Goal: Task Accomplishment & Management: Use online tool/utility

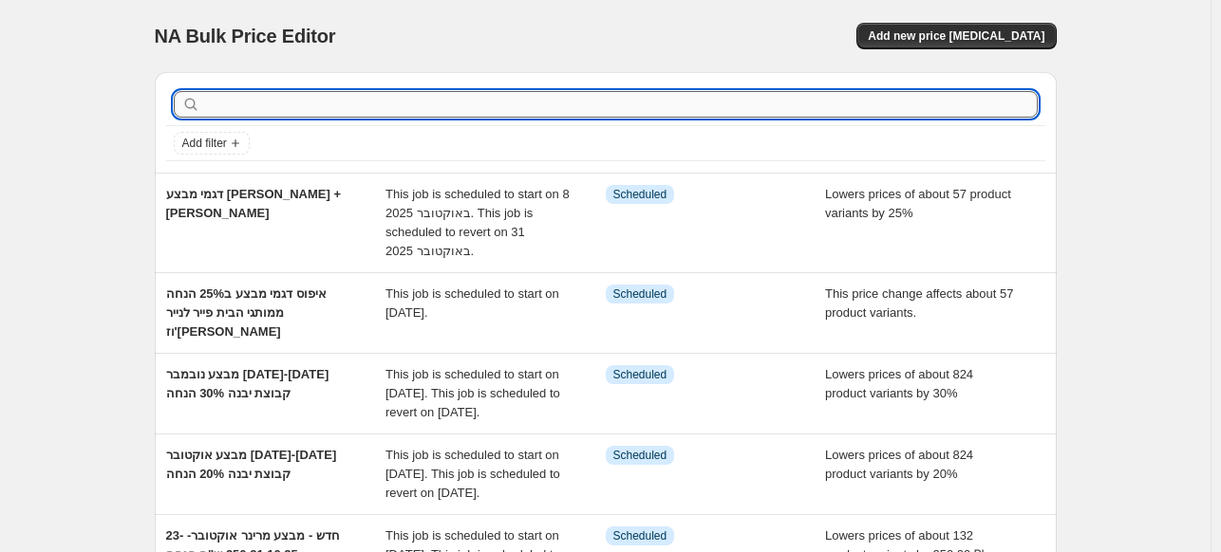
click at [423, 108] on input "text" at bounding box center [620, 104] width 833 height 27
type input "t"
click at [227, 104] on input "text" at bounding box center [620, 104] width 833 height 27
type input "איפוס"
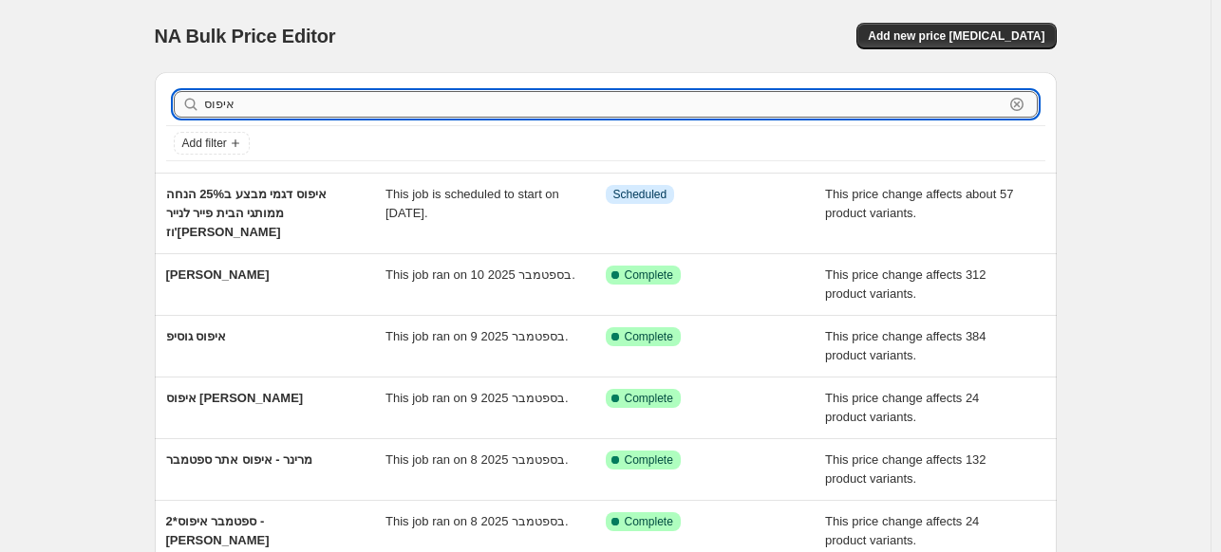
click at [245, 104] on input "איפוס" at bounding box center [603, 104] width 799 height 27
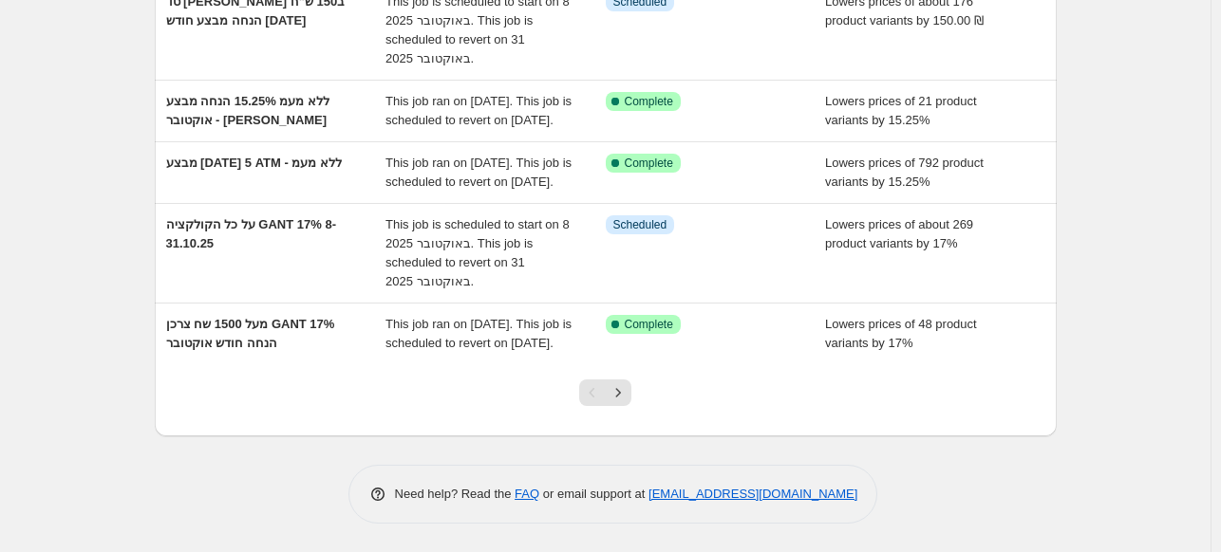
scroll to position [729, 0]
click at [631, 401] on button "Next" at bounding box center [618, 393] width 27 height 27
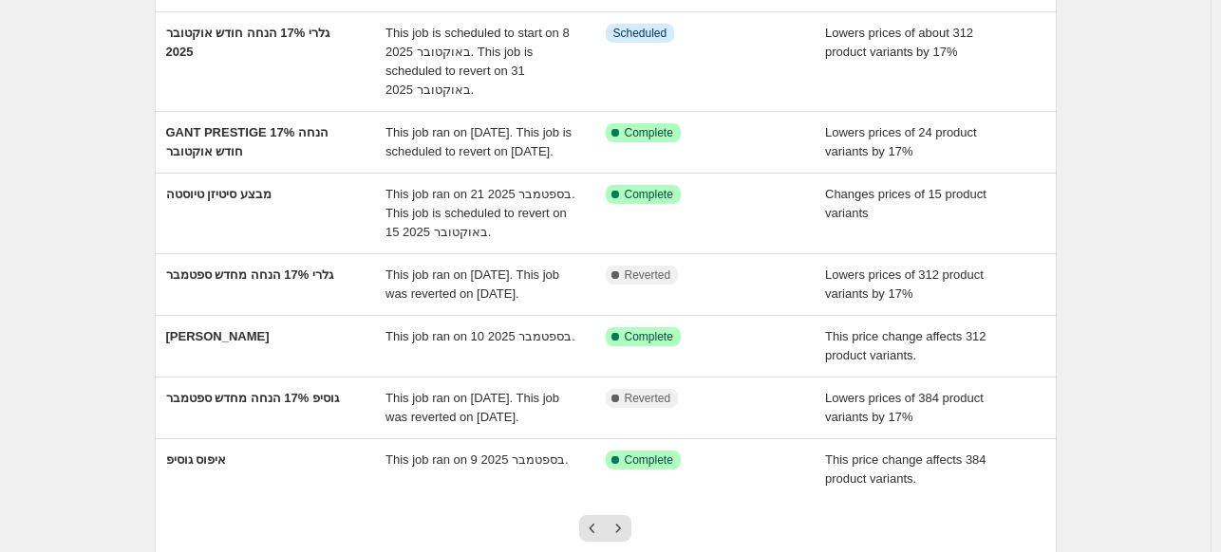
scroll to position [465, 0]
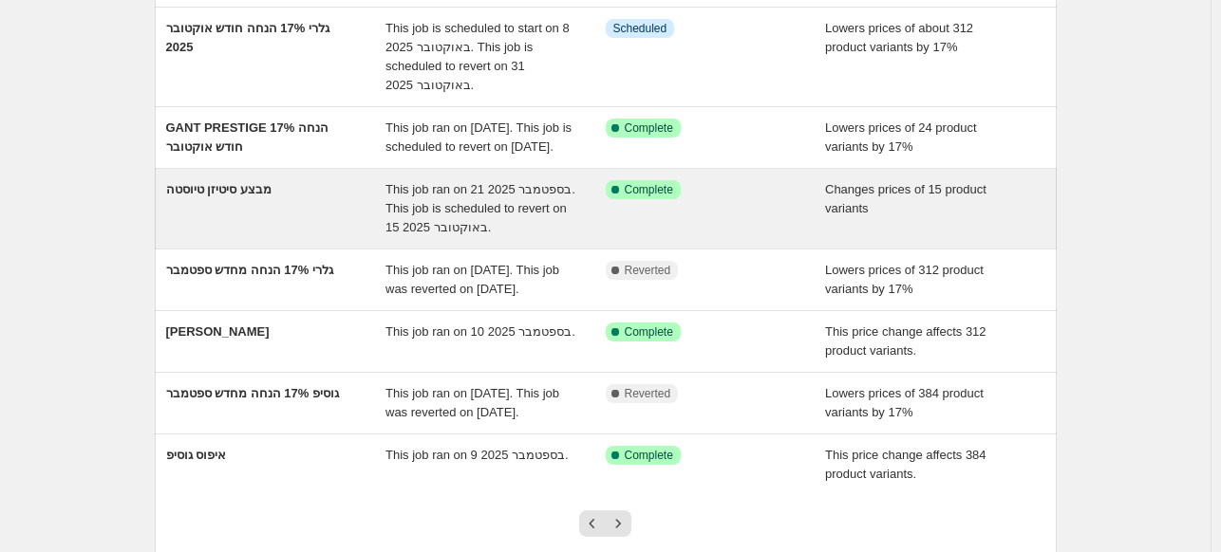
click at [402, 233] on span "This job ran on 21 בספטמבר 2025. This job is scheduled to revert on 15 באוקטובר…" at bounding box center [480, 208] width 190 height 52
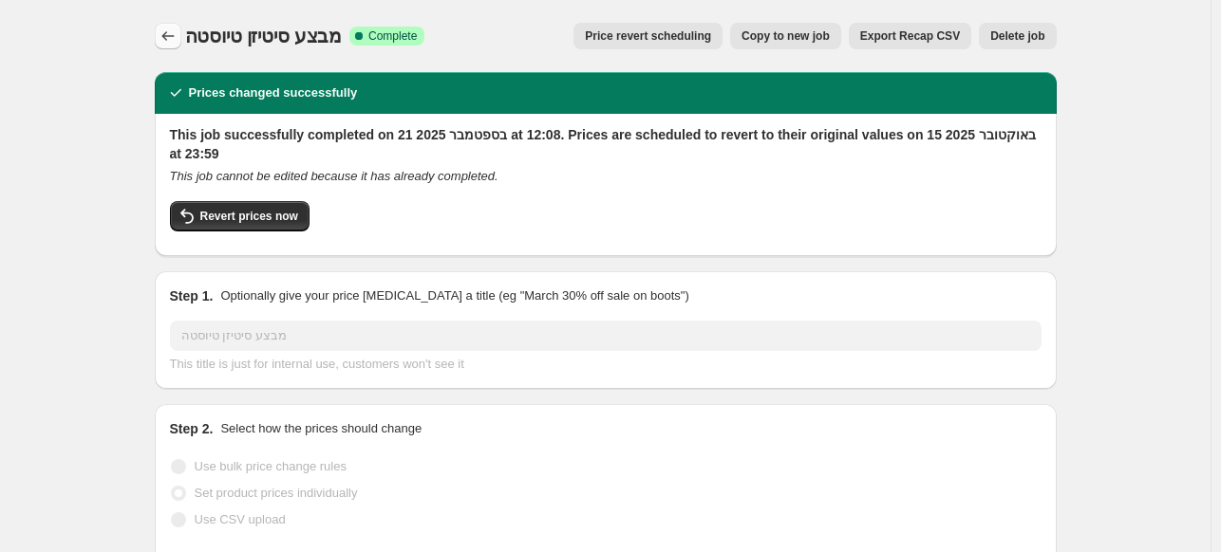
click at [168, 47] on button "Price change jobs" at bounding box center [168, 36] width 27 height 27
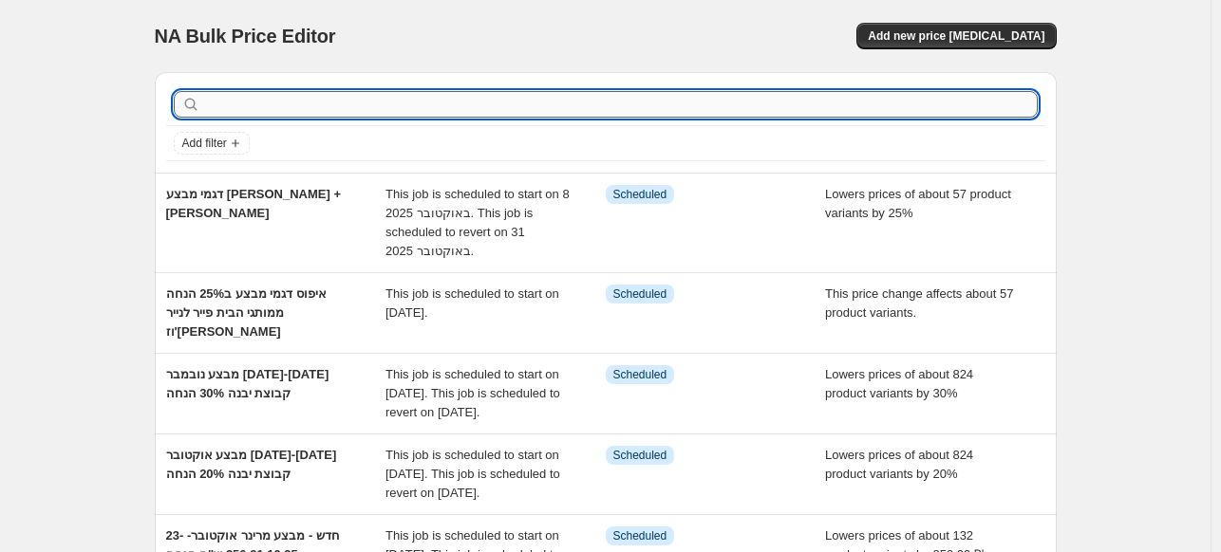
click at [261, 101] on input "text" at bounding box center [620, 104] width 833 height 27
type input "איפוס"
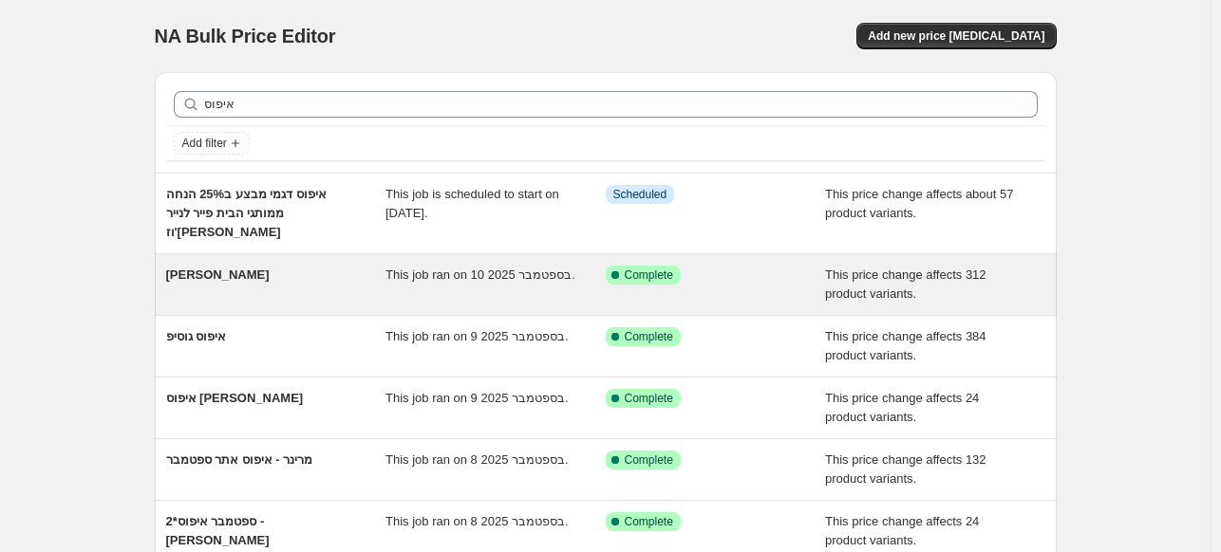
click at [222, 276] on span "[PERSON_NAME]" at bounding box center [217, 275] width 103 height 14
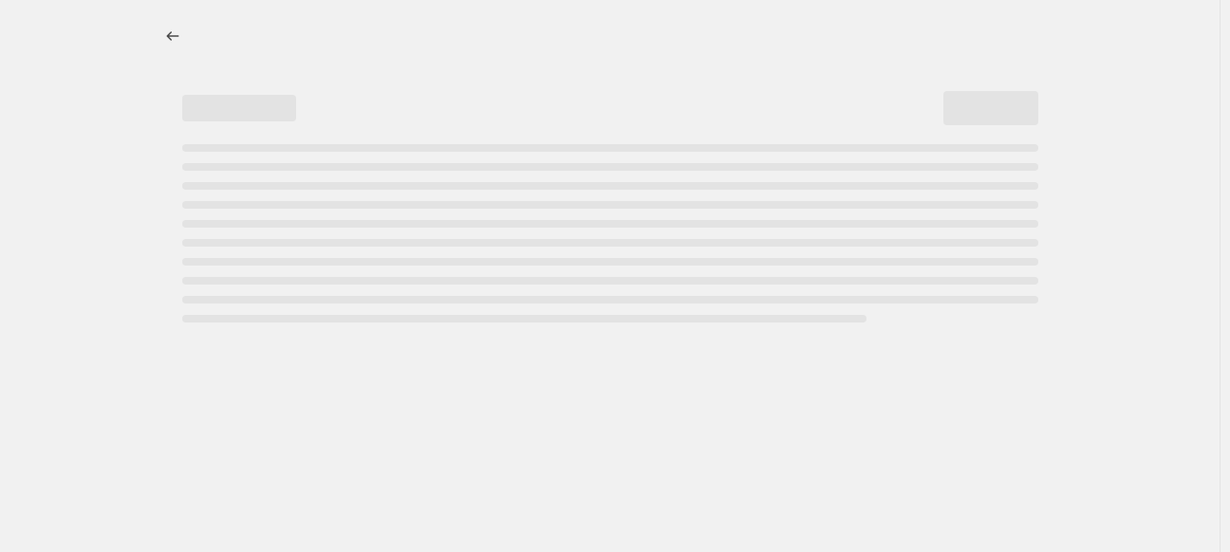
select select "ecap"
select select "remove"
select select "vendor"
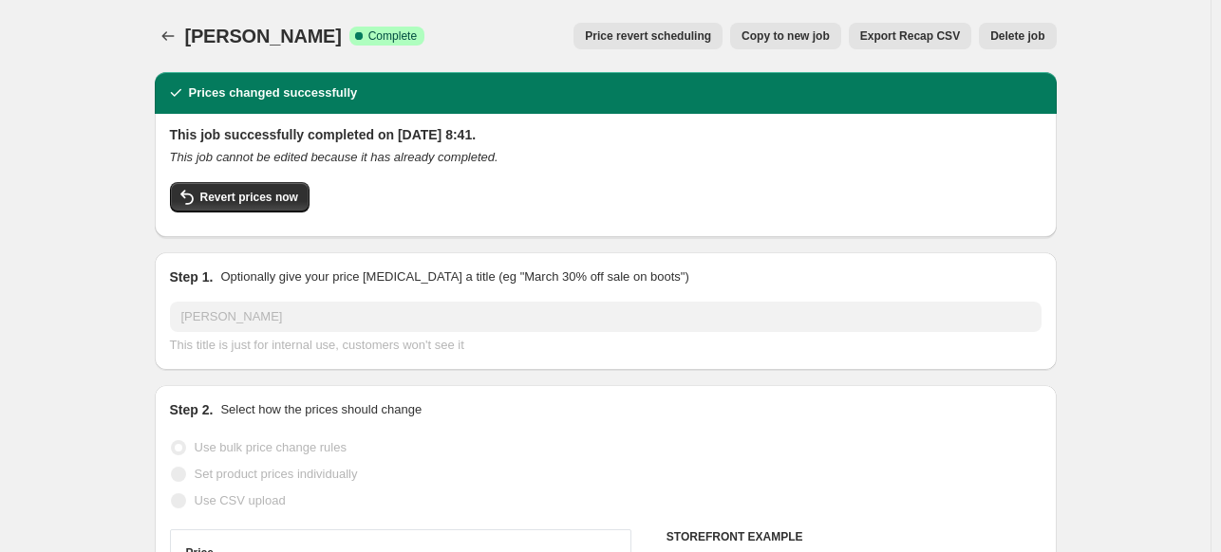
click at [820, 30] on span "Copy to new job" at bounding box center [785, 35] width 88 height 15
select select "ecap"
select select "remove"
select select "vendor"
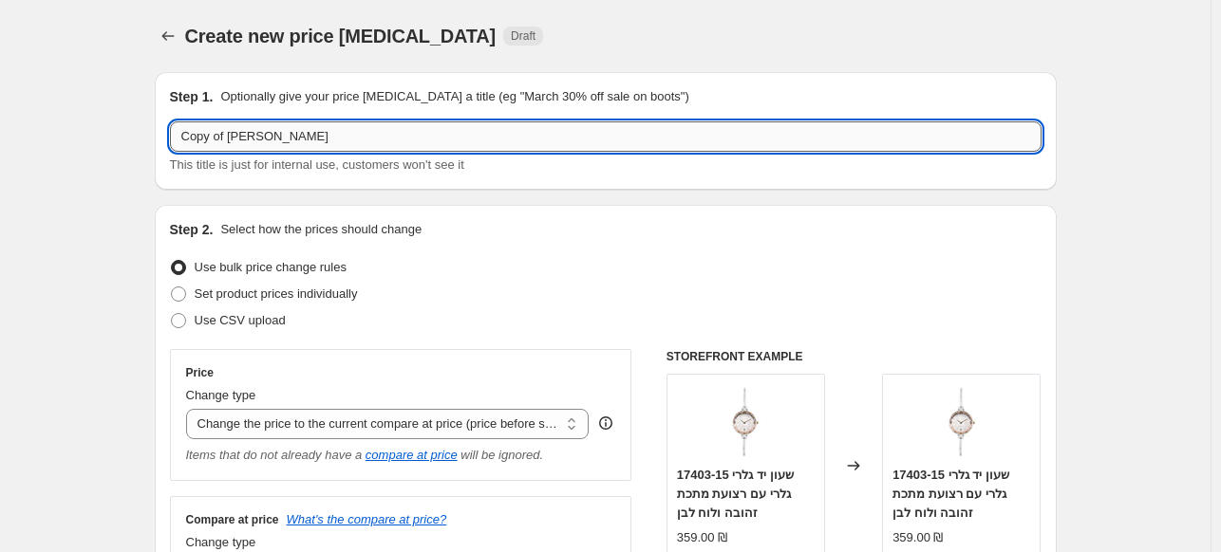
click at [255, 140] on input "Copy of [PERSON_NAME]" at bounding box center [605, 136] width 871 height 30
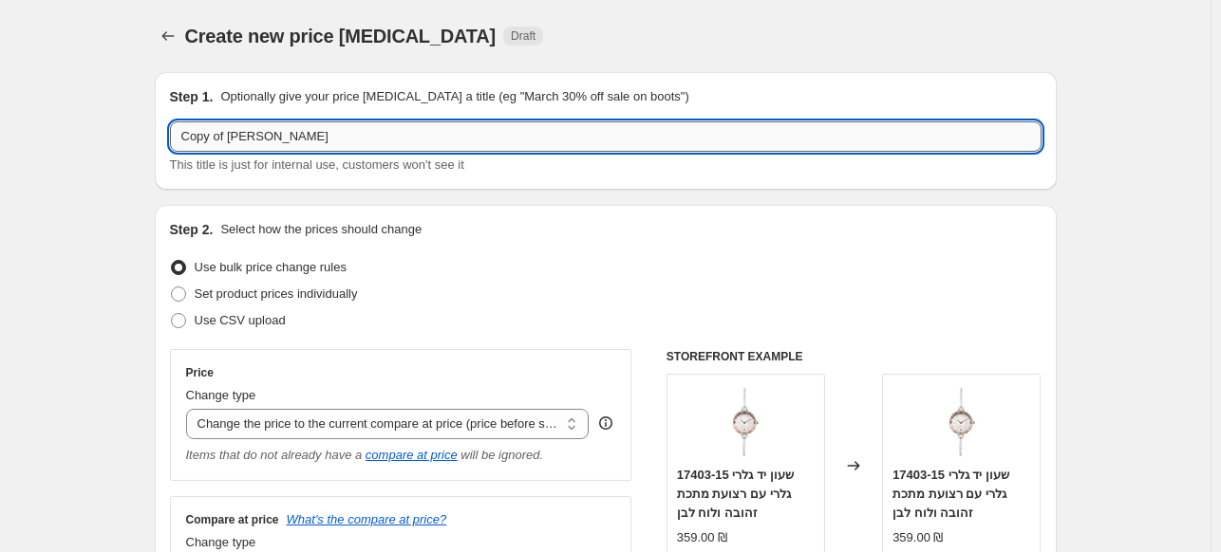
click at [255, 140] on input "Copy of [PERSON_NAME]" at bounding box center [605, 136] width 871 height 30
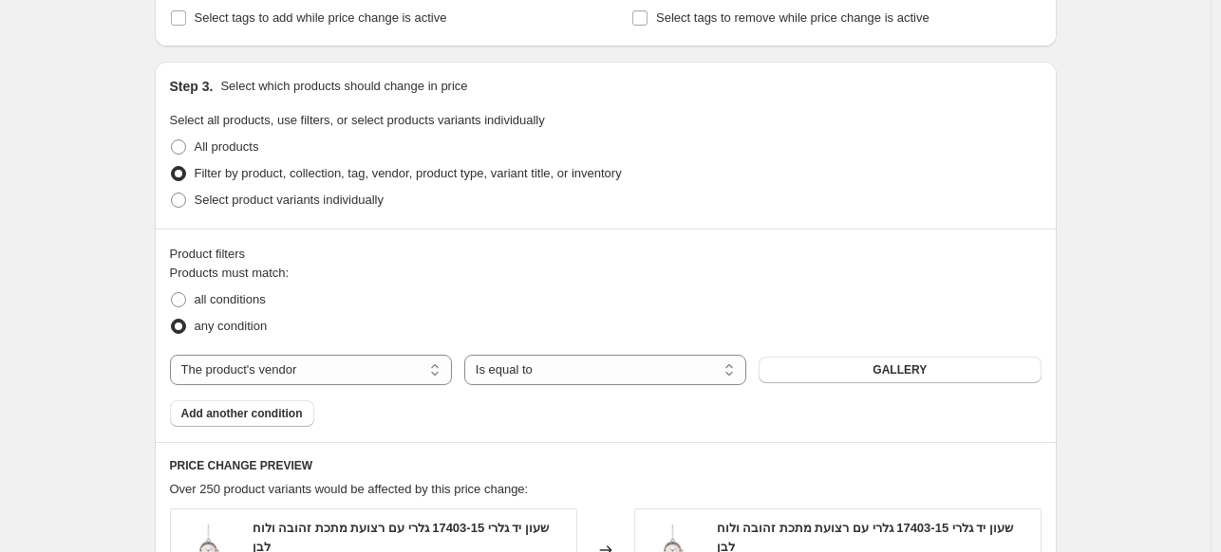
scroll to position [630, 0]
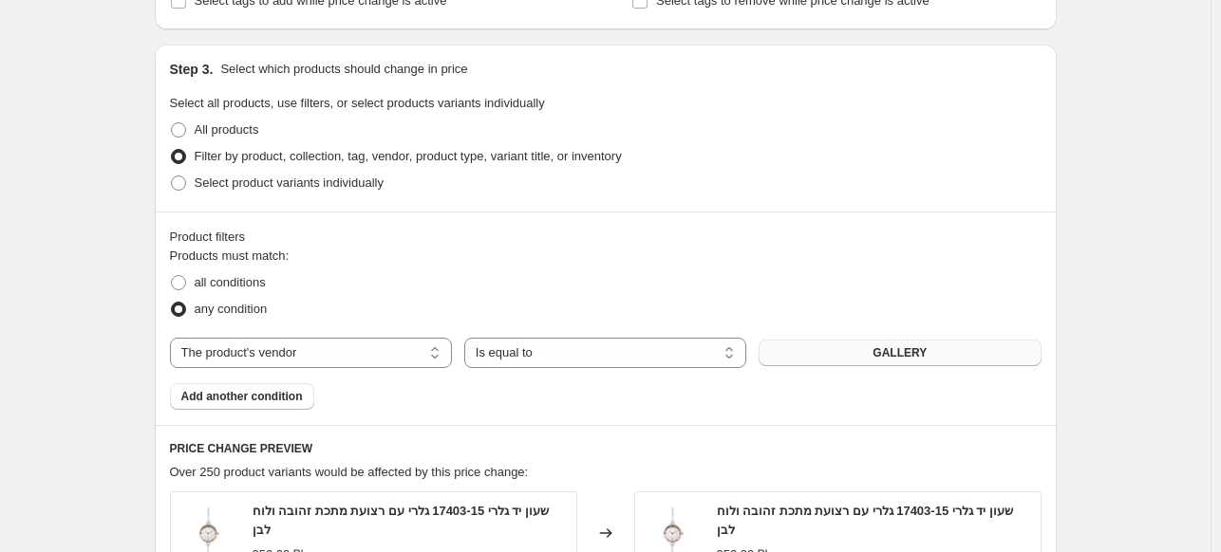
type input "איפוס קבוצ, יבנה ספטמבר"
click at [872, 357] on button "GALLERY" at bounding box center [899, 353] width 282 height 27
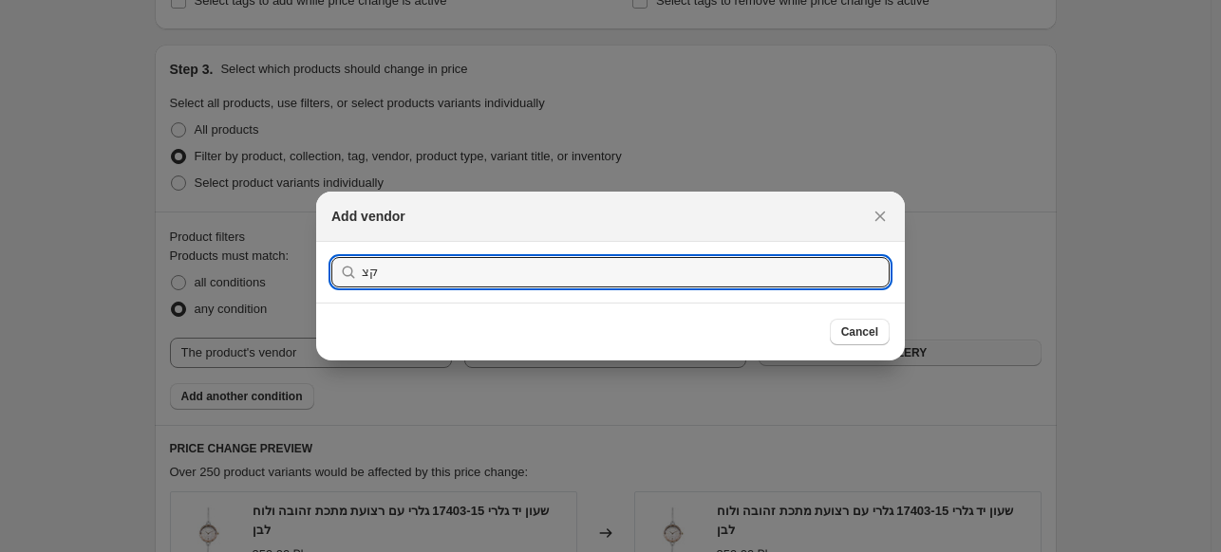
type input "ק"
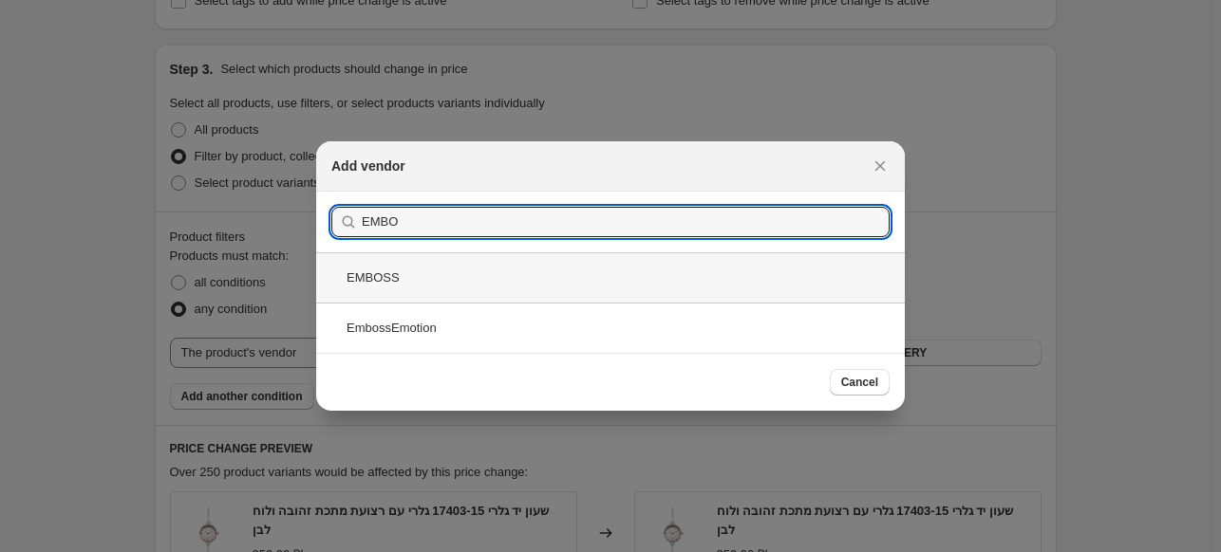
type input "EMBO"
click at [446, 278] on div "EMBOSS" at bounding box center [610, 277] width 588 height 50
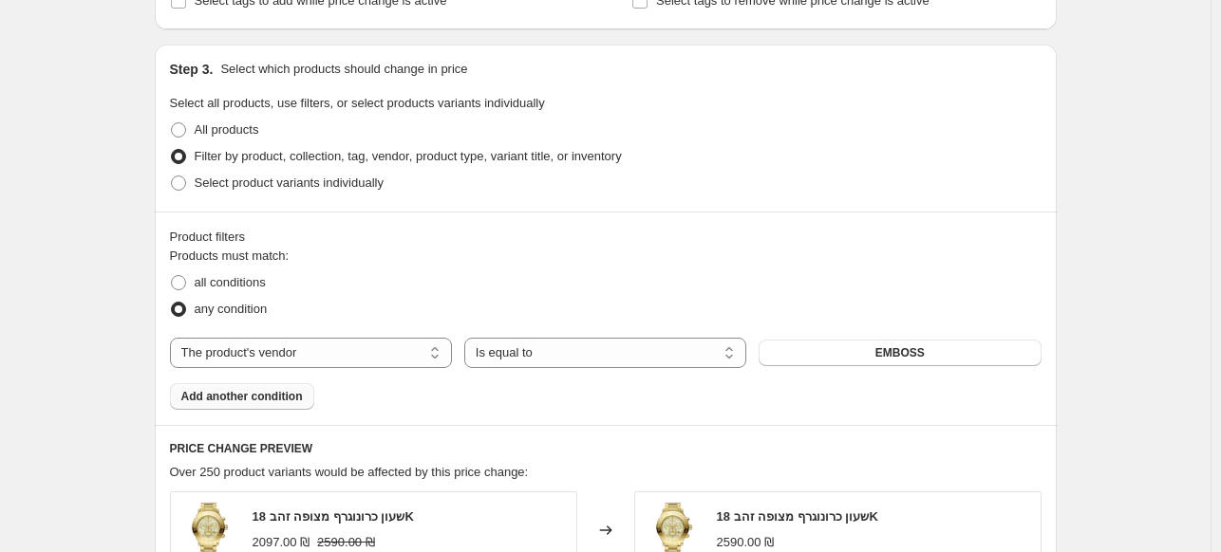
click at [247, 387] on button "Add another condition" at bounding box center [242, 396] width 144 height 27
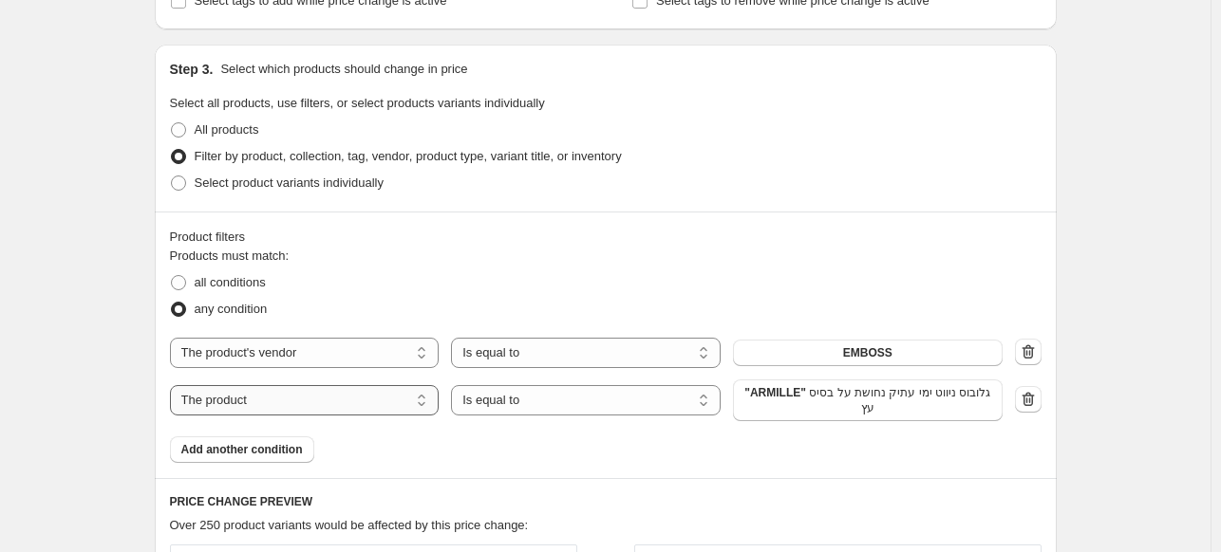
click at [254, 394] on select "The product The product's collection The product's tag The product's vendor The…" at bounding box center [305, 400] width 270 height 30
select select "vendor"
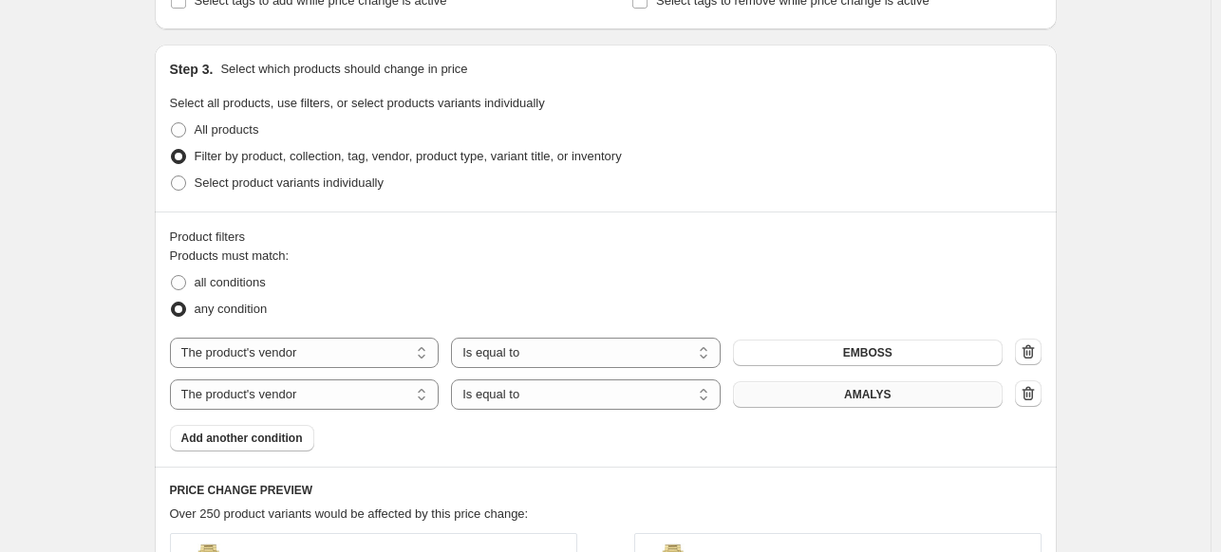
click at [843, 397] on button "AMALYS" at bounding box center [868, 395] width 270 height 27
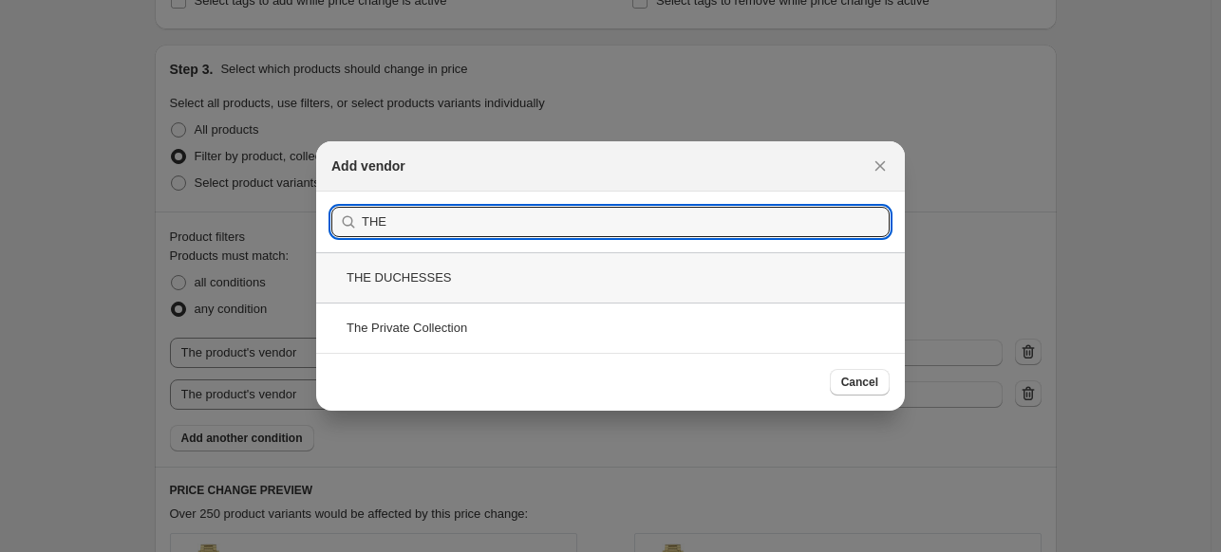
type input "THE"
click at [448, 279] on div "THE DUCHESSES" at bounding box center [610, 277] width 588 height 50
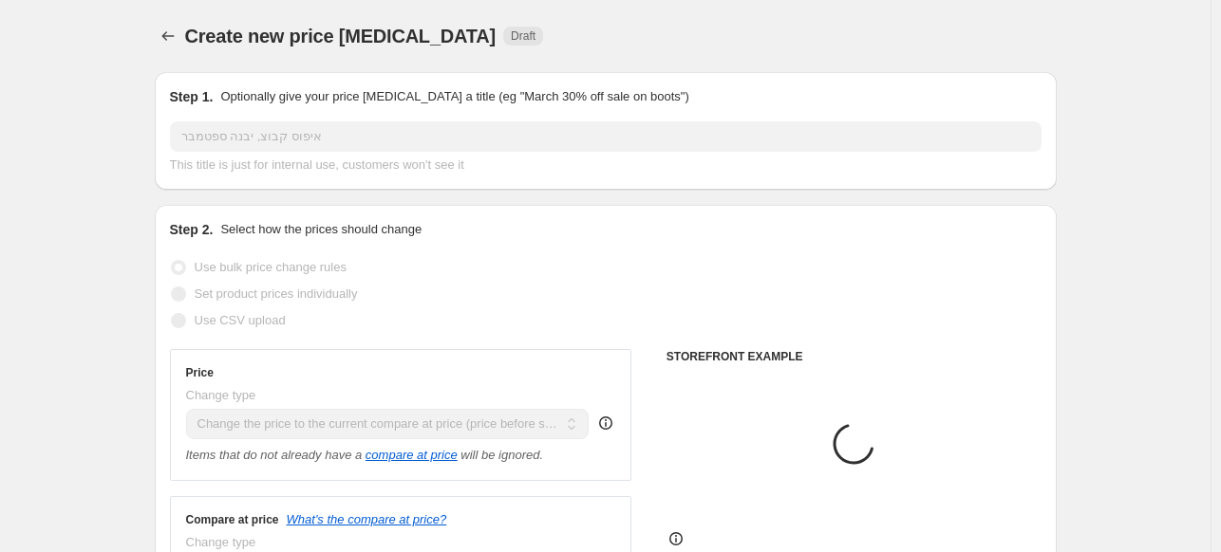
scroll to position [630, 0]
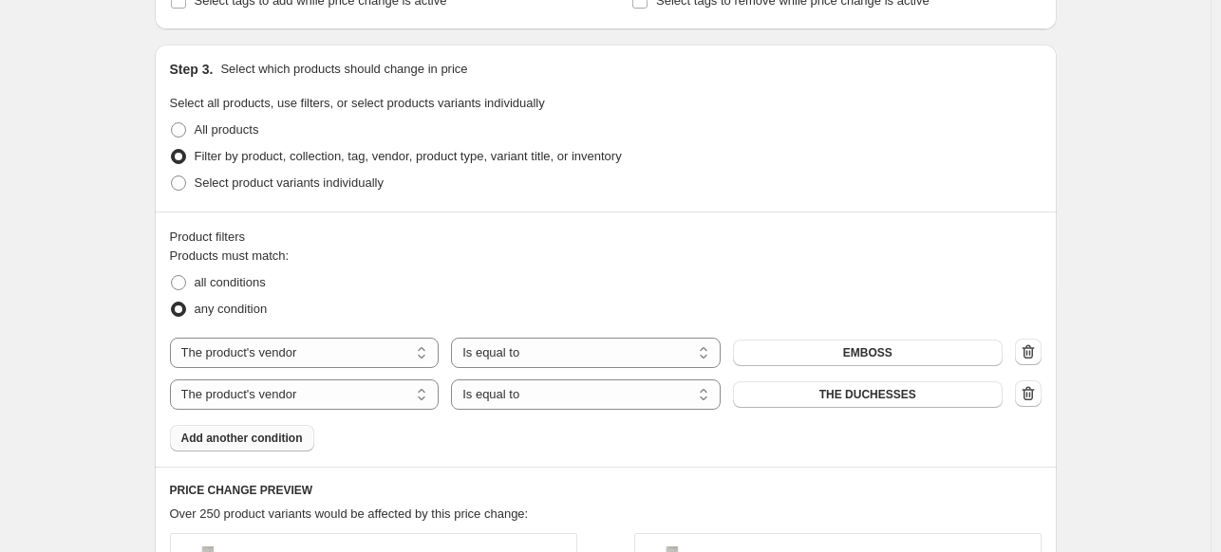
click at [283, 442] on span "Add another condition" at bounding box center [241, 438] width 121 height 15
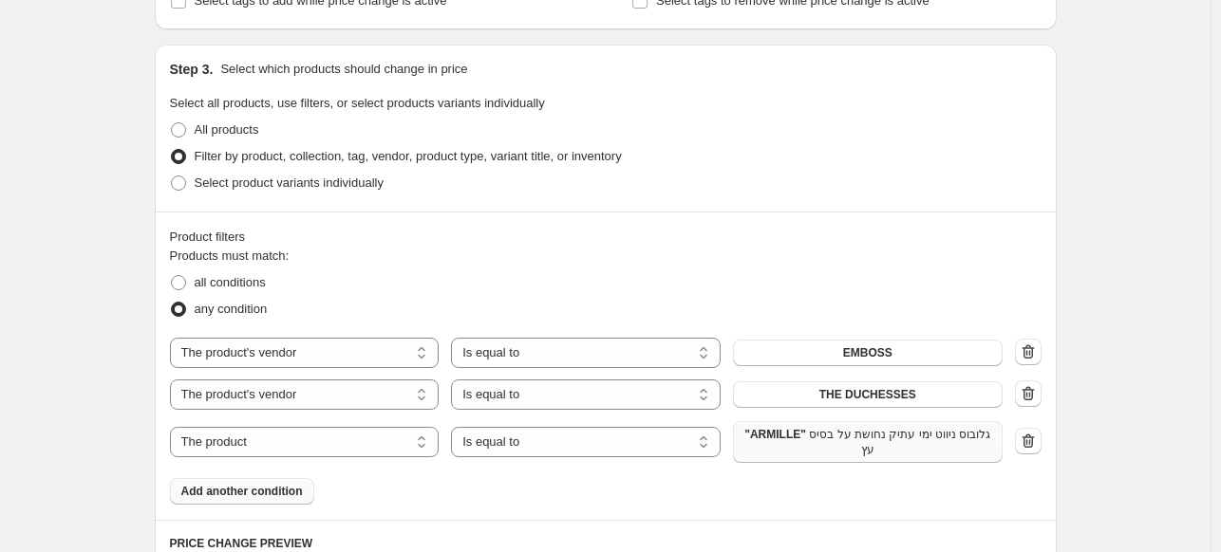
click at [968, 457] on span ""ARMILLE" גלובוס ניווט ימי עתיק נחושת על בסיס עץ" at bounding box center [867, 442] width 247 height 30
click at [308, 434] on select "The product The product's collection The product's tag The product's vendor The…" at bounding box center [305, 442] width 270 height 30
select select "vendor"
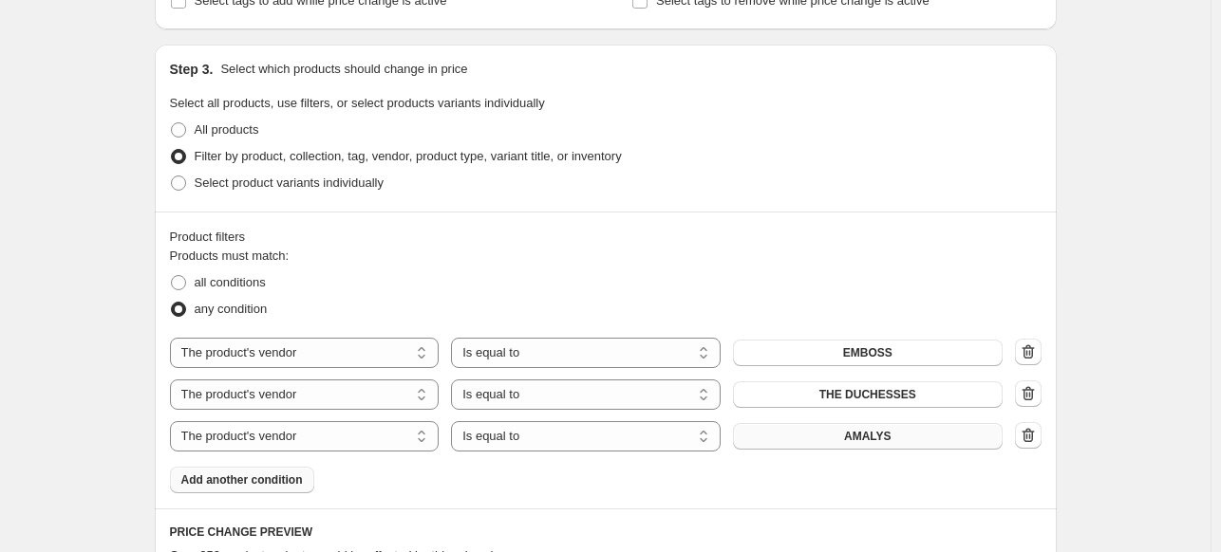
click at [830, 442] on button "AMALYS" at bounding box center [868, 436] width 270 height 27
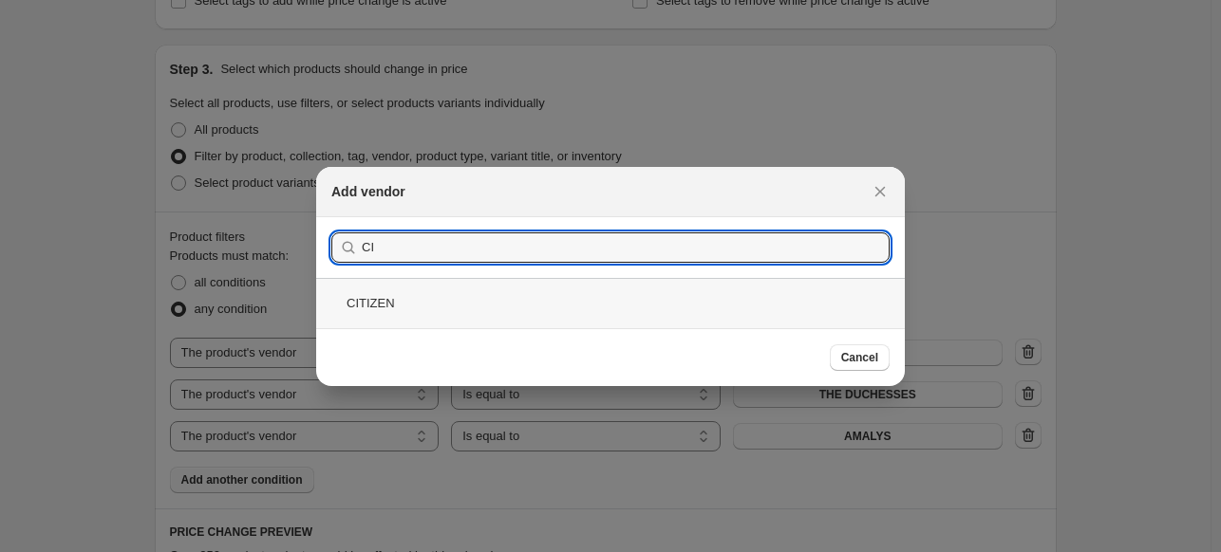
type input "CI"
click at [475, 300] on div "CITIZEN" at bounding box center [610, 303] width 588 height 50
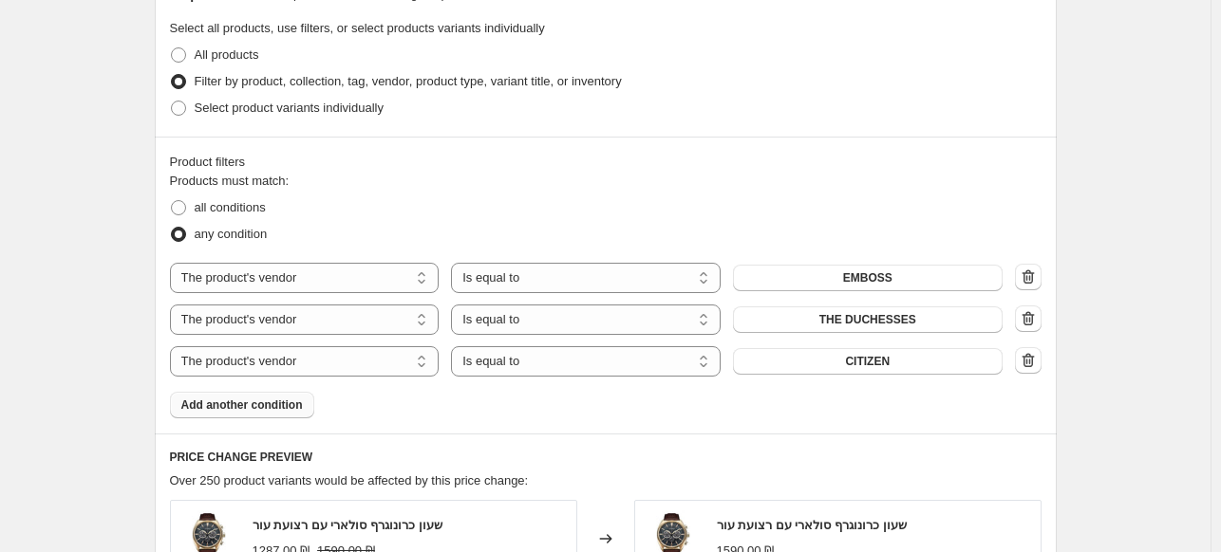
scroll to position [1071, 0]
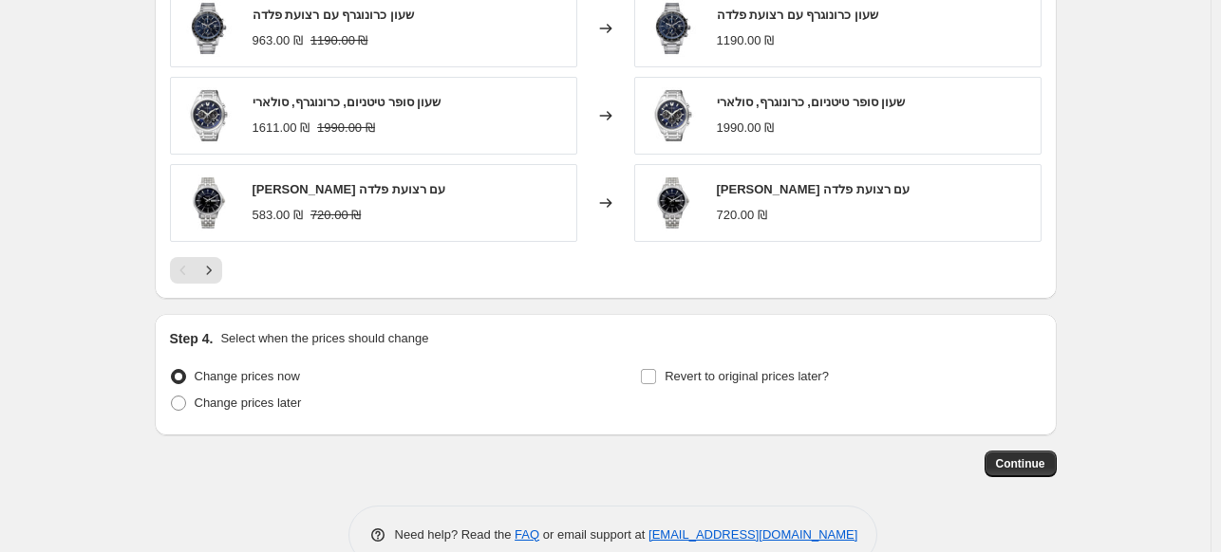
scroll to position [1416, 0]
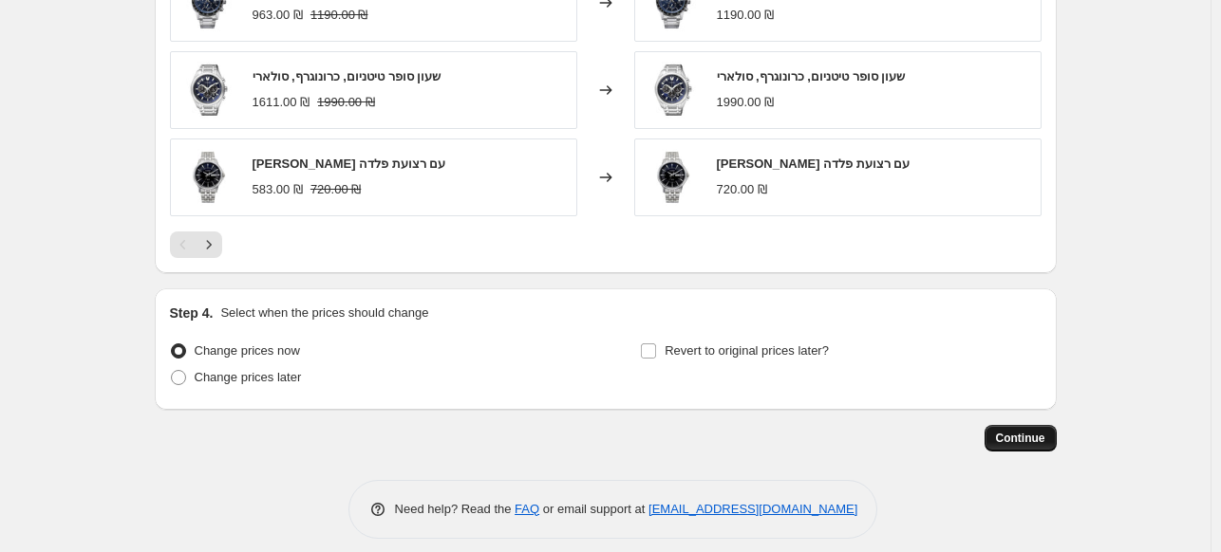
click at [1016, 442] on span "Continue" at bounding box center [1020, 438] width 49 height 15
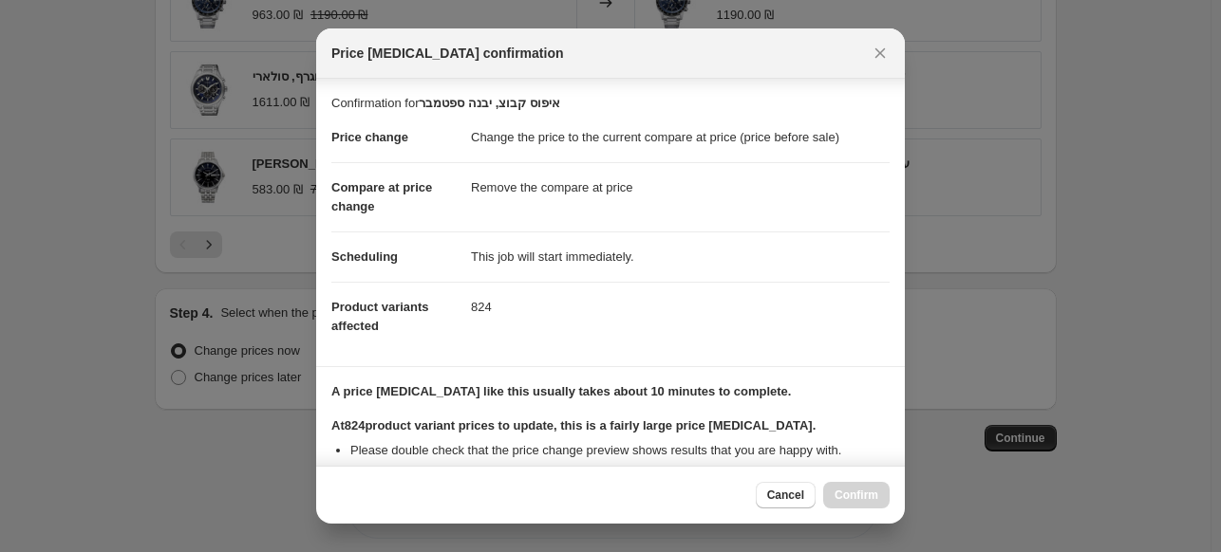
scroll to position [234, 0]
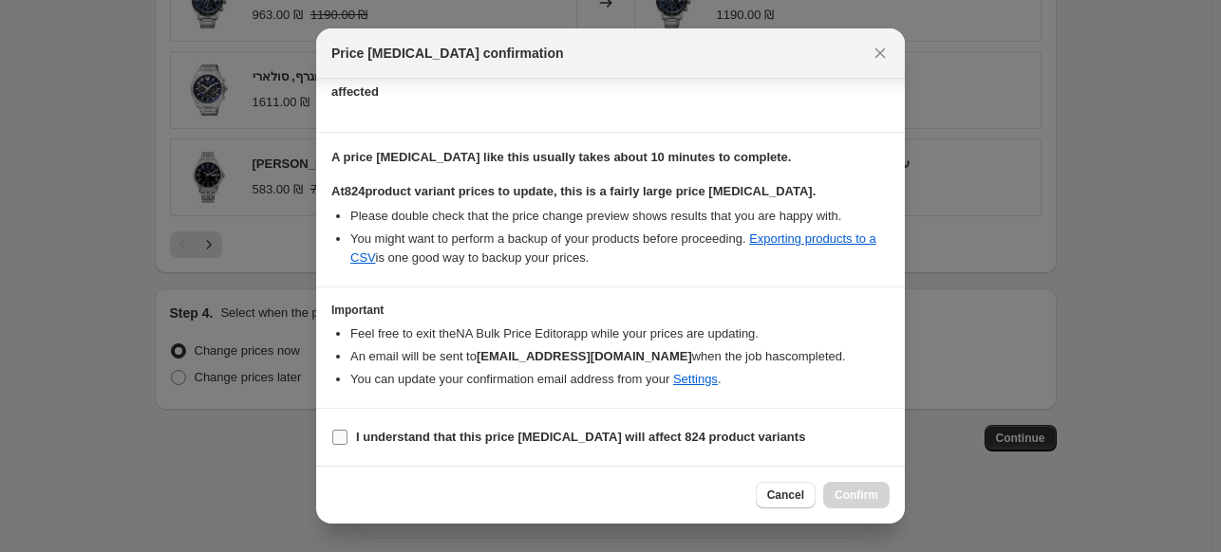
click at [337, 439] on input "I understand that this price [MEDICAL_DATA] will affect 824 product variants" at bounding box center [339, 437] width 15 height 15
checkbox input "true"
click at [840, 484] on button "Confirm" at bounding box center [856, 495] width 66 height 27
type input "איפוס קבוצ, יבנה ספטמבר"
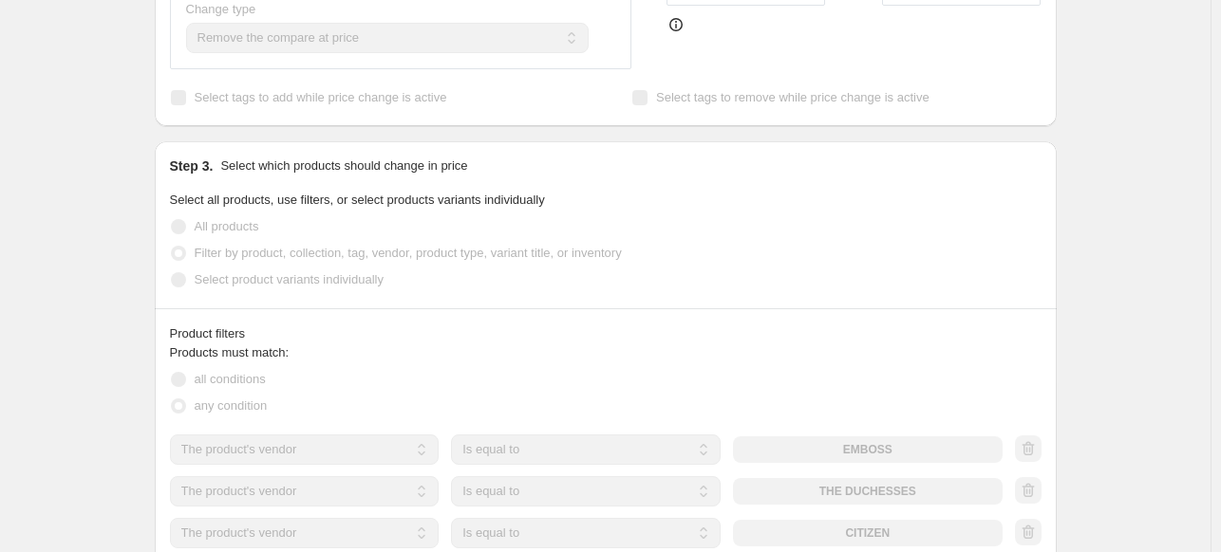
scroll to position [685, 0]
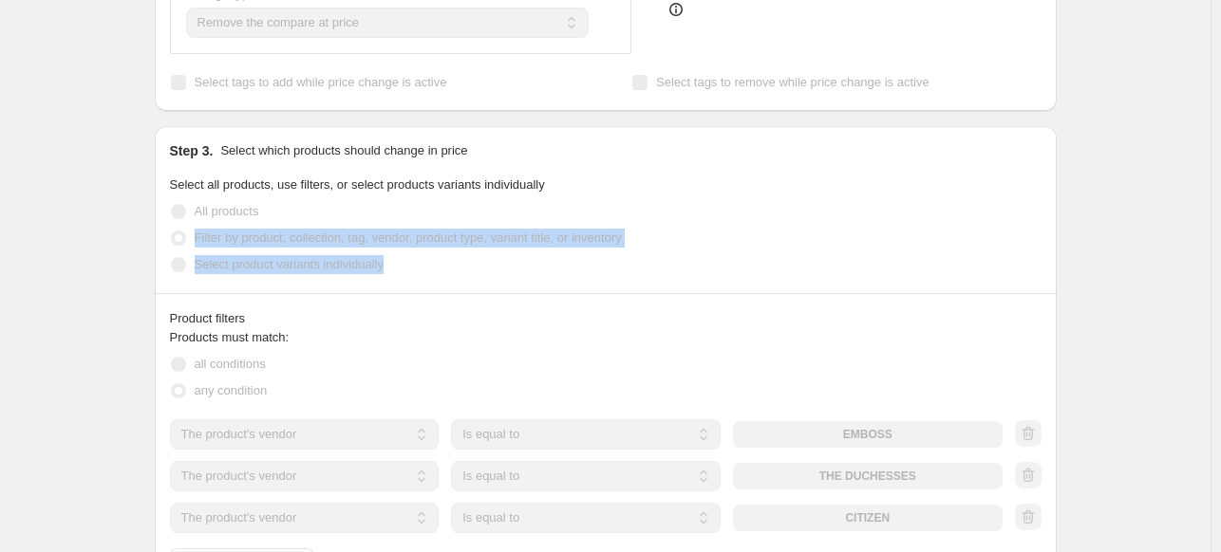
drag, startPoint x: 1220, startPoint y: 219, endPoint x: 1224, endPoint y: 258, distance: 39.2
click at [1062, 181] on div "איפוס קבוצ, יבנה ספטמבר. This page is ready איפוס קבוצ, יבנה ספטמבר Info Partia…" at bounding box center [605, 354] width 947 height 2079
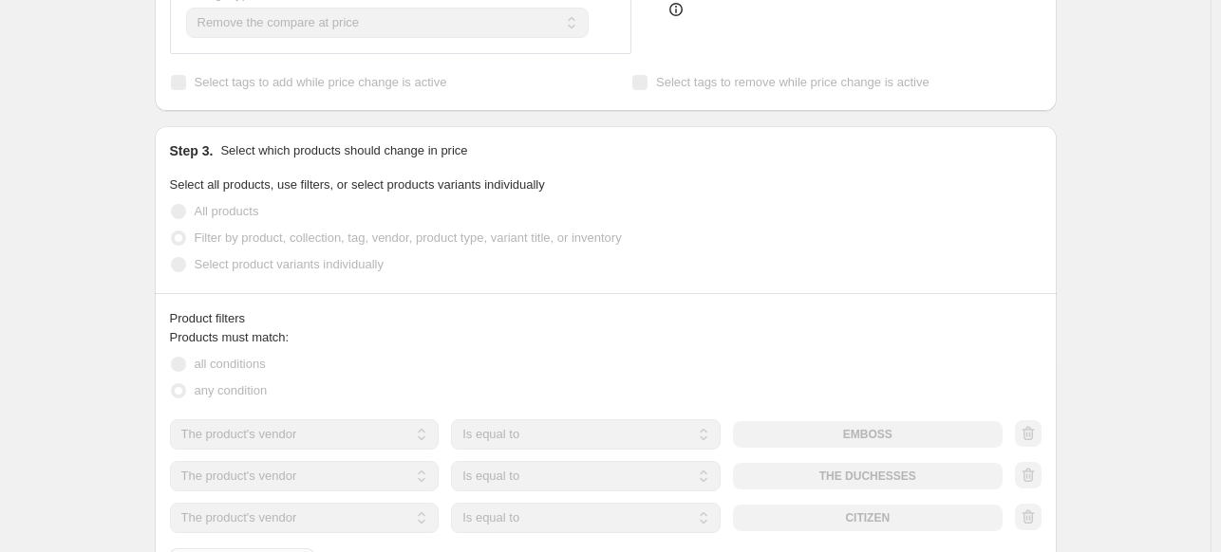
scroll to position [0, 0]
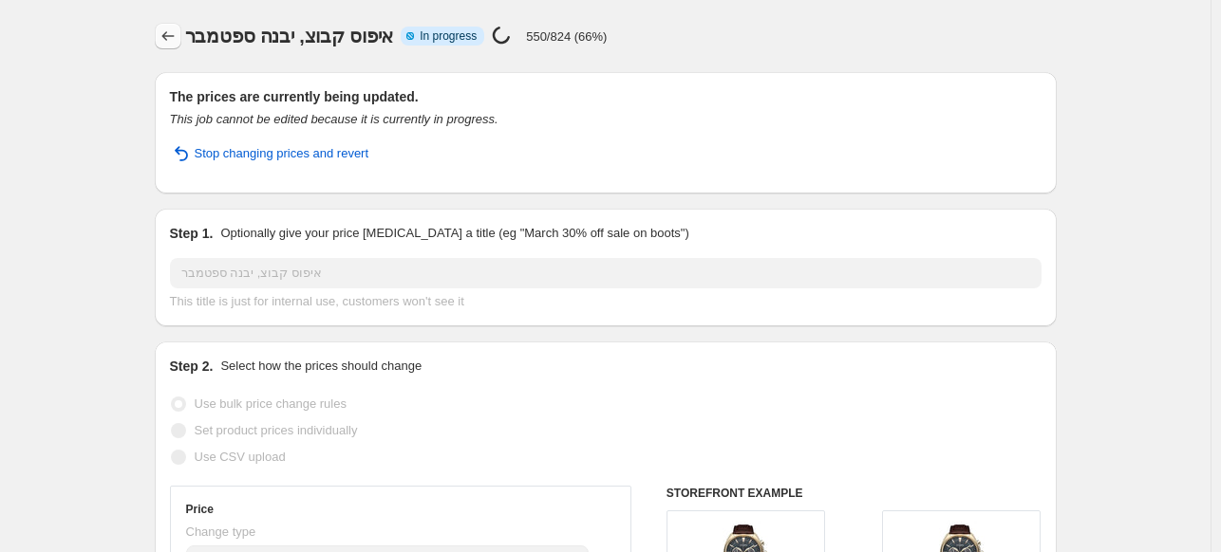
click at [167, 40] on icon "Price change jobs" at bounding box center [167, 36] width 19 height 19
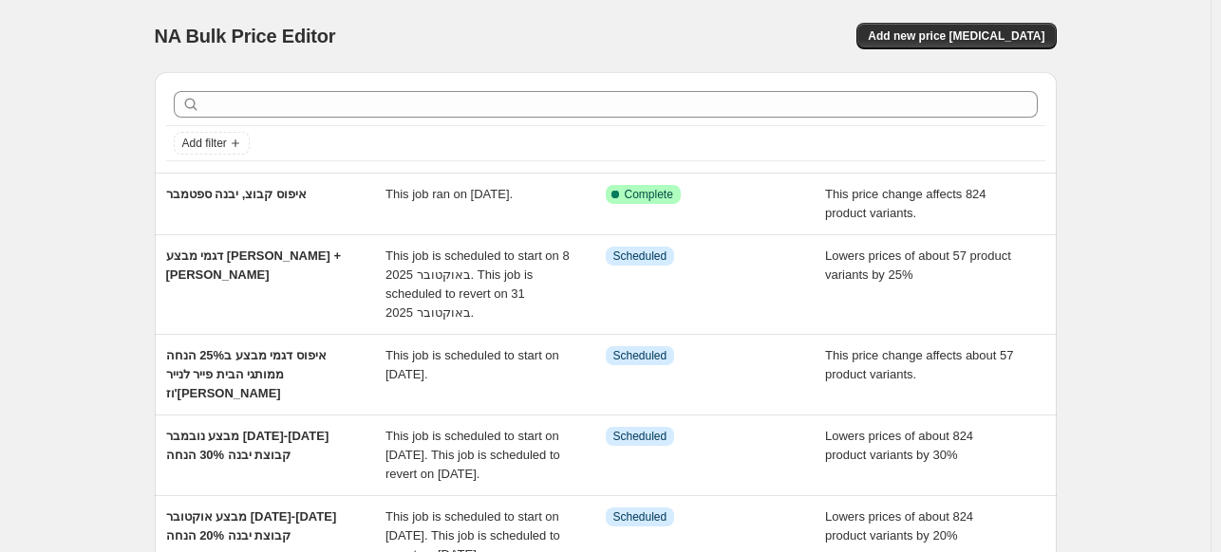
click at [171, 37] on span "NA Bulk Price Editor" at bounding box center [245, 36] width 181 height 21
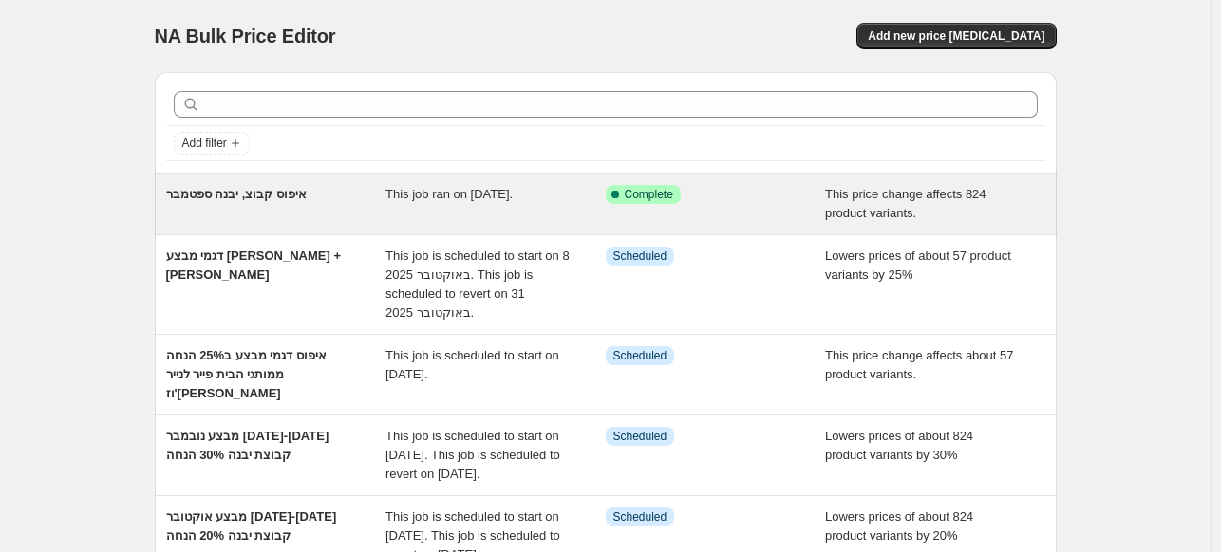
click at [293, 193] on span "איפוס קבוצ, יבנה ספטמבר" at bounding box center [236, 194] width 140 height 14
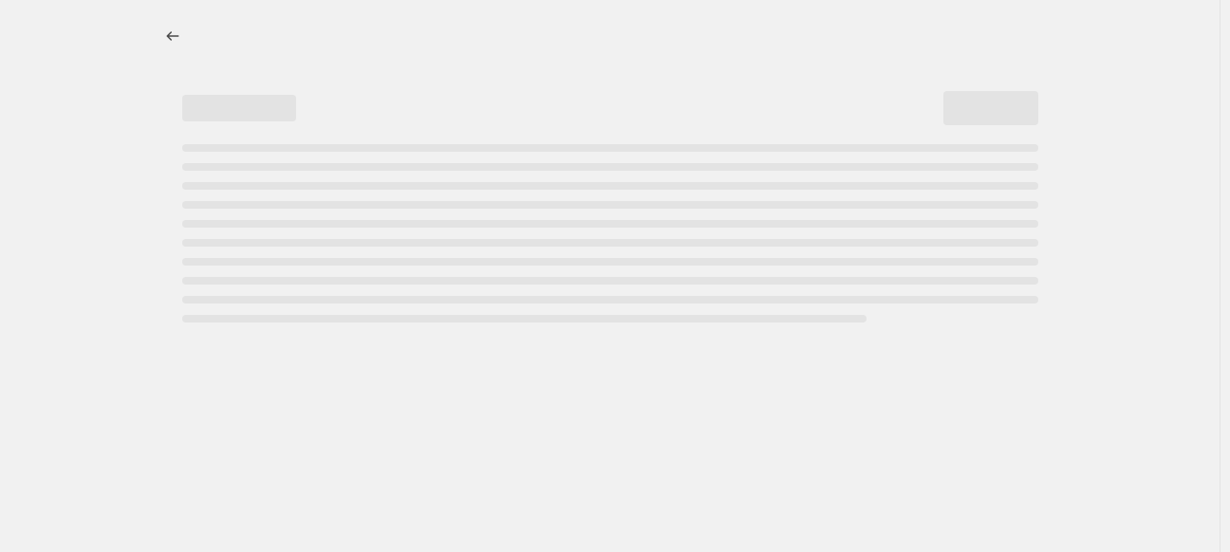
select select "ecap"
select select "remove"
select select "vendor"
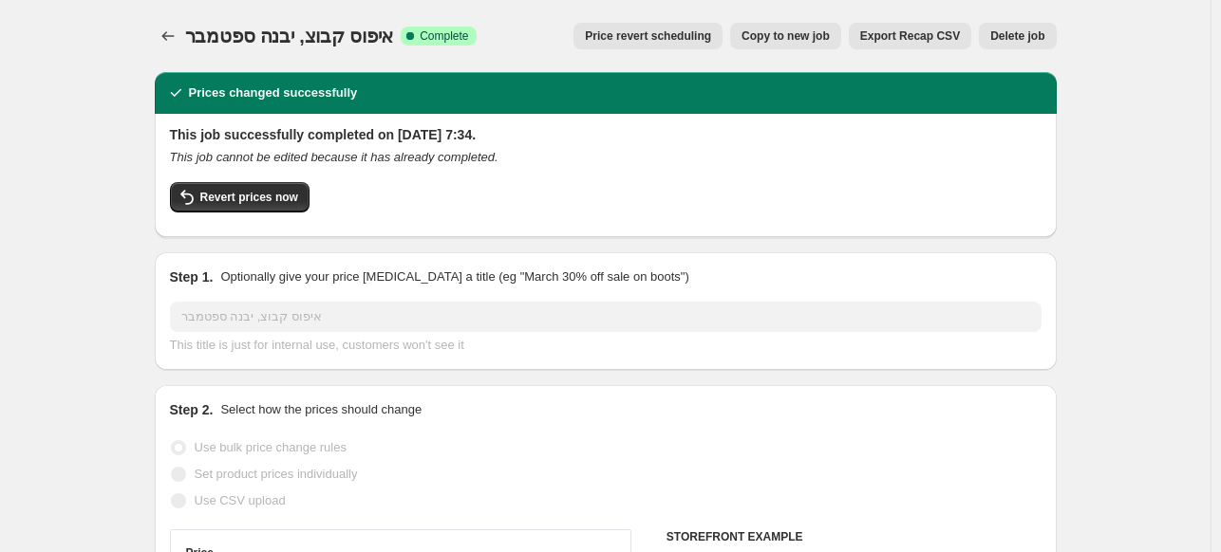
click at [786, 46] on button "Copy to new job" at bounding box center [785, 36] width 111 height 27
select select "ecap"
select select "remove"
select select "vendor"
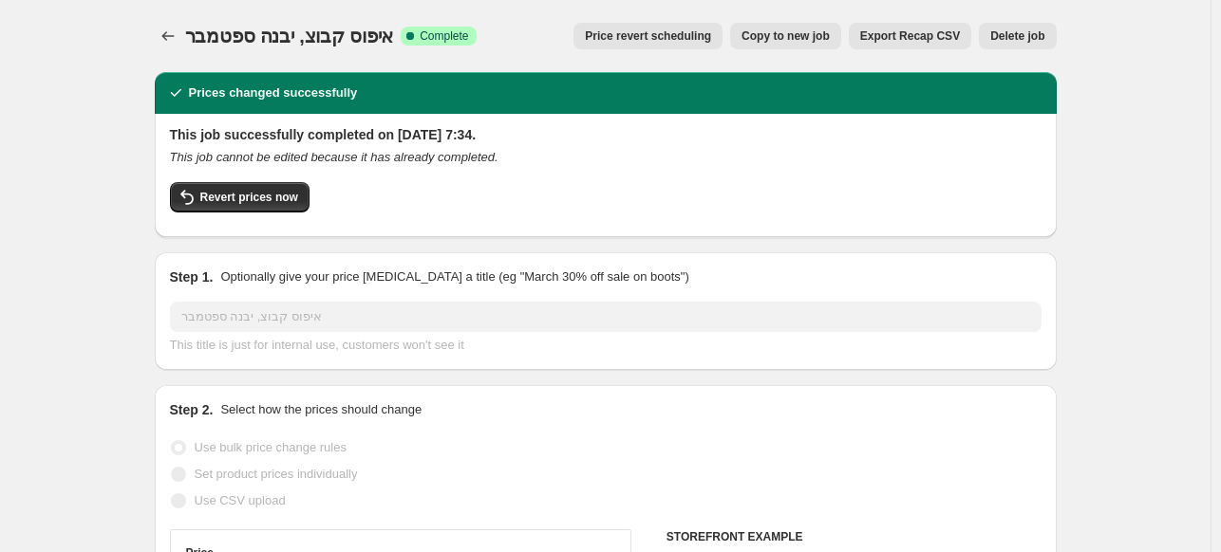
select select "vendor"
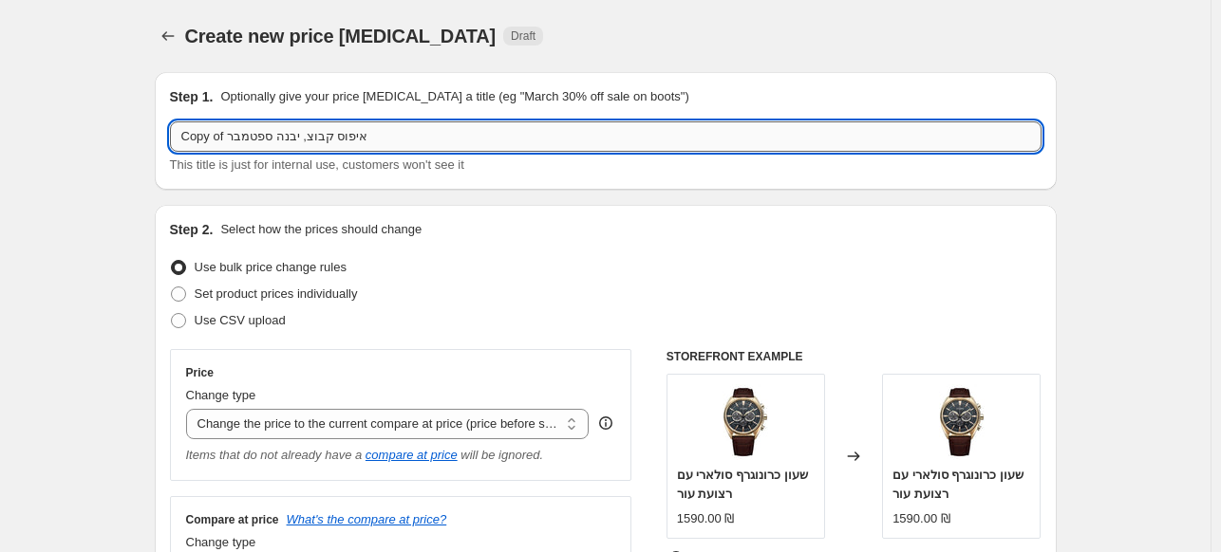
click at [338, 132] on input "Copy of איפוס קבוצ, יבנה ספטמבר" at bounding box center [605, 136] width 871 height 30
type input "T"
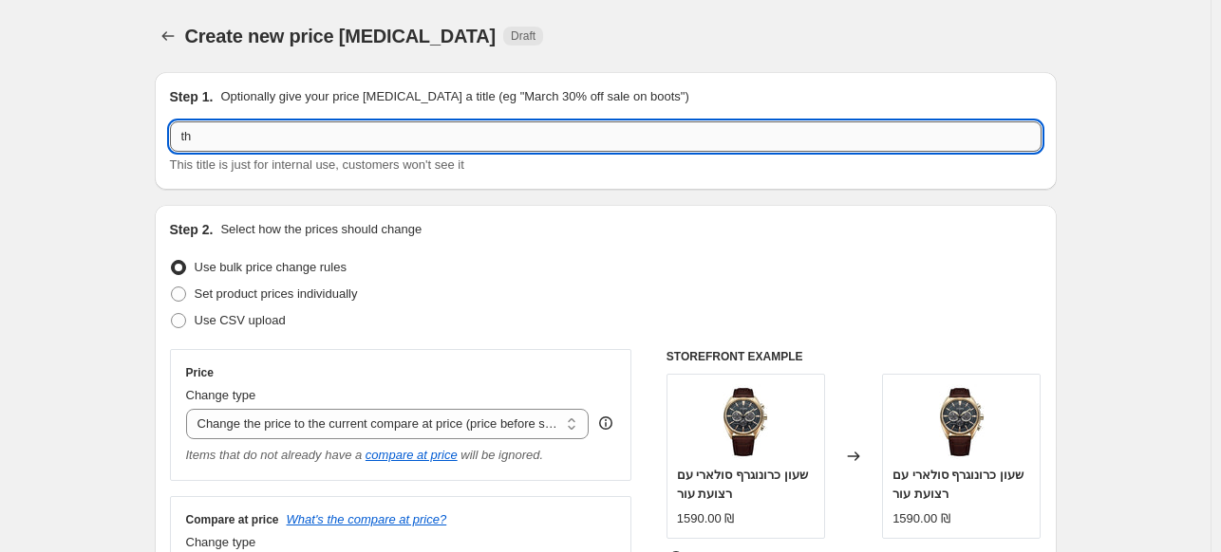
type input "t"
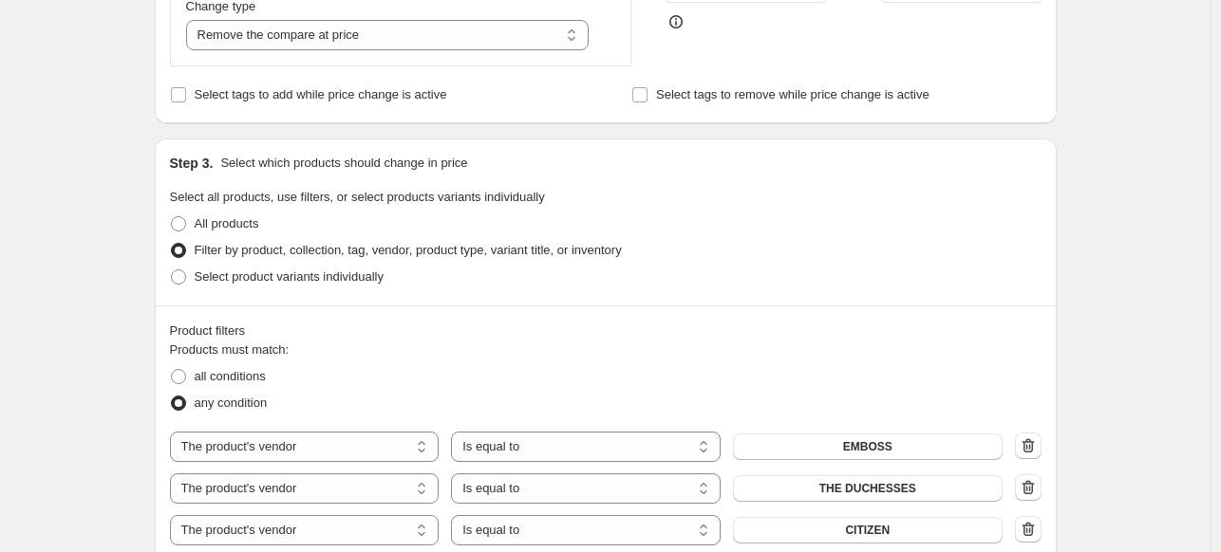
scroll to position [562, 0]
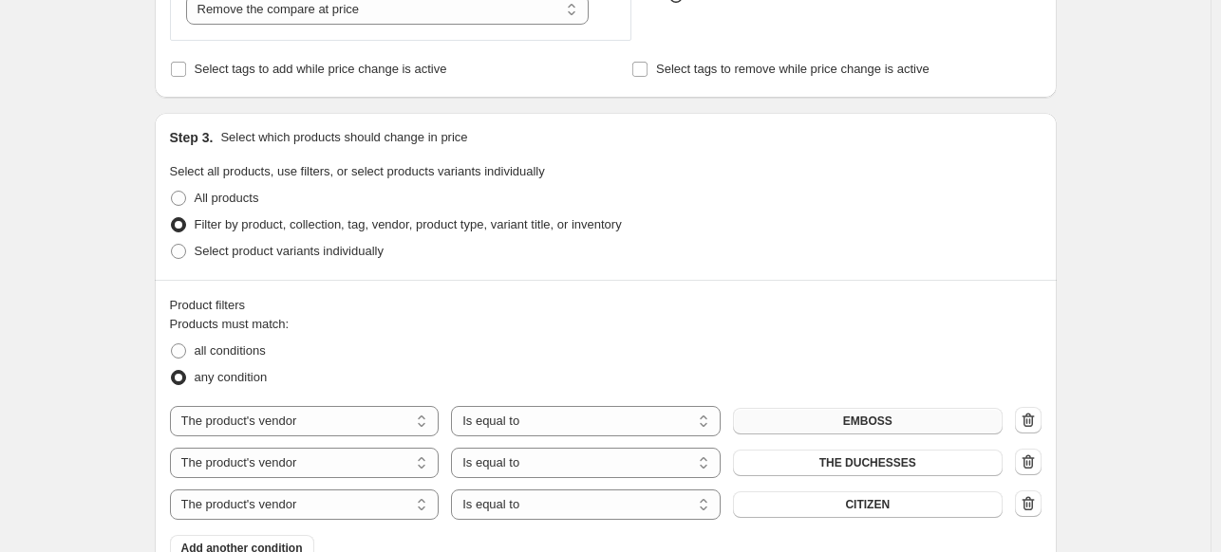
type input "[PERSON_NAME]"
click at [892, 435] on button "EMBOSS" at bounding box center [868, 421] width 270 height 27
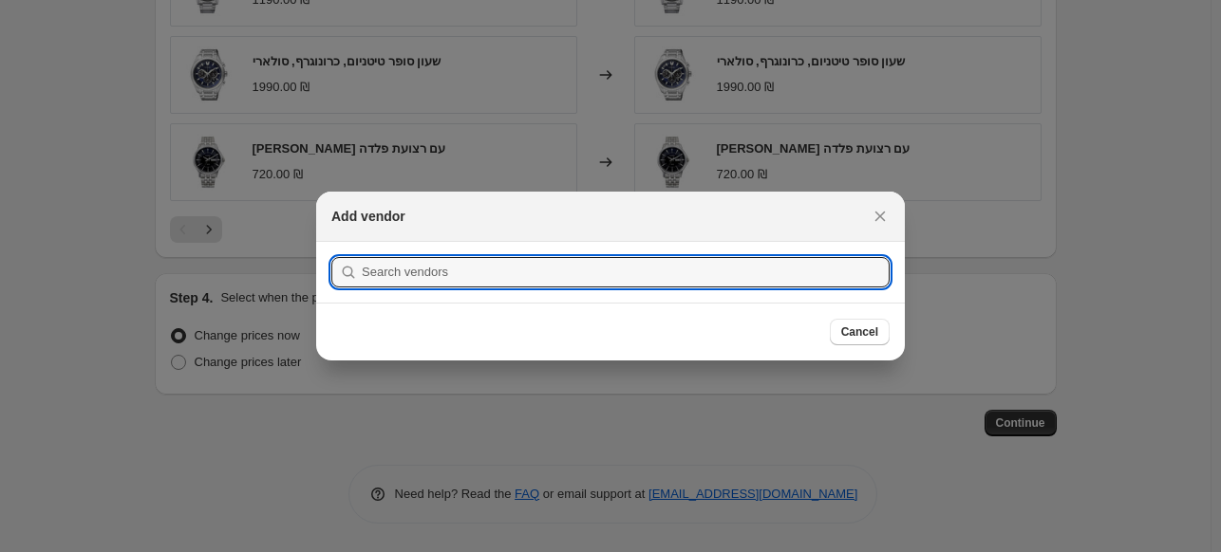
scroll to position [0, 0]
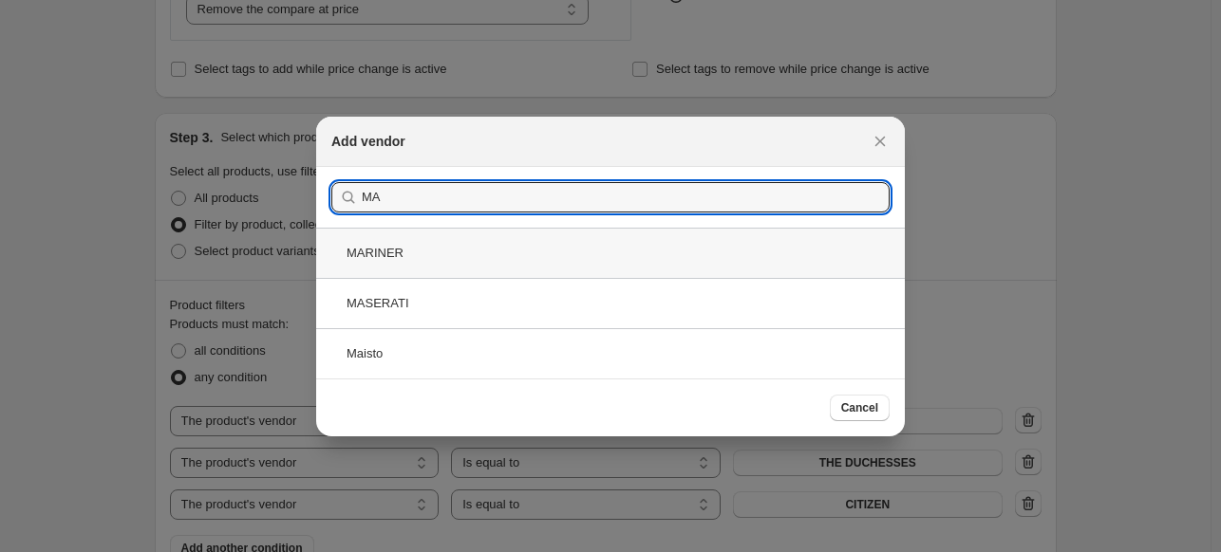
type input "MA"
click at [448, 241] on div "MARINER" at bounding box center [610, 253] width 588 height 50
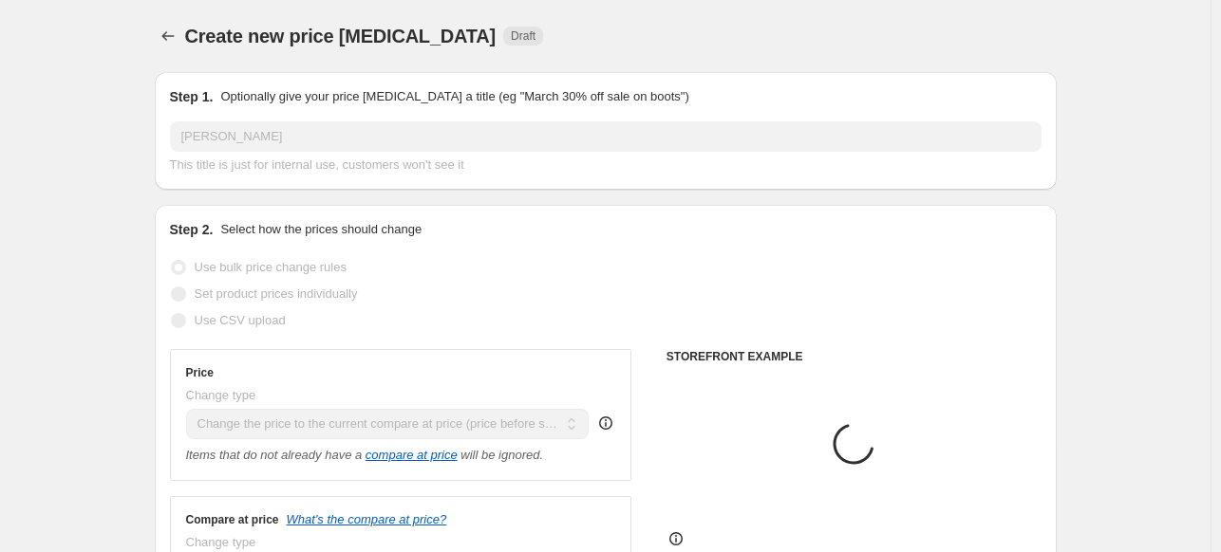
scroll to position [562, 0]
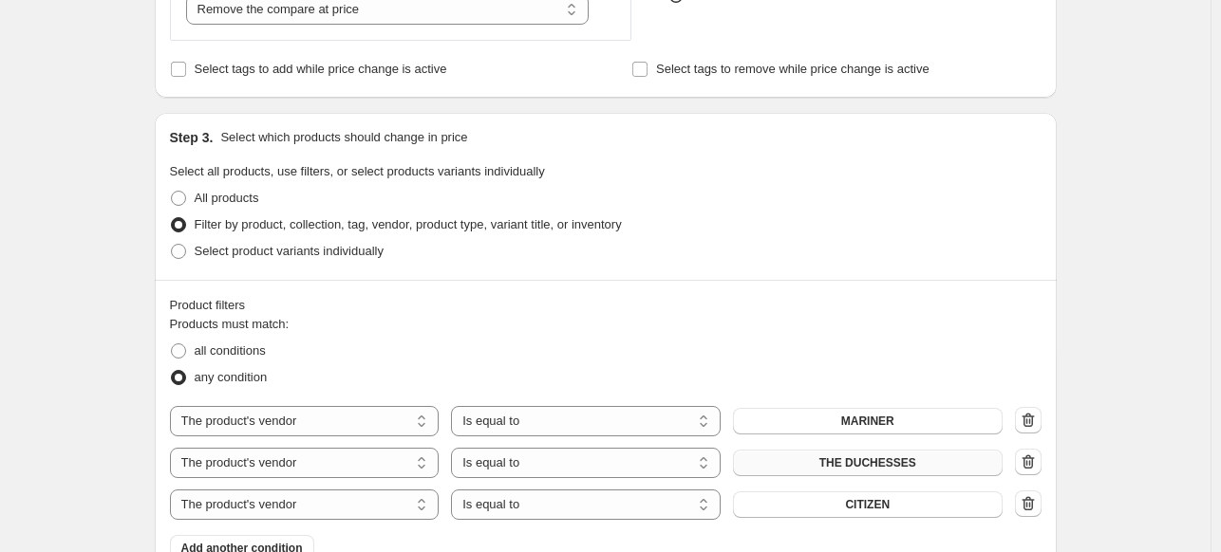
click at [858, 473] on button "THE DUCHESSES" at bounding box center [868, 463] width 270 height 27
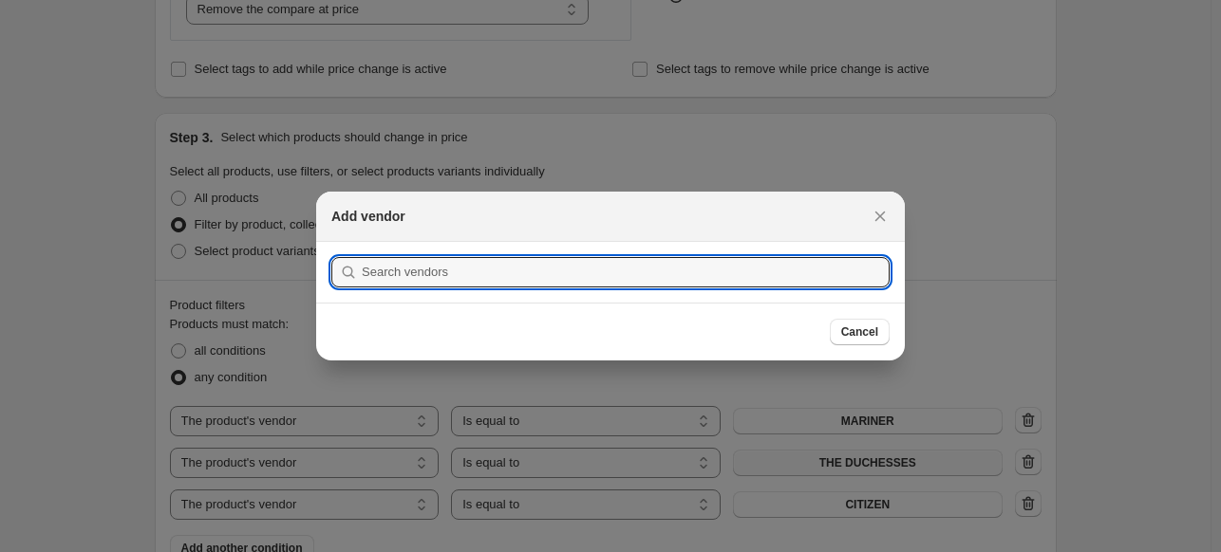
scroll to position [0, 0]
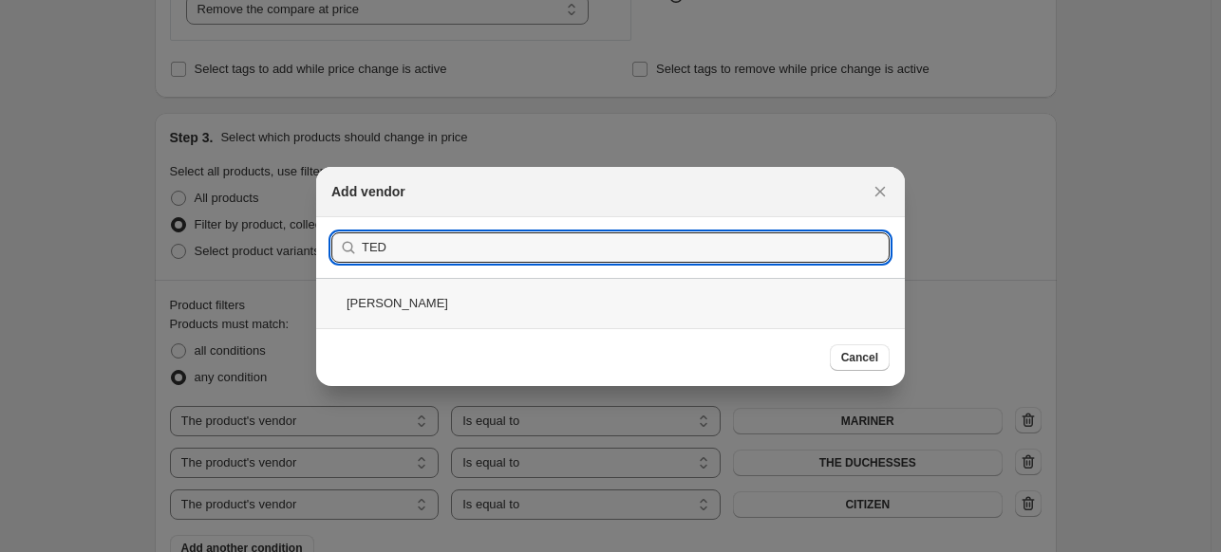
type input "TED"
click at [414, 309] on div "[PERSON_NAME]" at bounding box center [610, 303] width 588 height 50
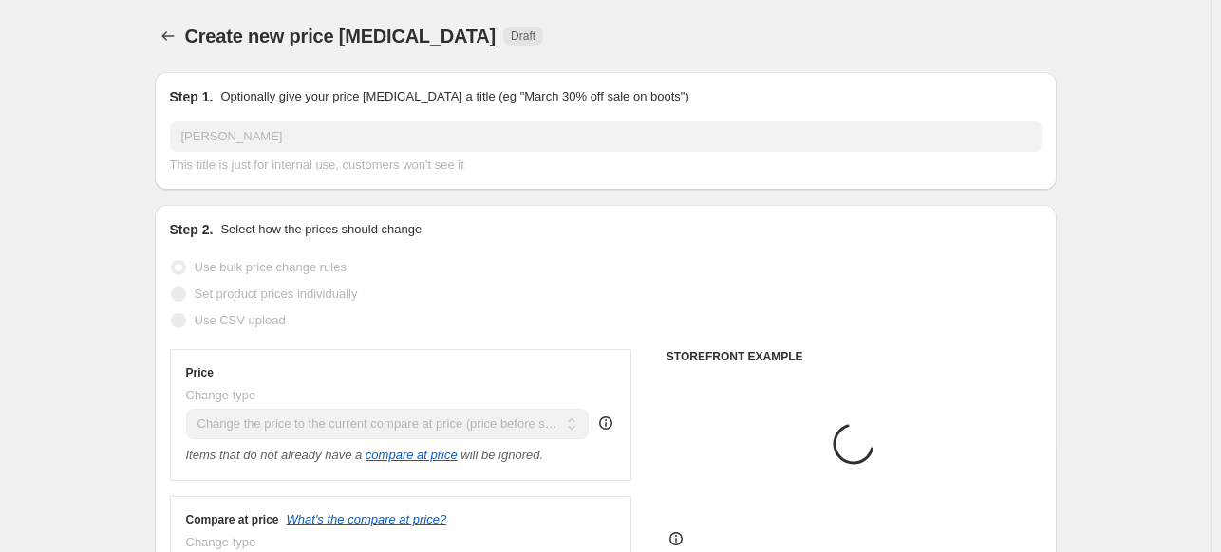
scroll to position [562, 0]
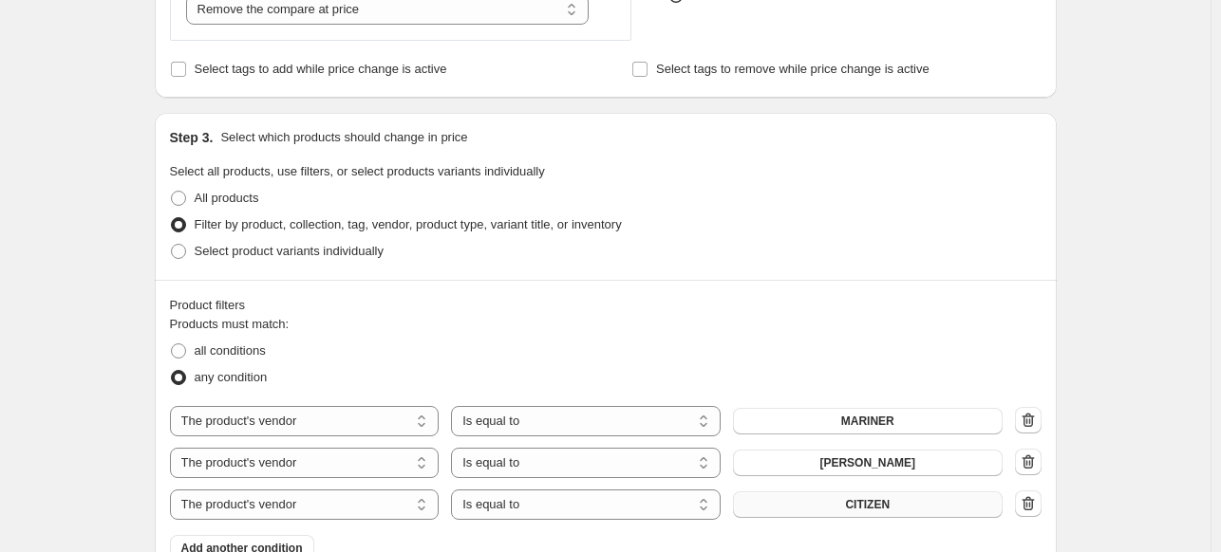
click at [861, 501] on span "CITIZEN" at bounding box center [867, 504] width 45 height 15
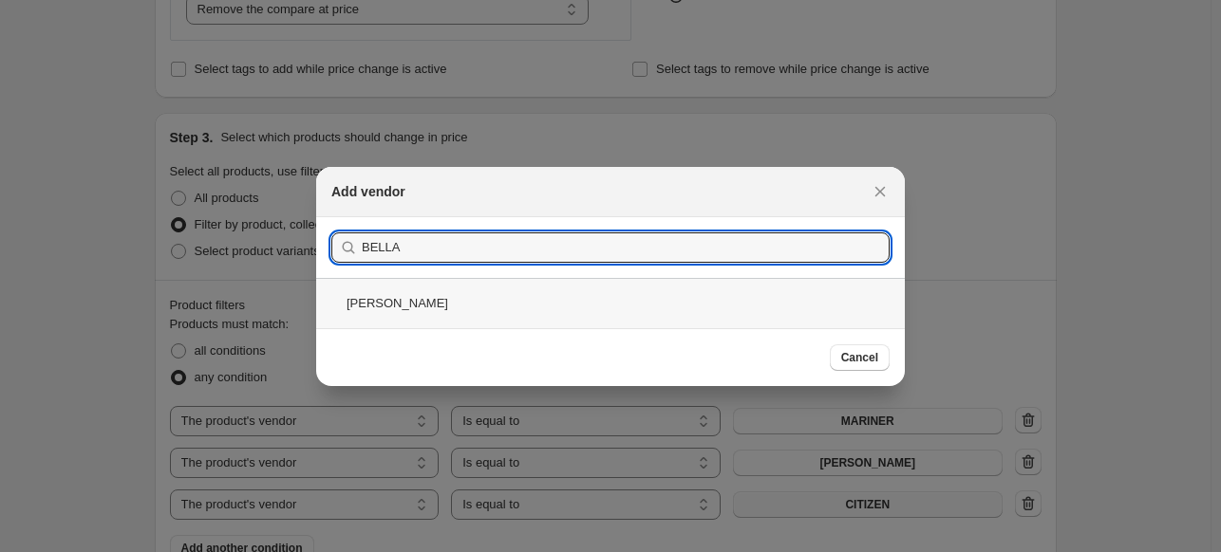
type input "BELLA"
click at [501, 292] on div "[PERSON_NAME]" at bounding box center [610, 303] width 588 height 50
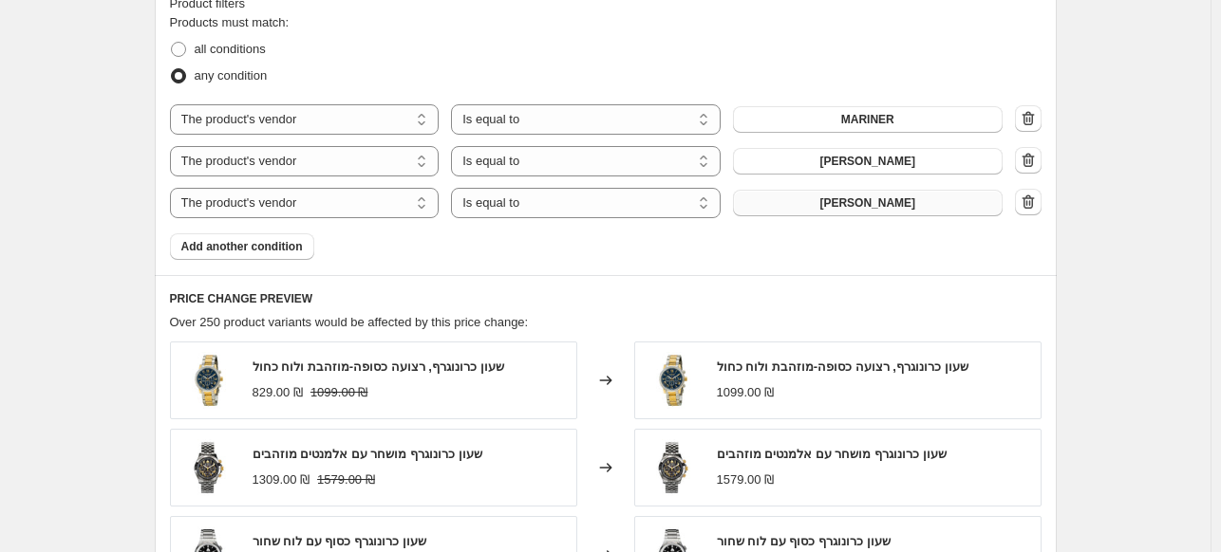
scroll to position [867, 0]
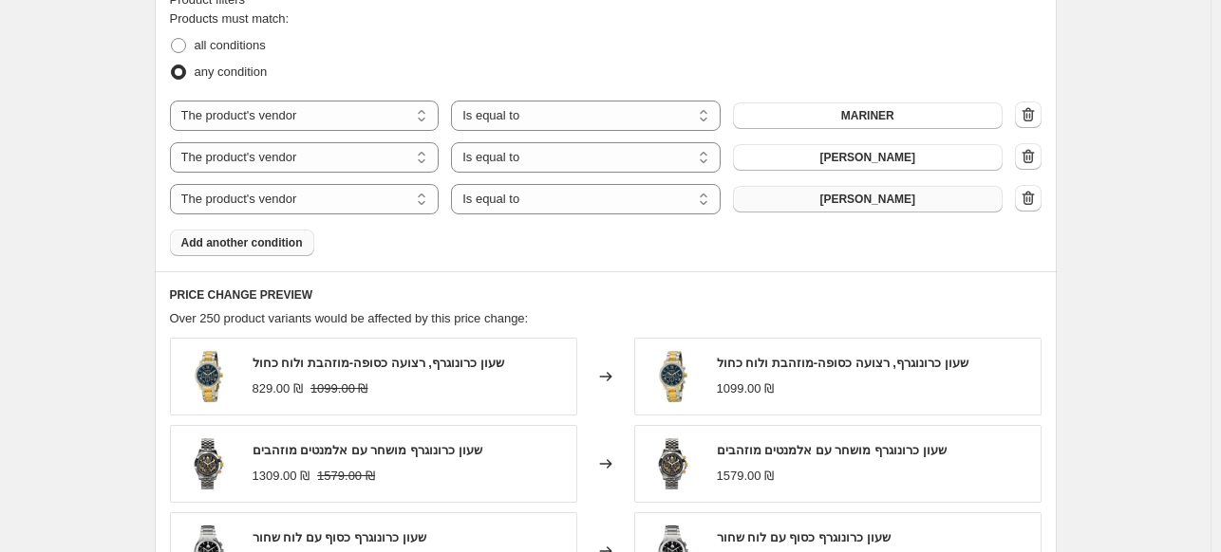
click at [266, 250] on span "Add another condition" at bounding box center [241, 242] width 121 height 15
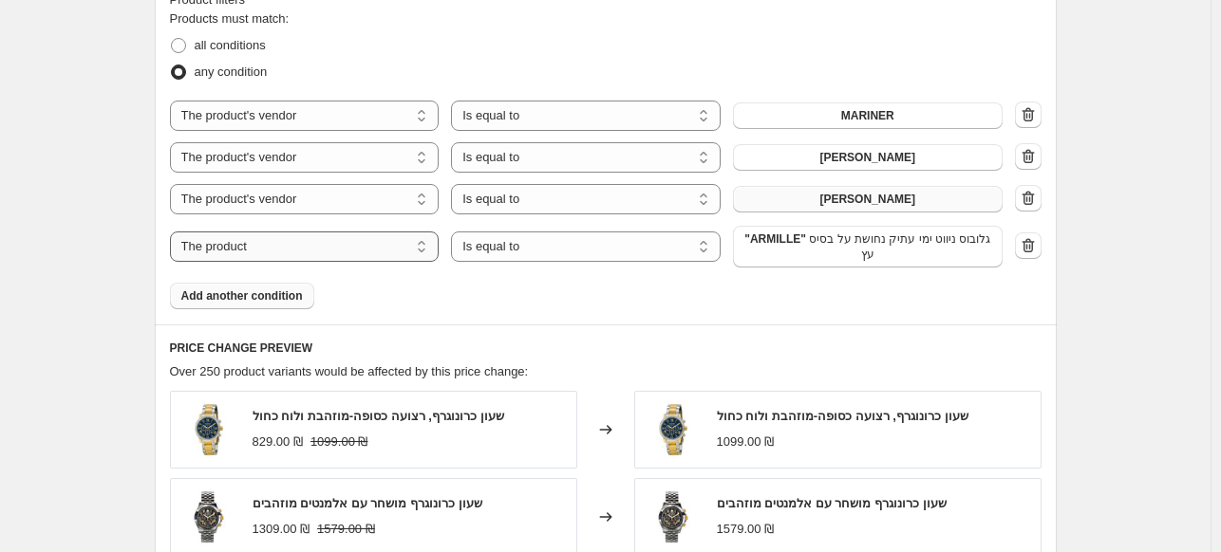
click at [330, 244] on select "The product The product's collection The product's tag The product's vendor The…" at bounding box center [305, 247] width 270 height 30
select select "vendor"
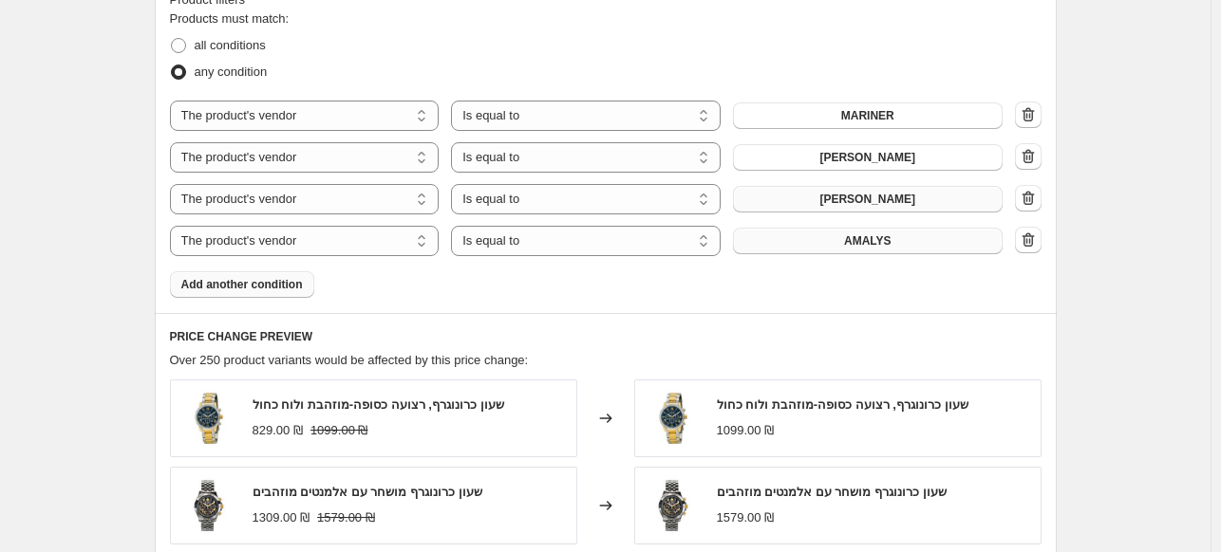
click at [854, 245] on span "AMALYS" at bounding box center [867, 240] width 47 height 15
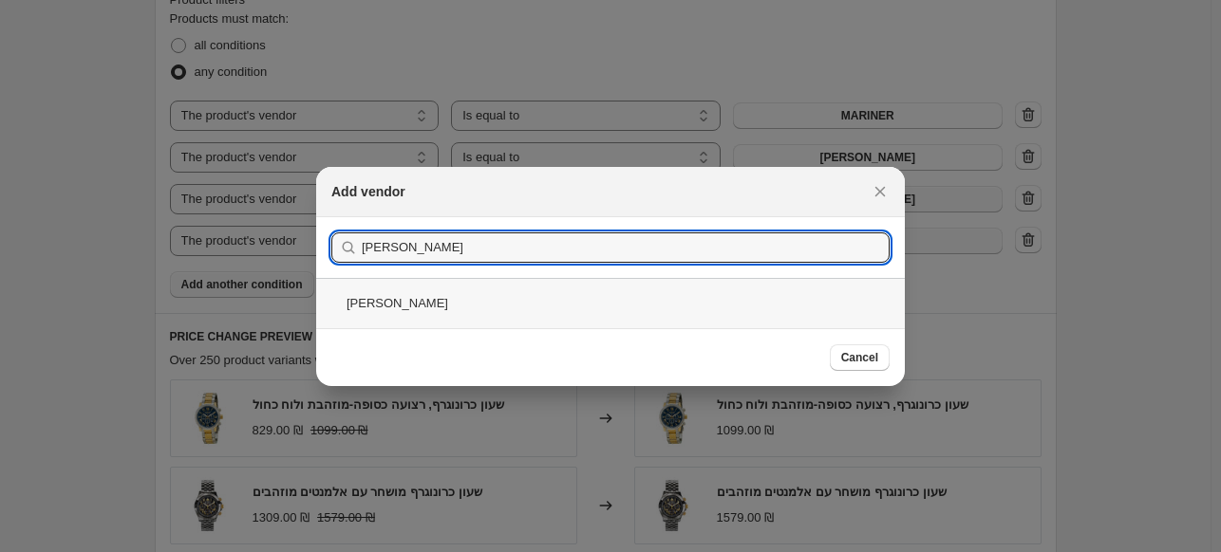
type input "[PERSON_NAME]"
click at [485, 300] on div "[PERSON_NAME]" at bounding box center [610, 303] width 588 height 50
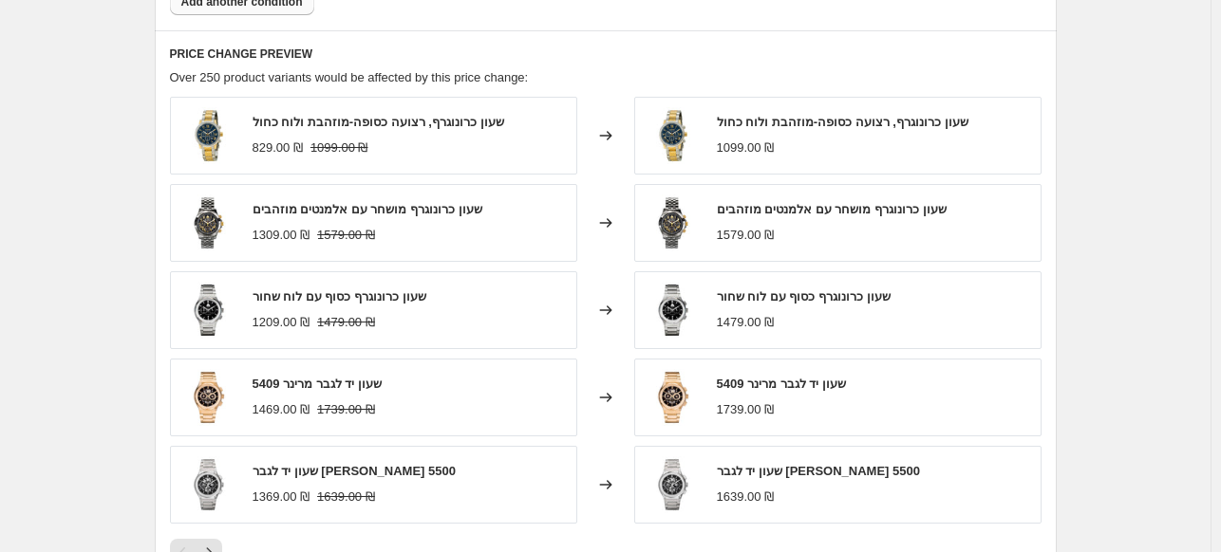
scroll to position [1168, 0]
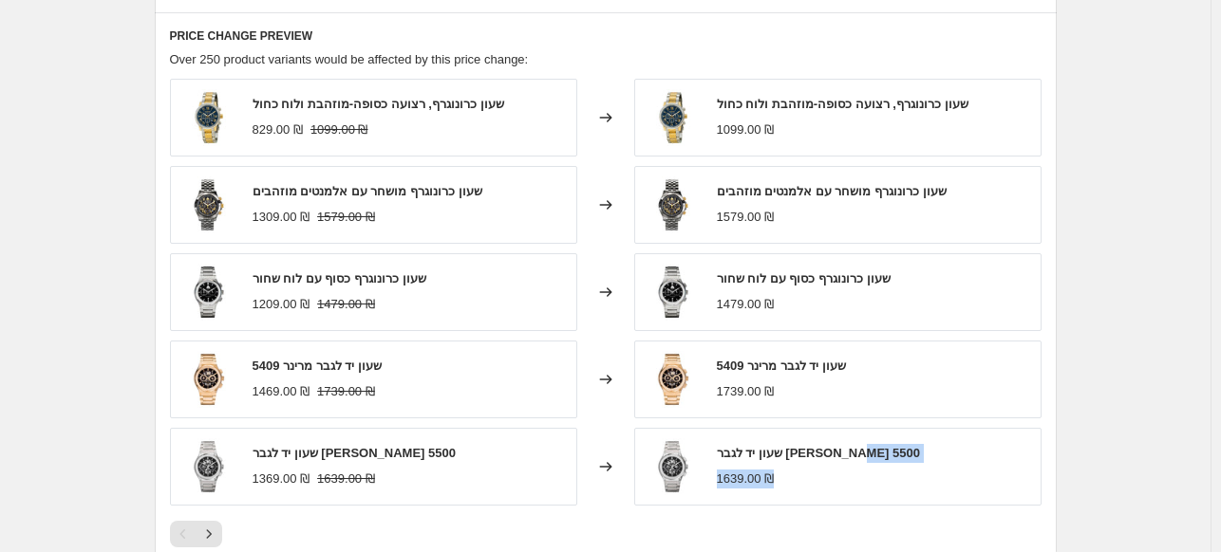
drag, startPoint x: 1219, startPoint y: 425, endPoint x: 1229, endPoint y: 484, distance: 59.8
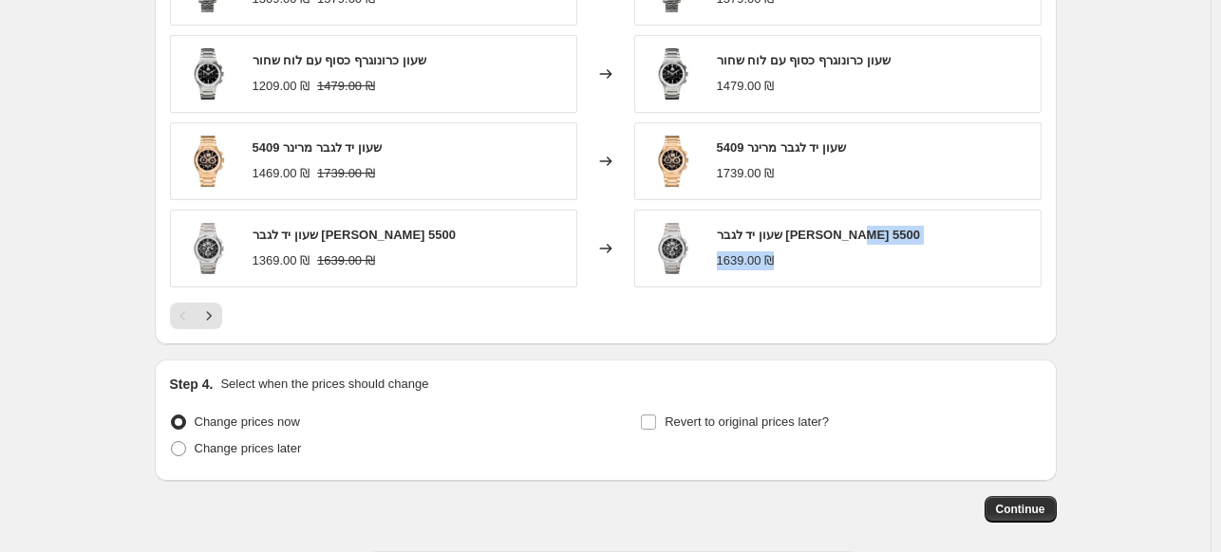
scroll to position [1474, 0]
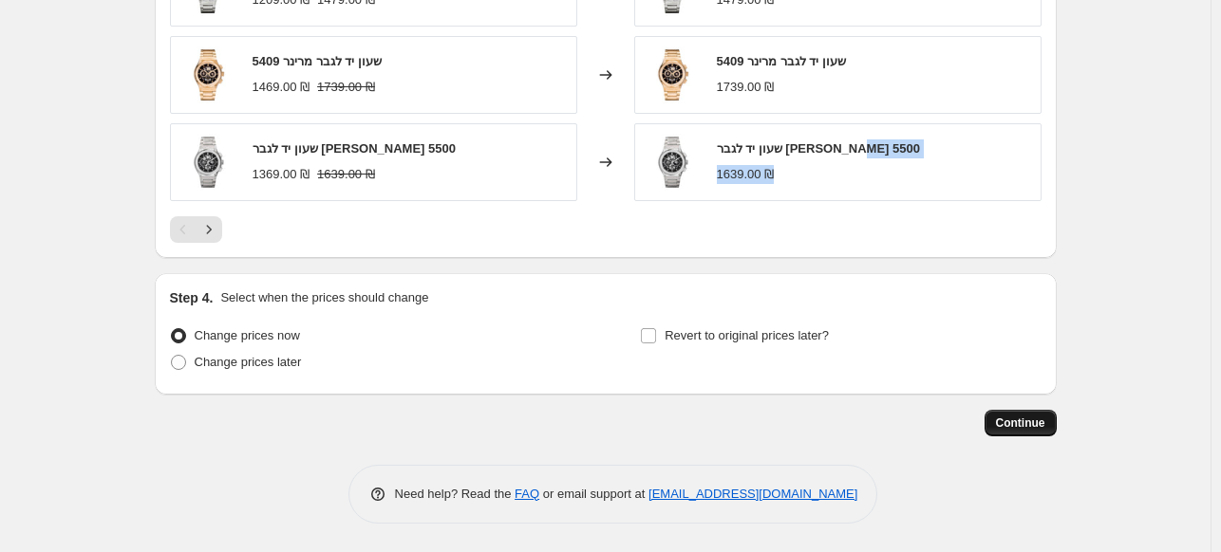
click at [1003, 423] on span "Continue" at bounding box center [1020, 423] width 49 height 15
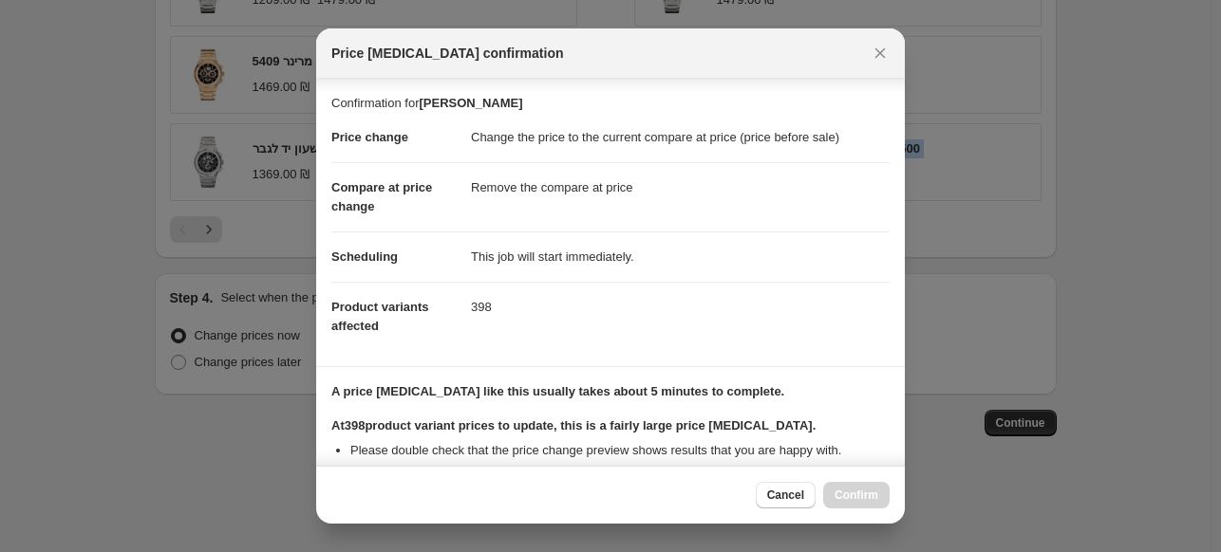
scroll to position [234, 0]
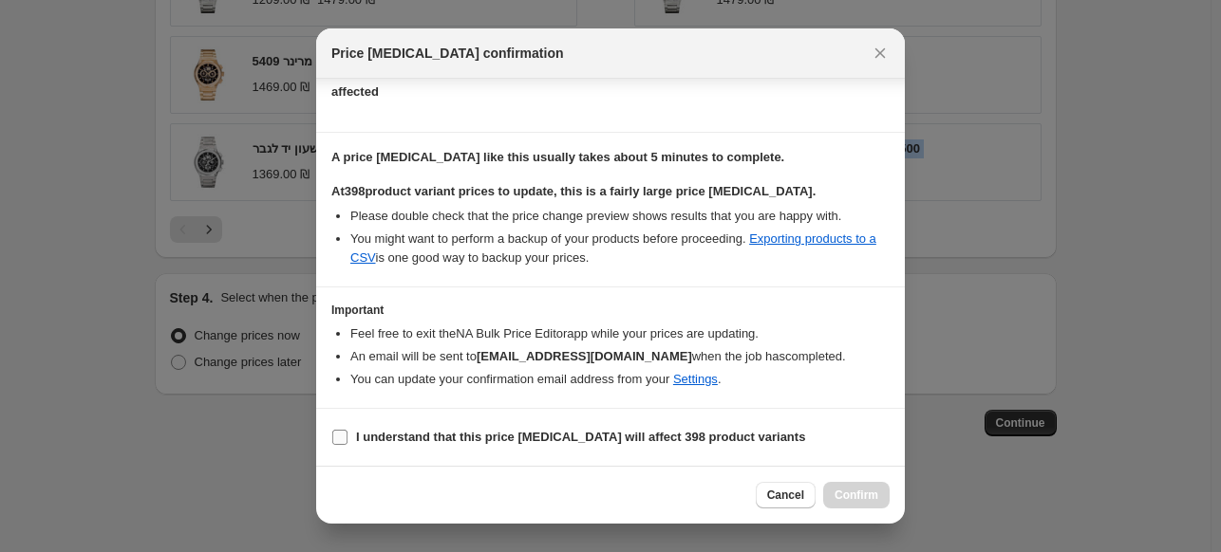
click at [343, 435] on input "I understand that this price [MEDICAL_DATA] will affect 398 product variants" at bounding box center [339, 437] width 15 height 15
checkbox input "true"
click at [856, 492] on span "Confirm" at bounding box center [856, 495] width 44 height 15
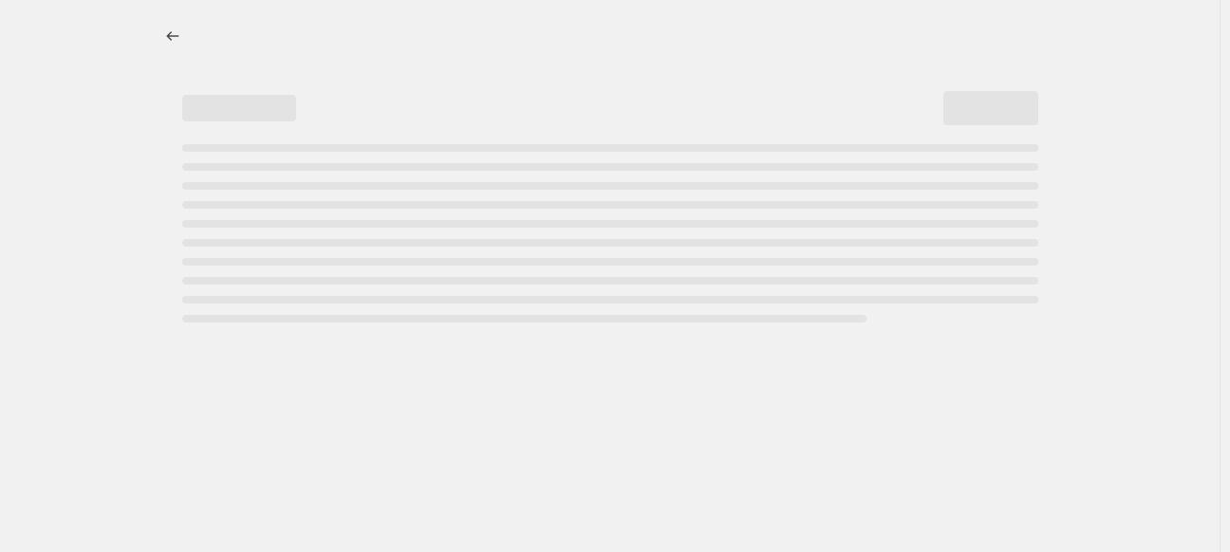
select select "ecap"
select select "remove"
select select "vendor"
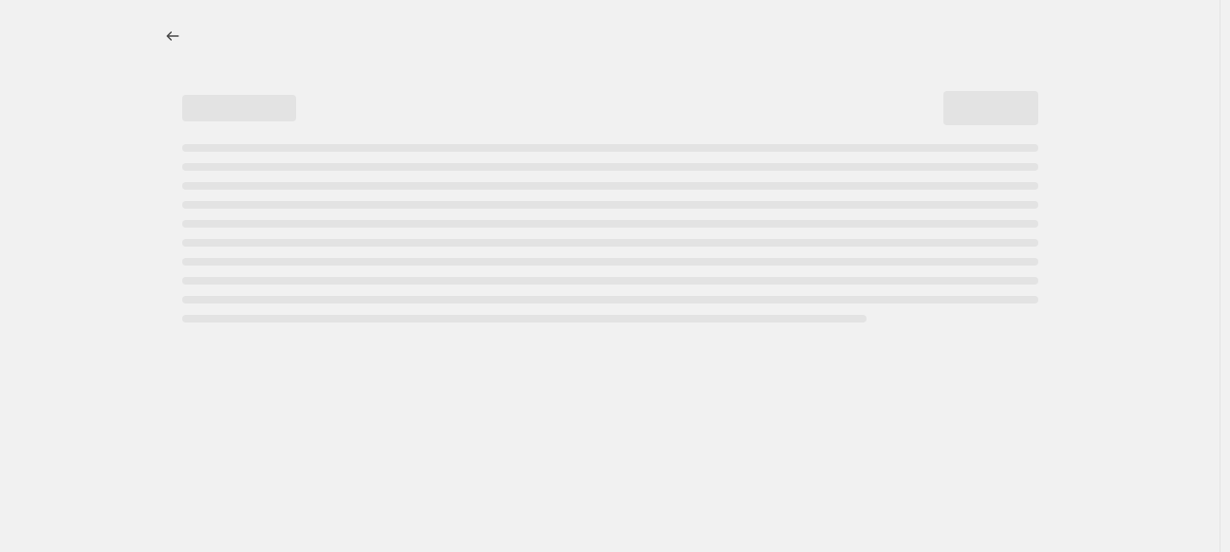
select select "vendor"
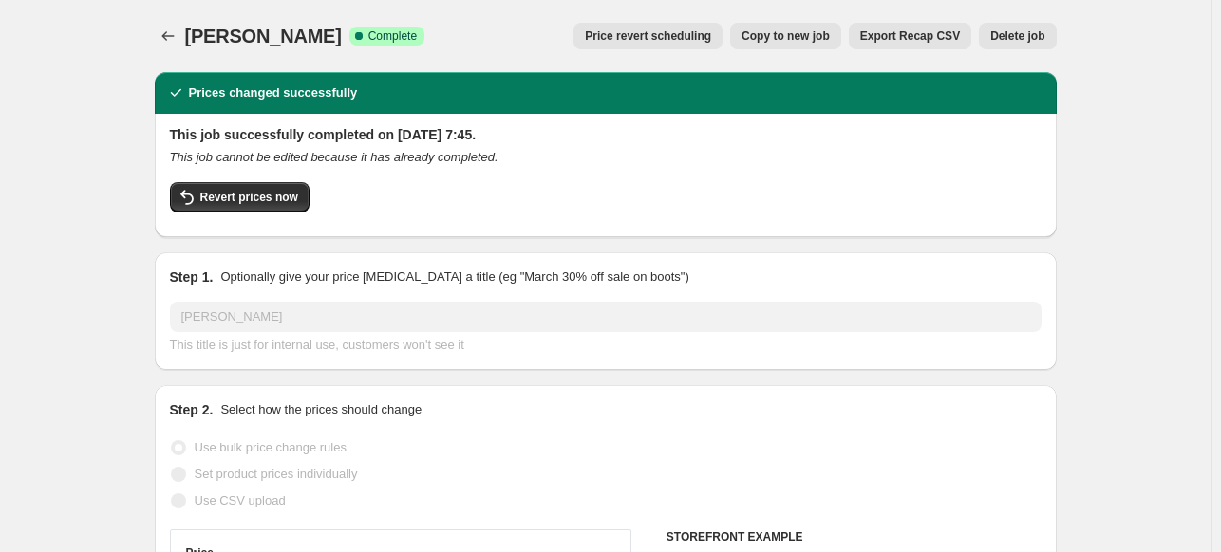
click at [779, 48] on button "Copy to new job" at bounding box center [785, 36] width 111 height 27
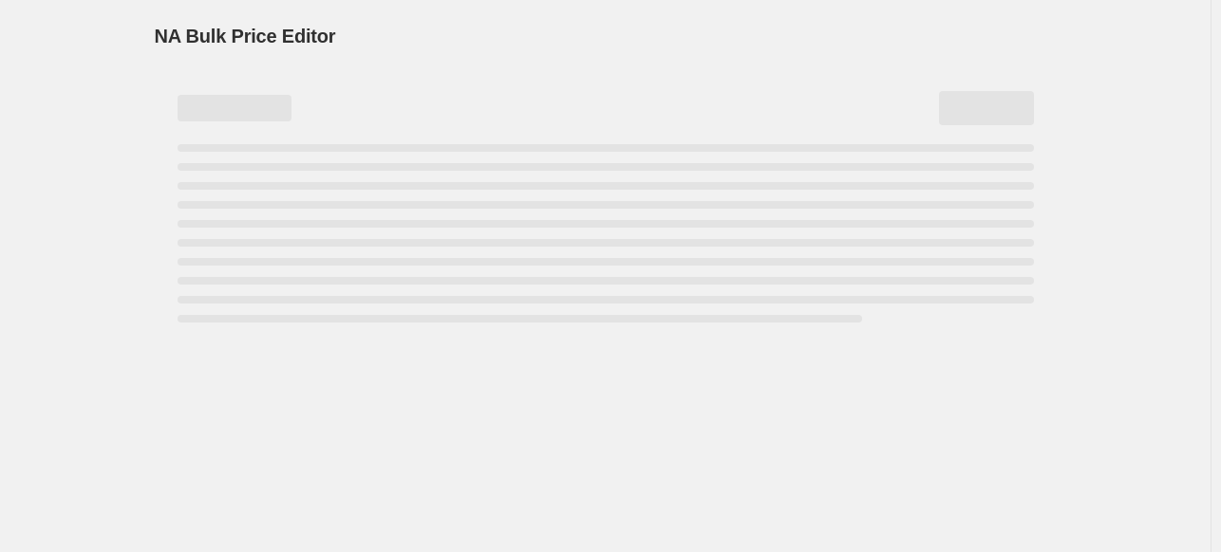
select select "ecap"
select select "remove"
select select "vendor"
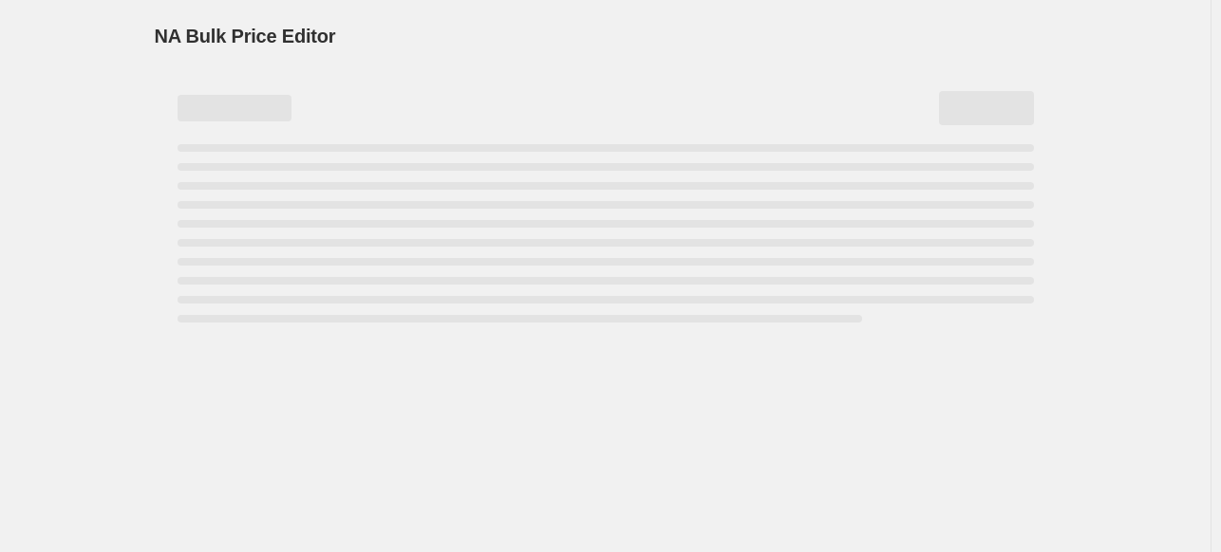
select select "vendor"
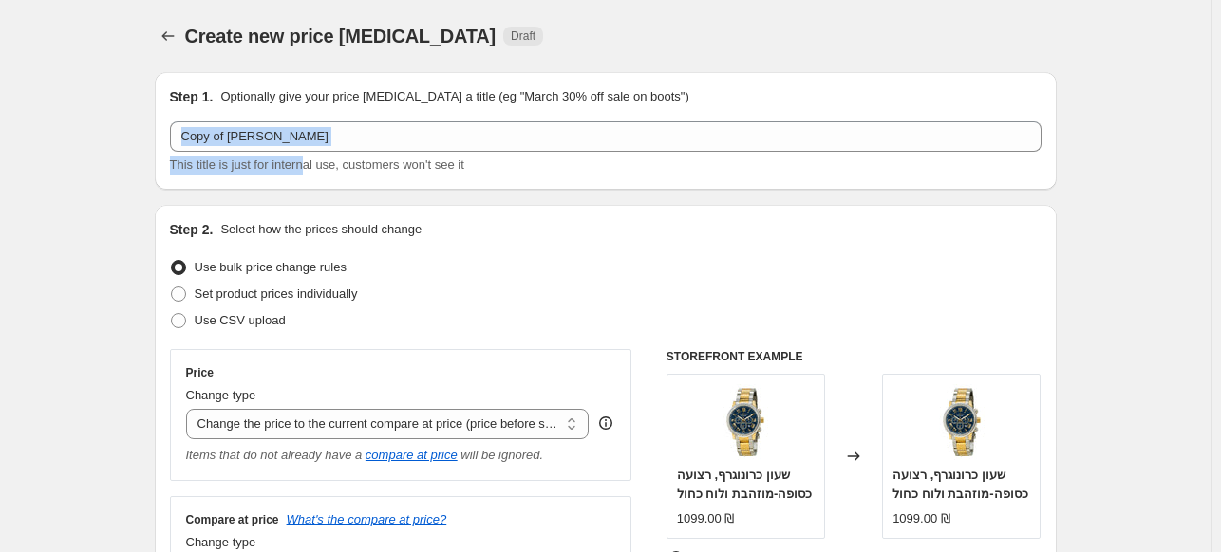
click at [308, 154] on div "Copy of איפוס מרינר This title is just for internal use, customers won't see it" at bounding box center [605, 147] width 871 height 53
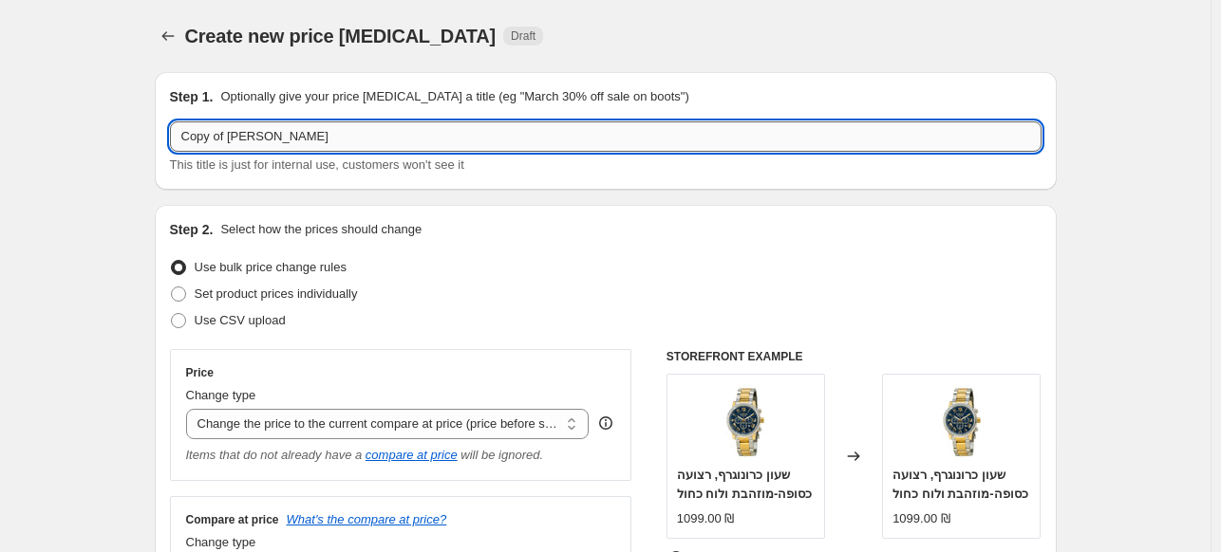
click at [277, 136] on input "Copy of [PERSON_NAME]" at bounding box center [605, 136] width 871 height 30
type input "T"
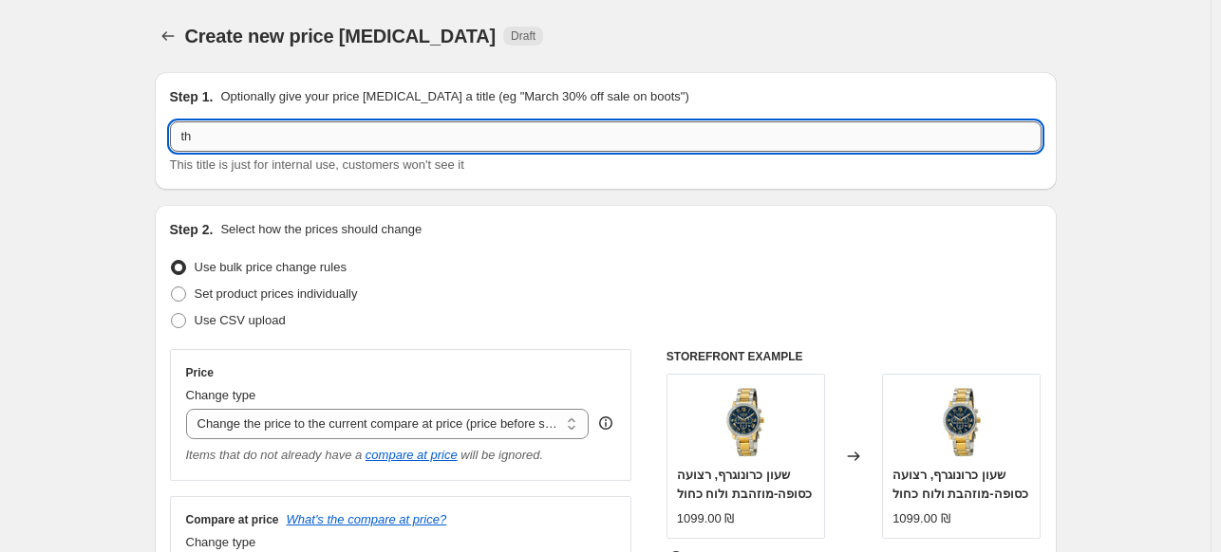
type input "t"
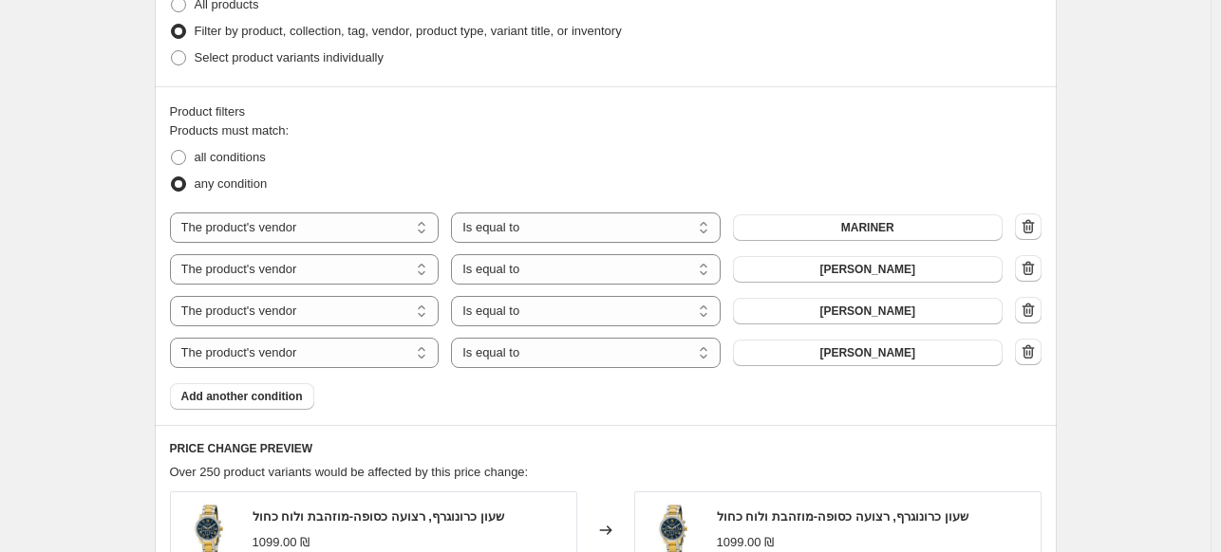
scroll to position [799, 0]
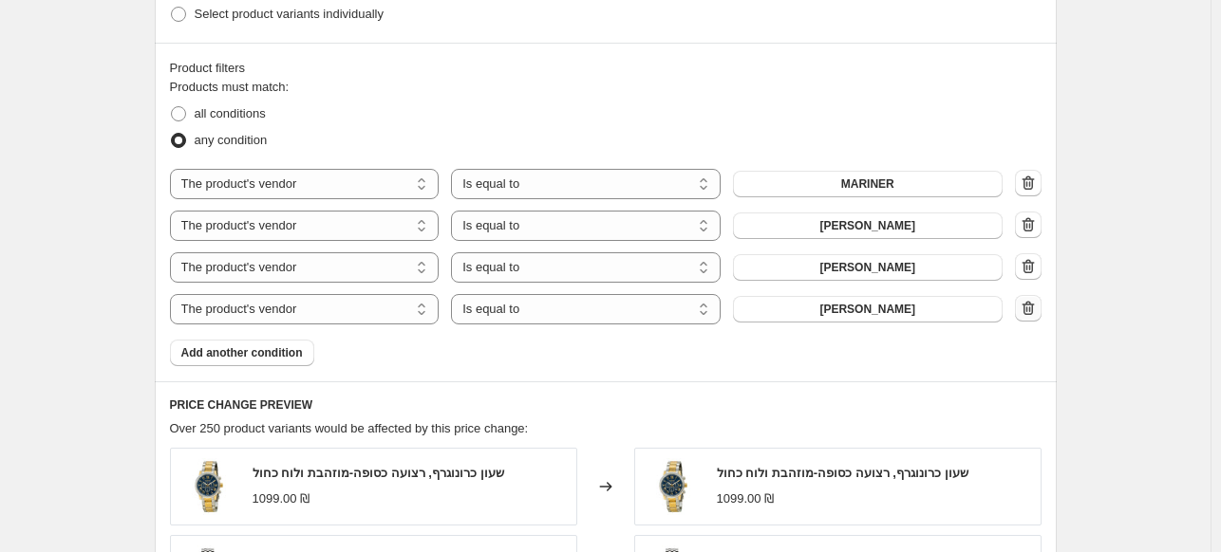
type input "איפוס פיר לנייאר"
click at [1029, 296] on button "button" at bounding box center [1028, 308] width 27 height 27
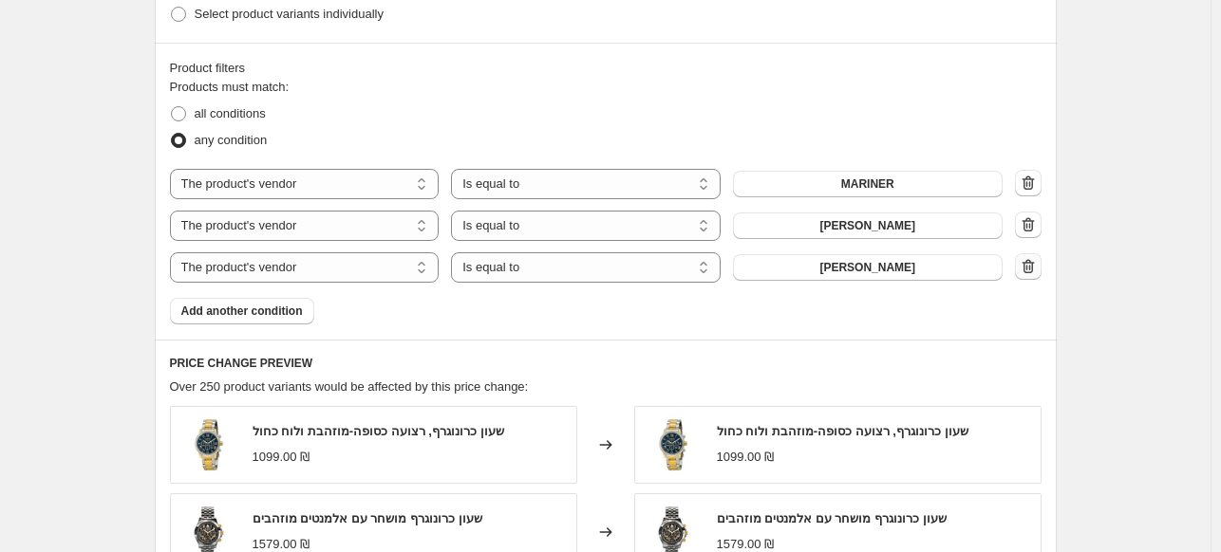
click at [1027, 278] on button "button" at bounding box center [1028, 266] width 27 height 27
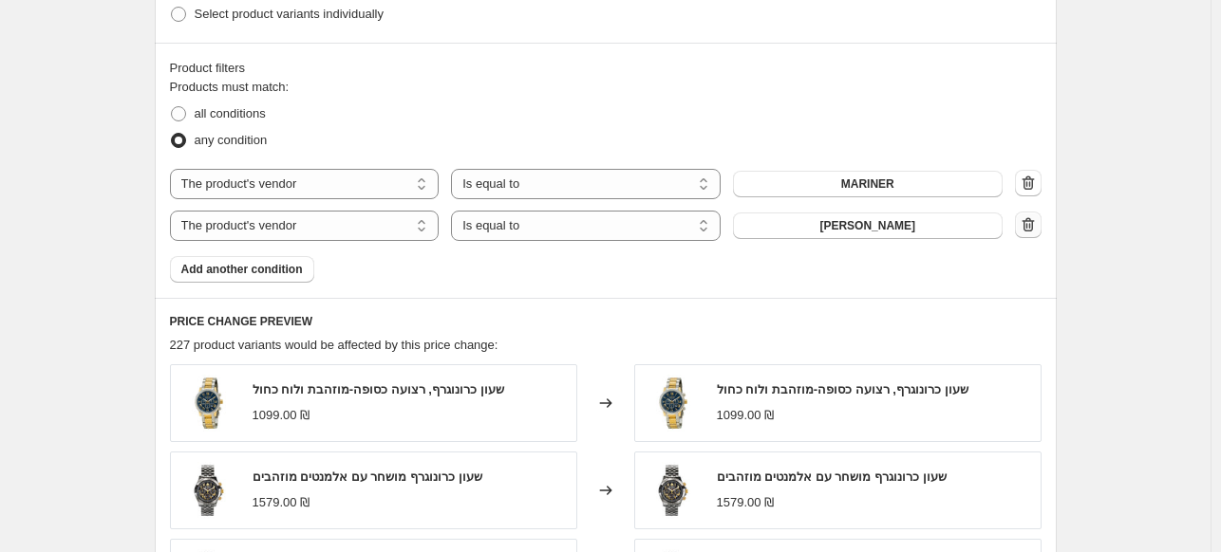
click at [1029, 237] on button "button" at bounding box center [1028, 225] width 27 height 27
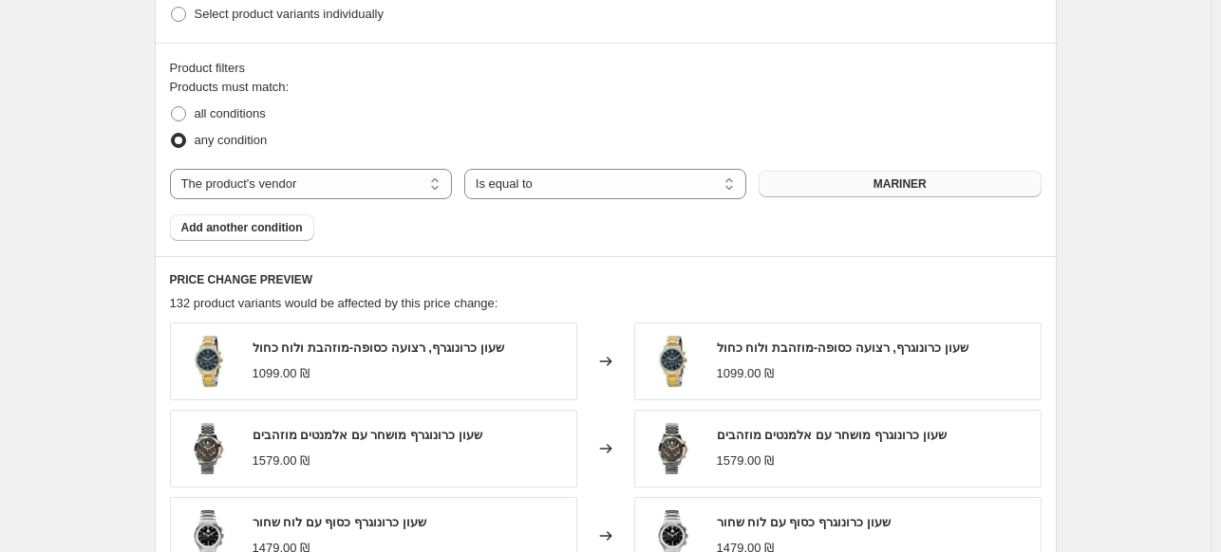
click at [880, 187] on span "MARINER" at bounding box center [899, 184] width 53 height 15
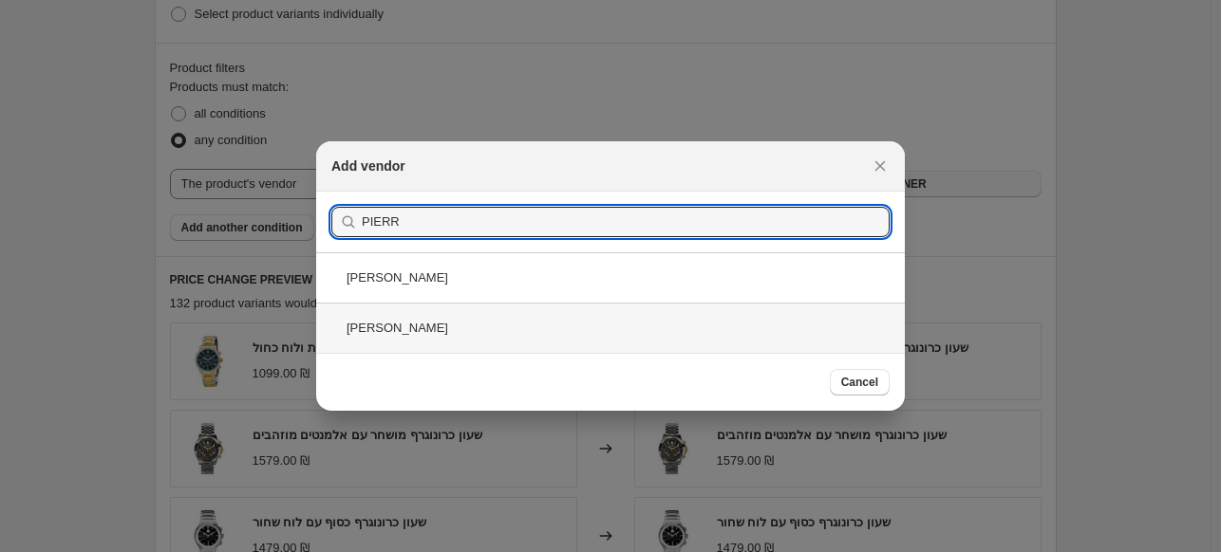
type input "PIERR"
click at [486, 333] on div "[PERSON_NAME]" at bounding box center [610, 328] width 588 height 50
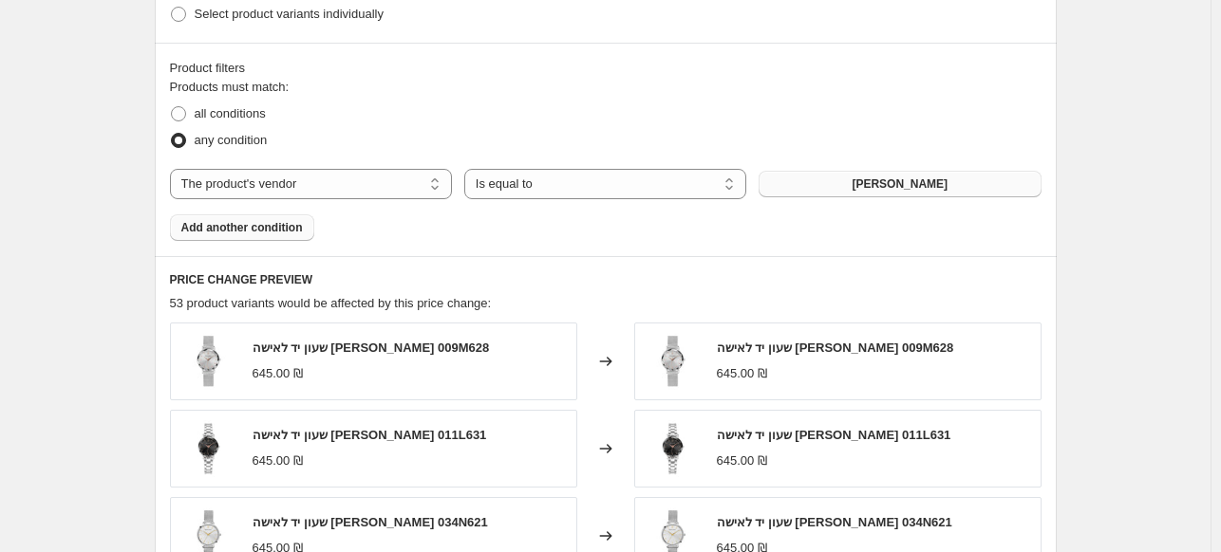
click at [228, 229] on span "Add another condition" at bounding box center [241, 227] width 121 height 15
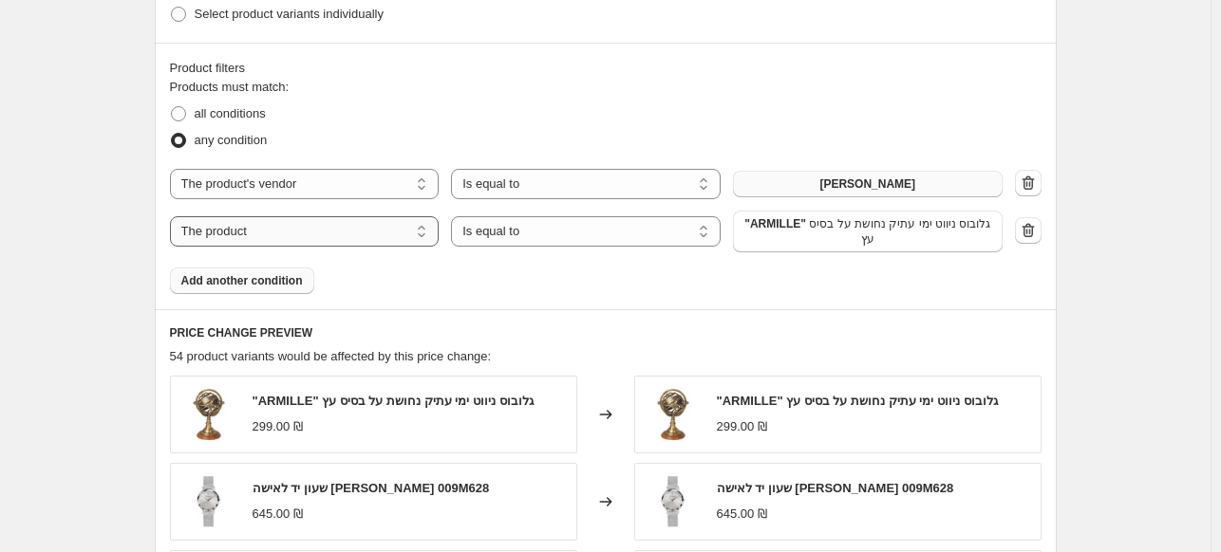
click at [276, 229] on select "The product The product's collection The product's tag The product's vendor The…" at bounding box center [305, 231] width 270 height 30
select select "vendor"
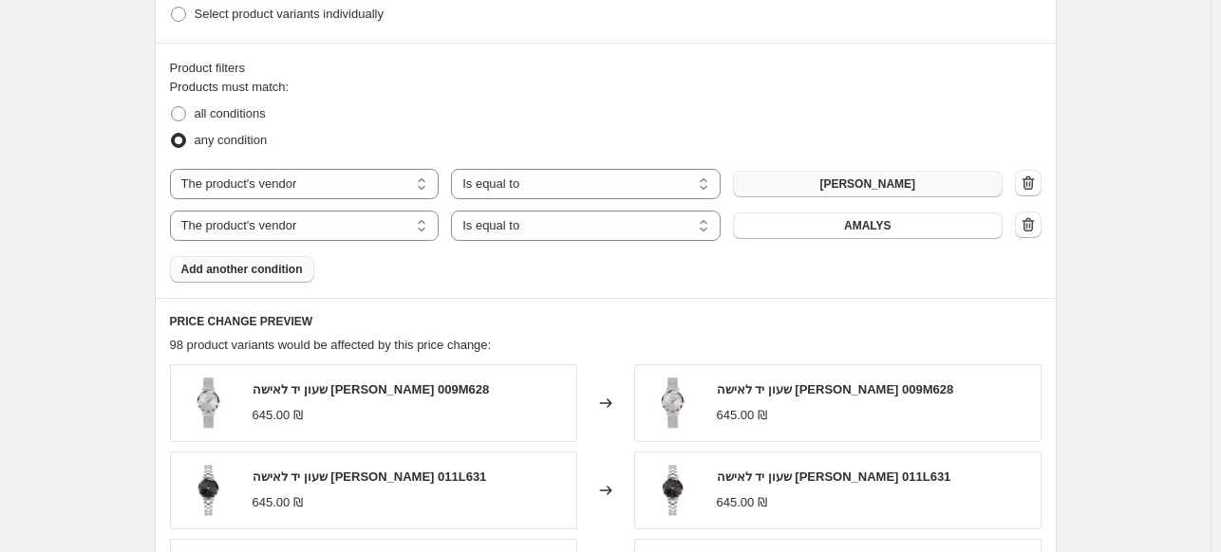
click at [257, 279] on button "Add another condition" at bounding box center [242, 269] width 144 height 27
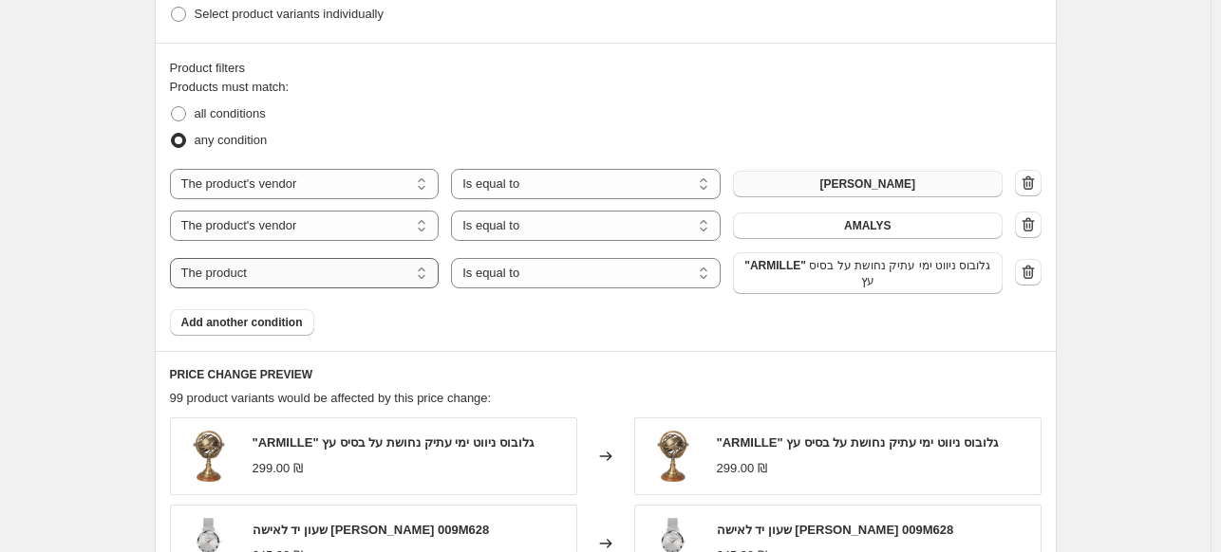
click at [311, 279] on select "The product The product's collection The product's tag The product's vendor The…" at bounding box center [305, 273] width 270 height 30
select select "vendor"
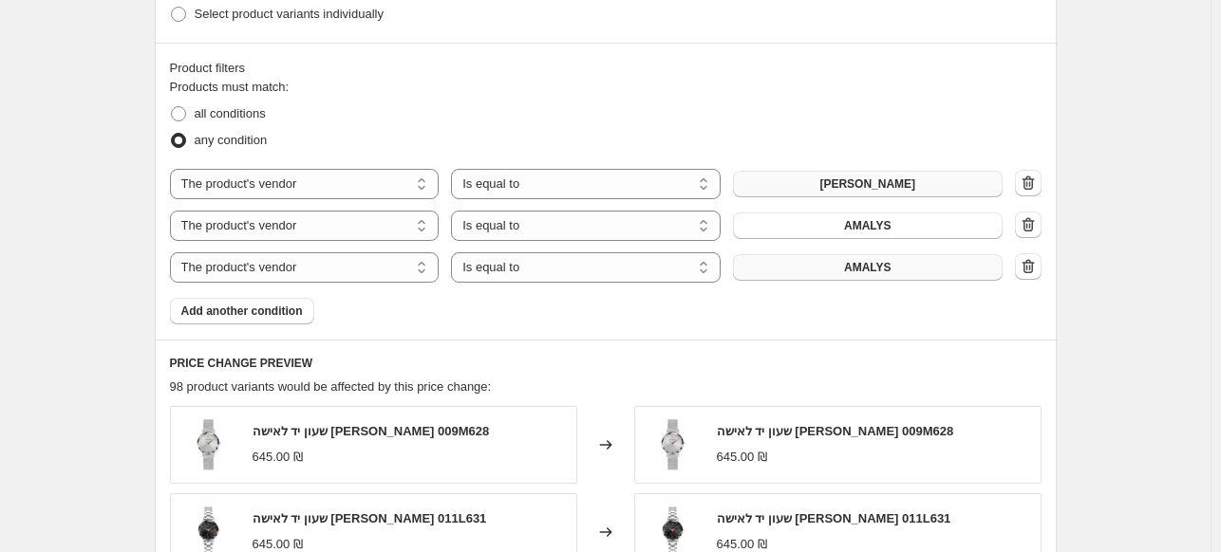
click at [873, 270] on span "AMALYS" at bounding box center [867, 267] width 47 height 15
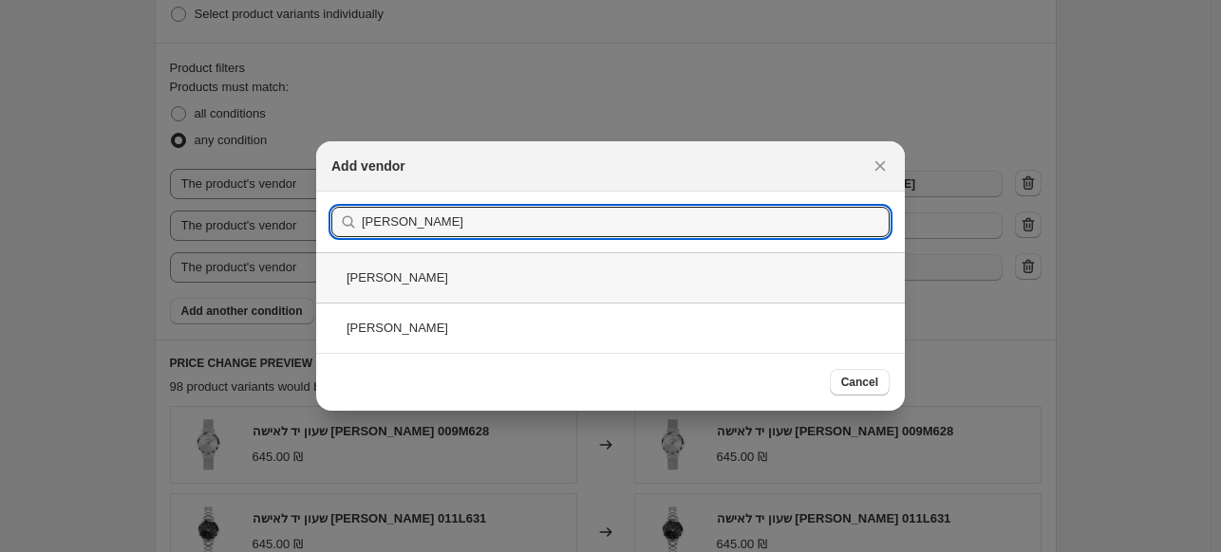
type input "[PERSON_NAME]"
click at [468, 274] on div "[PERSON_NAME]" at bounding box center [610, 277] width 588 height 50
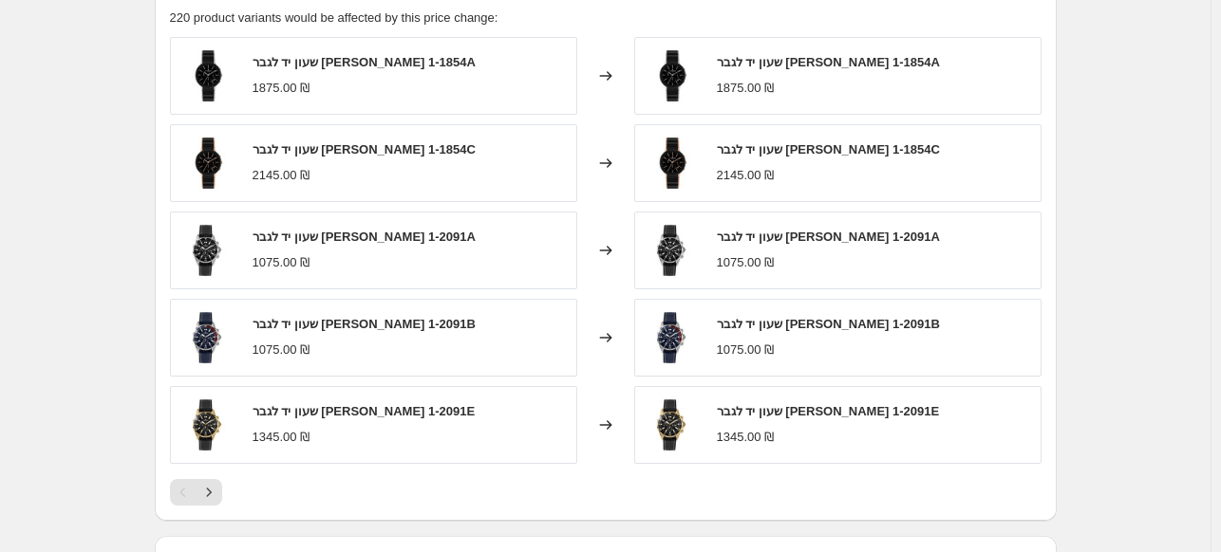
scroll to position [1361, 0]
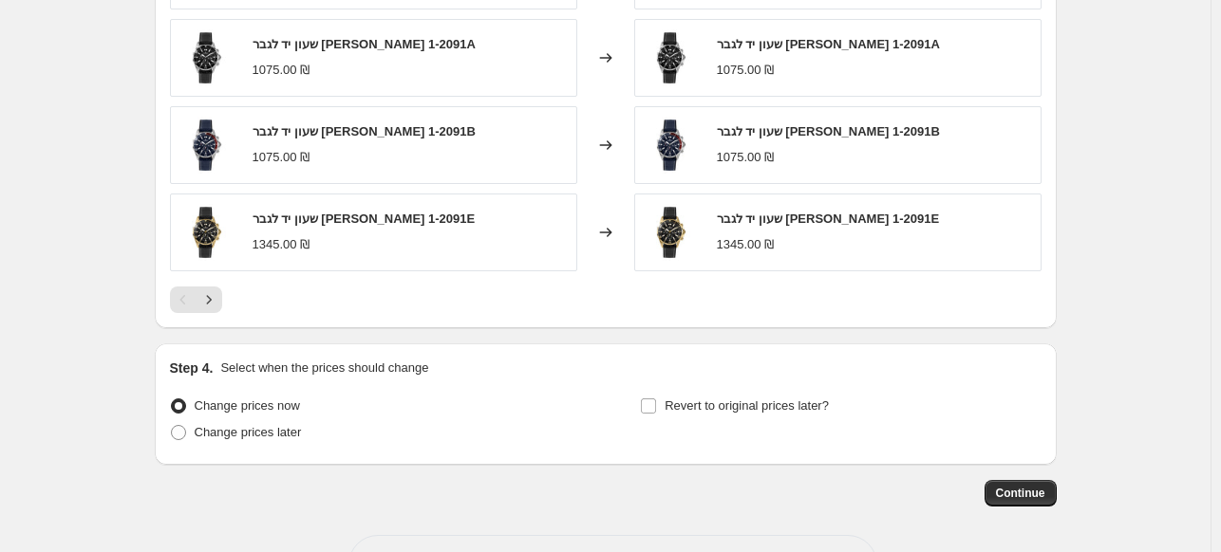
drag, startPoint x: 1219, startPoint y: 417, endPoint x: 1221, endPoint y: 455, distance: 38.0
click at [1040, 482] on button "Continue" at bounding box center [1020, 493] width 72 height 27
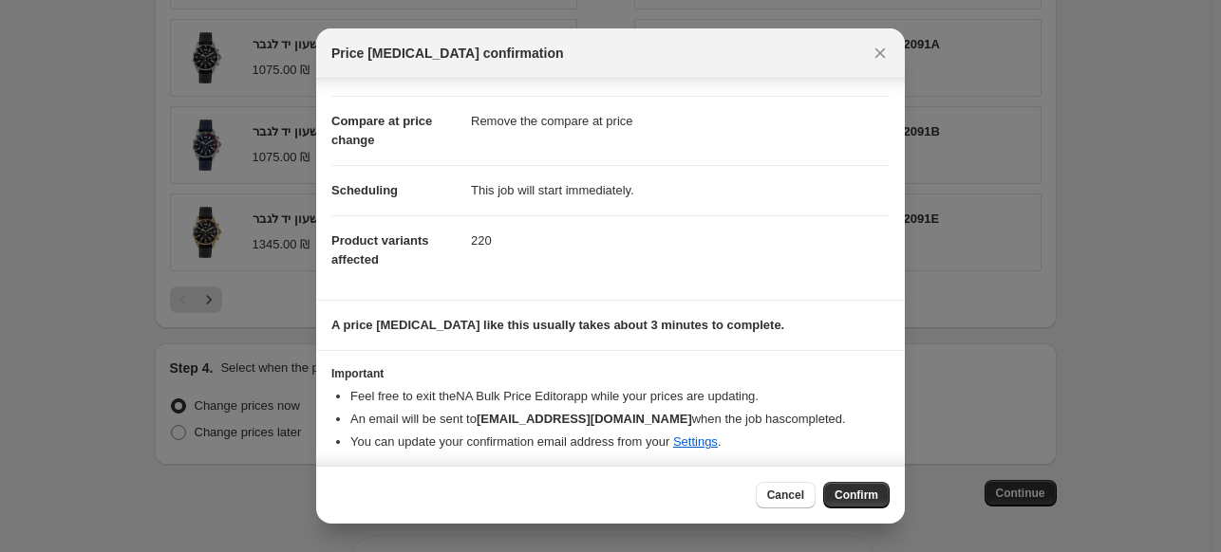
scroll to position [71, 0]
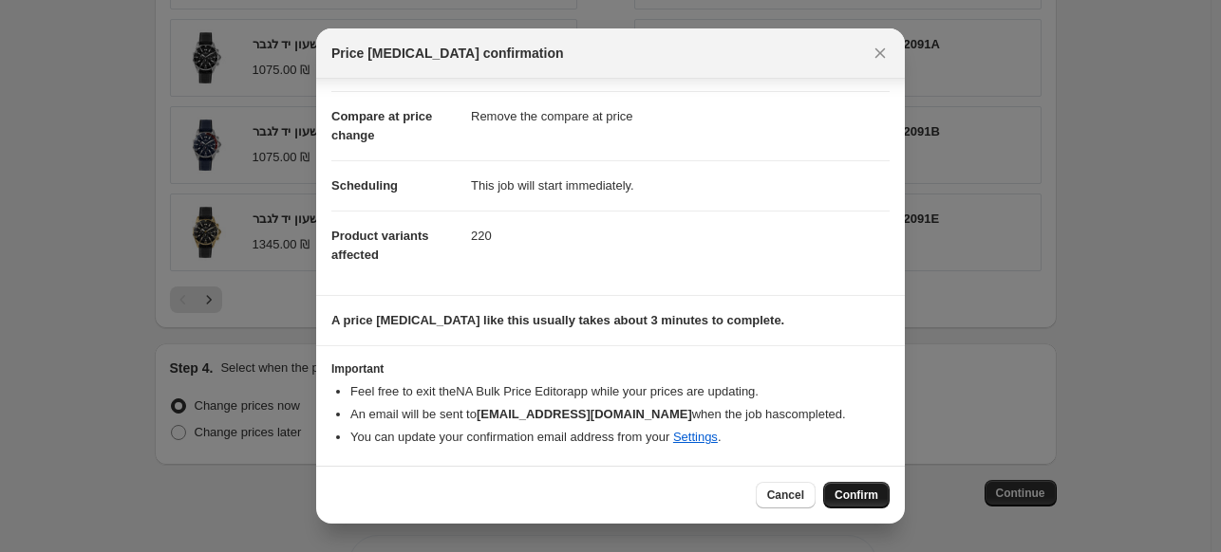
click at [860, 490] on span "Confirm" at bounding box center [856, 495] width 44 height 15
type input "איפוס פיר לנייאר"
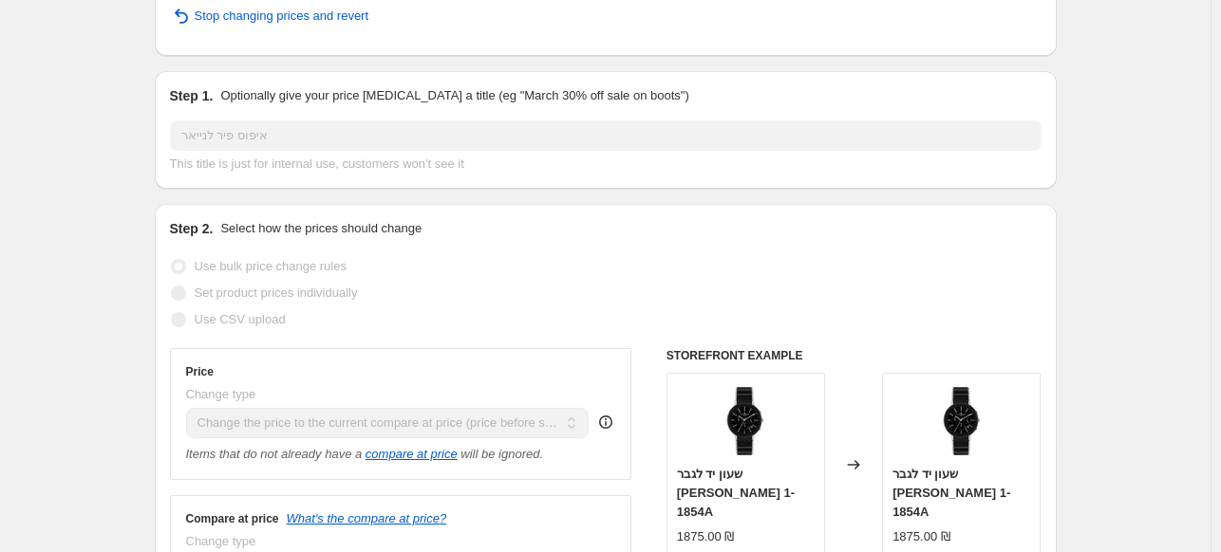
scroll to position [26, 0]
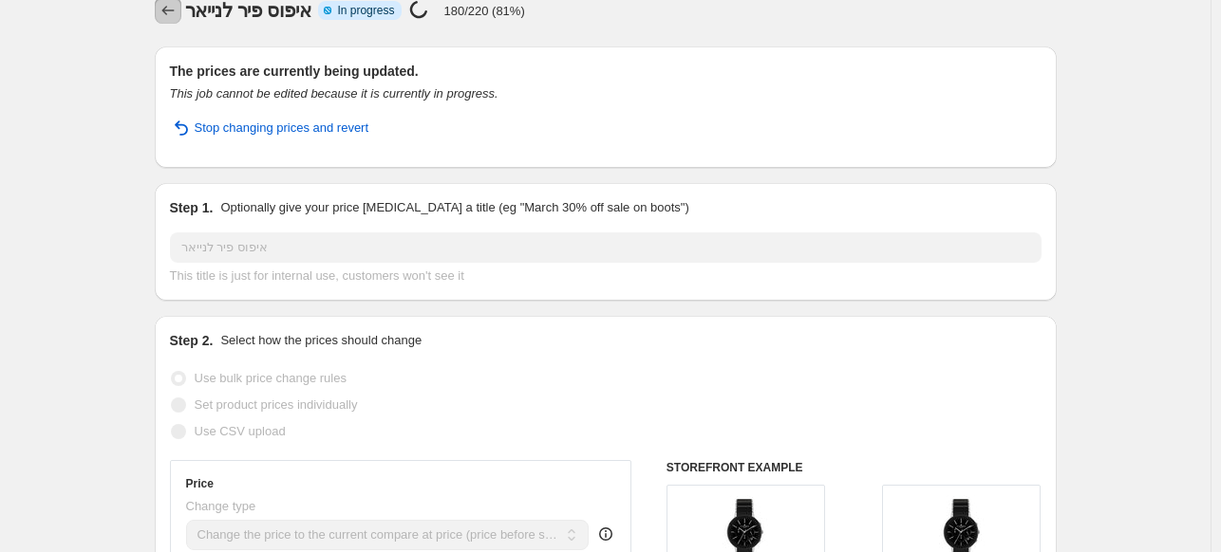
click at [168, 9] on icon "Price change jobs" at bounding box center [167, 10] width 12 height 9
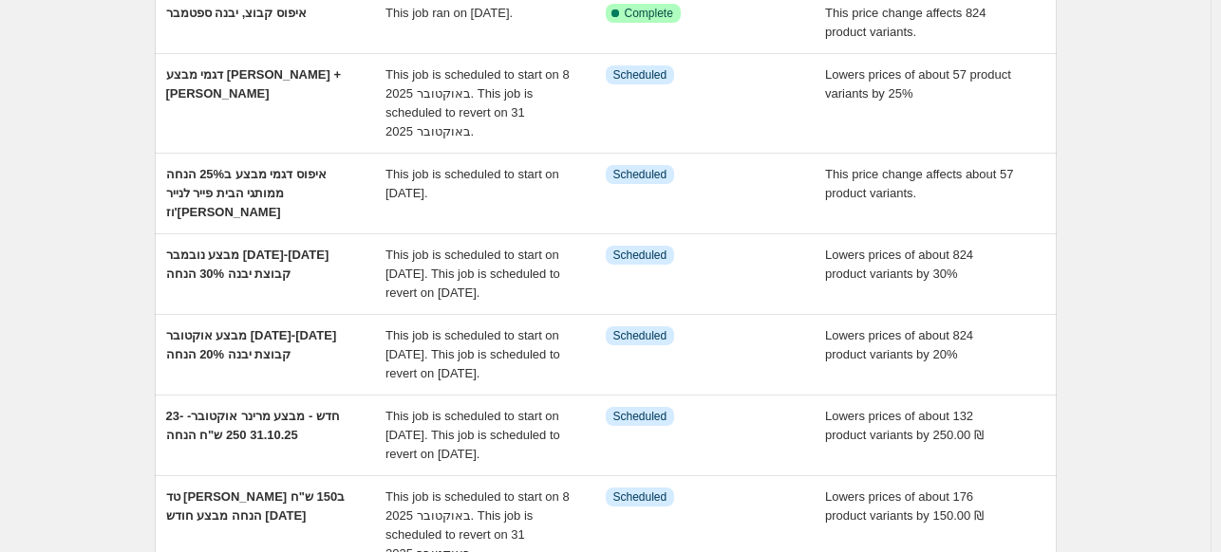
scroll to position [313, 0]
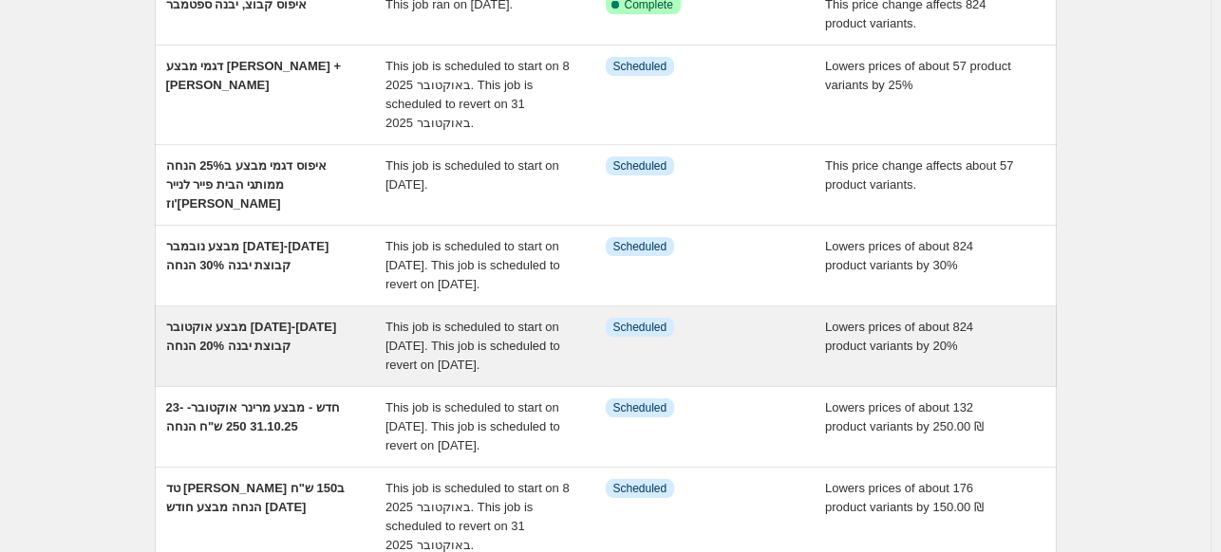
click at [251, 375] on div "מבצע אוקטובר [DATE]-[DATE] קבוצת יבנה 20% הנחה" at bounding box center [276, 346] width 220 height 57
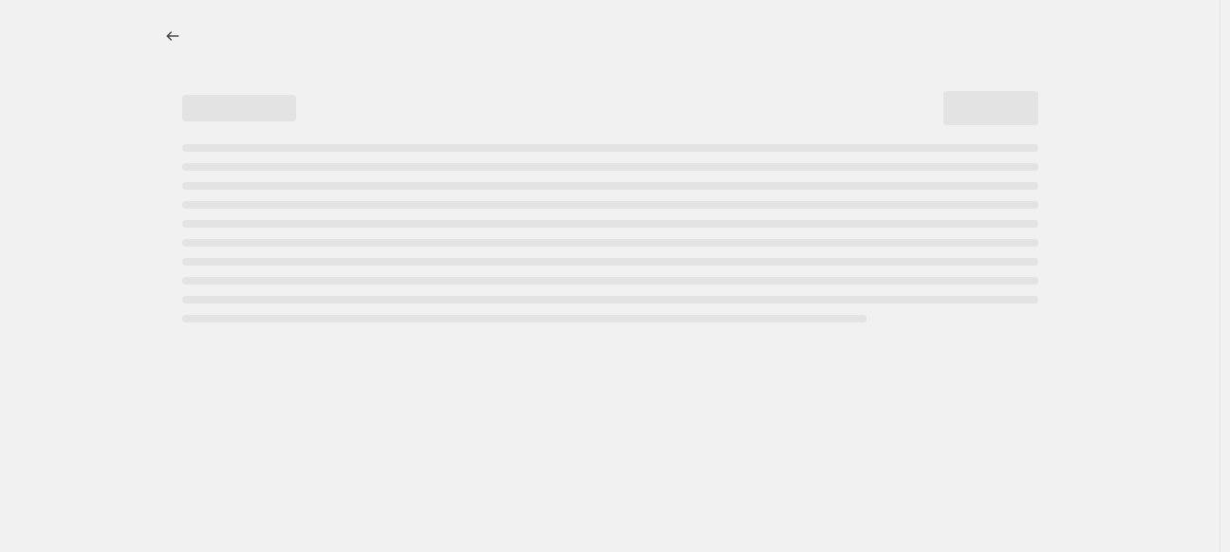
select select "percentage"
select select "vendor"
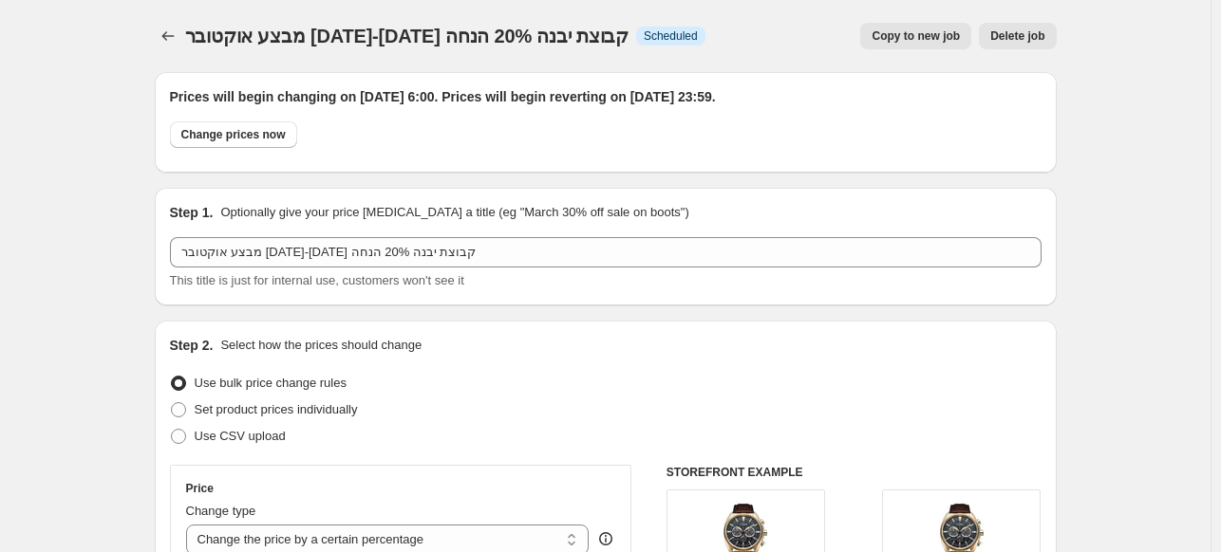
click at [919, 34] on span "Copy to new job" at bounding box center [915, 35] width 88 height 15
select select "percentage"
select select "vendor"
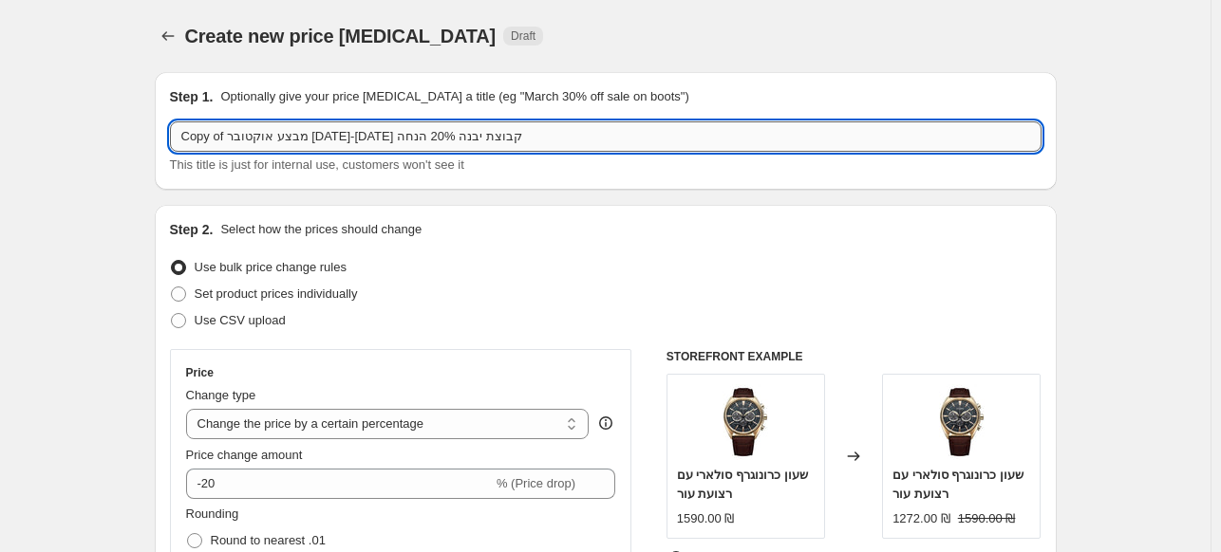
drag, startPoint x: 433, startPoint y: 137, endPoint x: 252, endPoint y: 145, distance: 181.5
click at [252, 145] on input "Copy of מבצע אוקטובר [DATE]-[DATE] קבוצת יבנה 20% הנחה" at bounding box center [605, 136] width 871 height 30
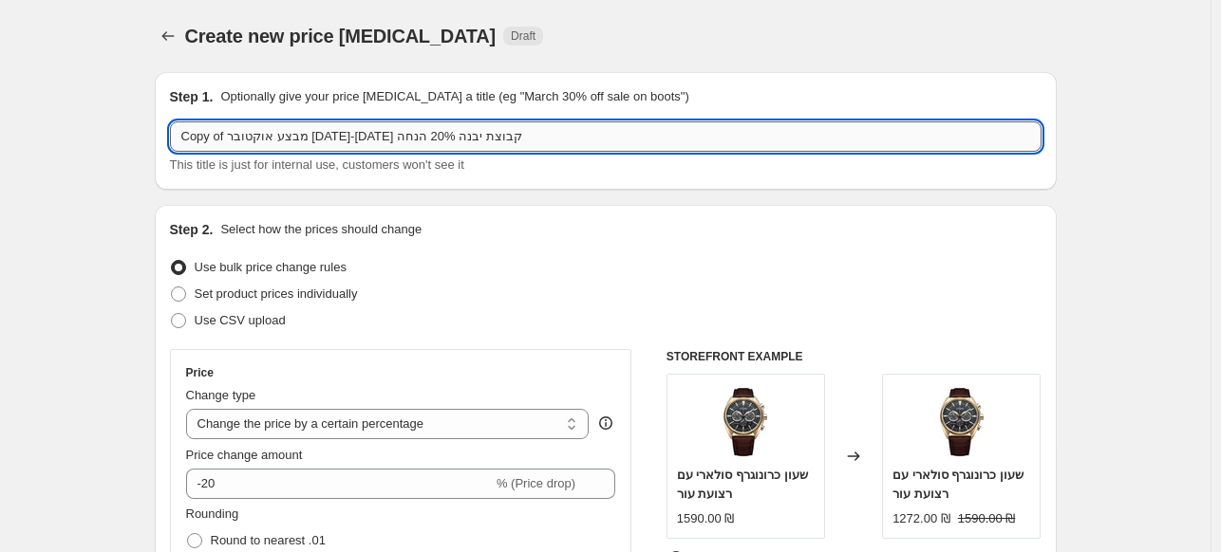
click at [252, 145] on input "Copy of מבצע אוקטובר [DATE]-[DATE] קבוצת יבנה 20% הנחה" at bounding box center [605, 136] width 871 height 30
type input "N"
type input "n"
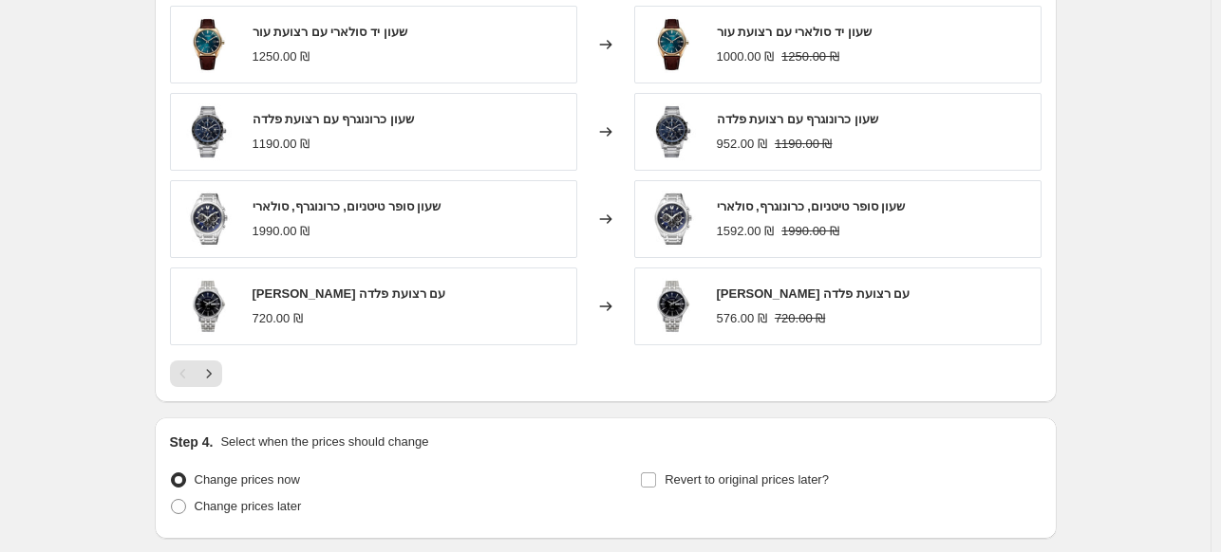
scroll to position [1517, 0]
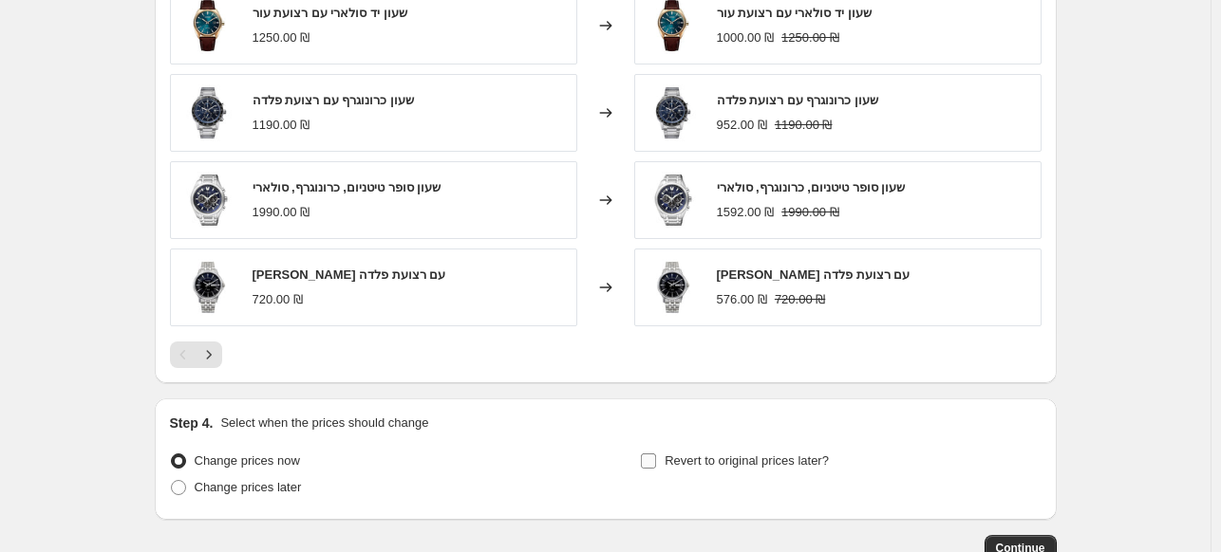
type input "מבצע אוקטובר 20% קבוצת יבנה עד [DATE]"
click at [654, 460] on input "Revert to original prices later?" at bounding box center [648, 461] width 15 height 15
checkbox input "true"
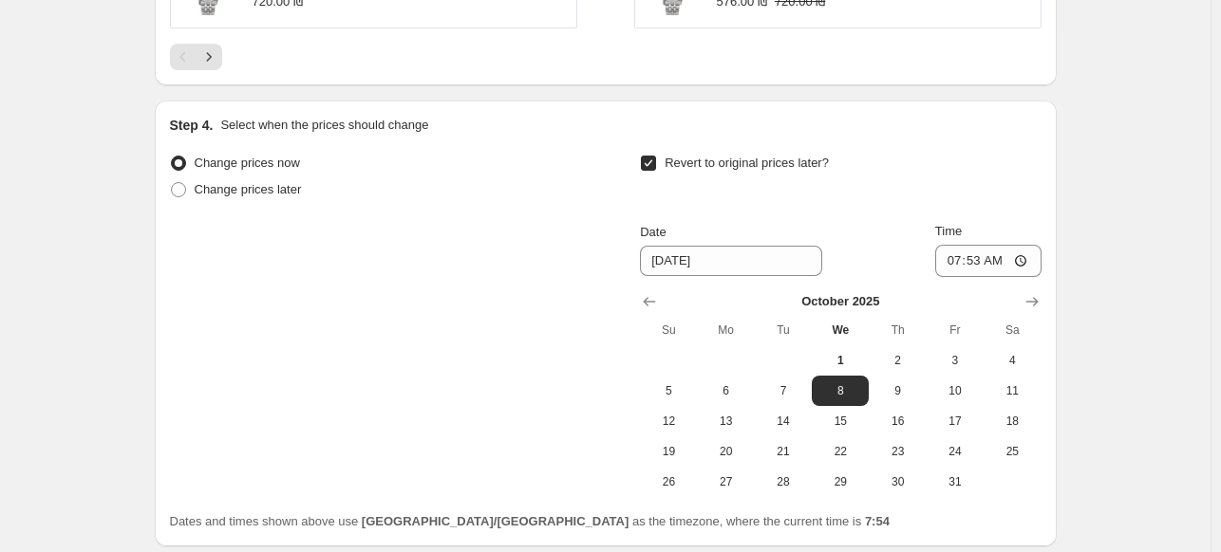
scroll to position [1824, 0]
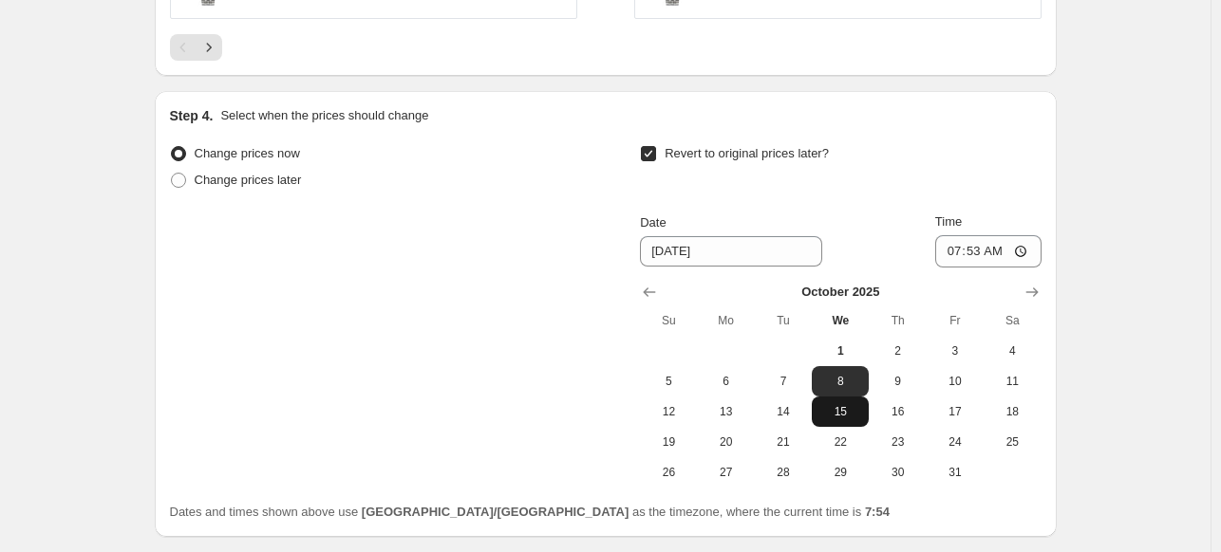
click at [848, 403] on button "15" at bounding box center [839, 412] width 57 height 30
type input "[DATE]"
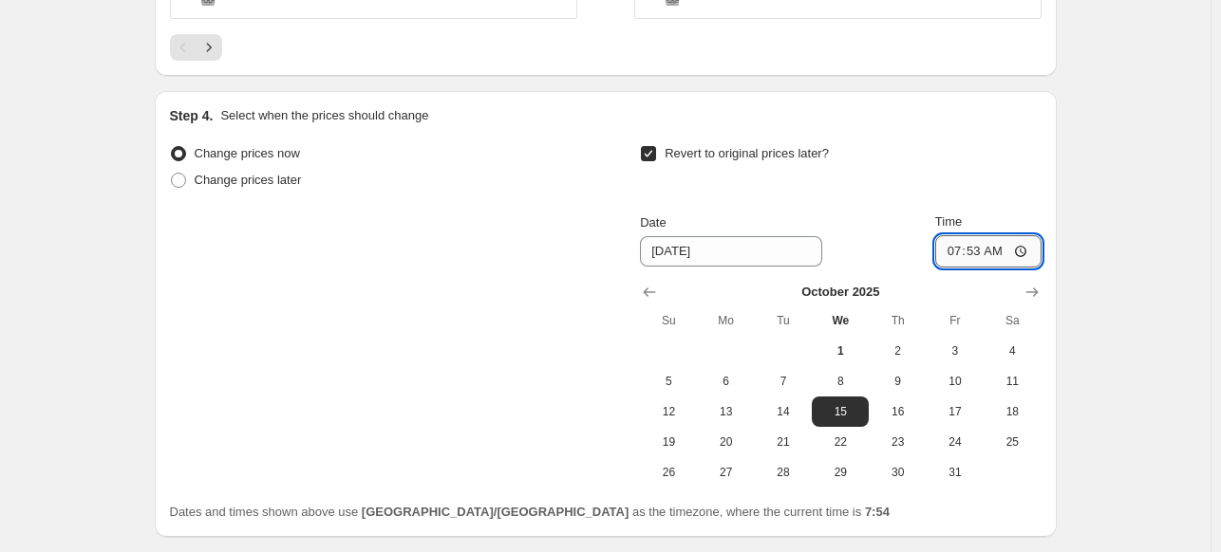
click at [999, 246] on input "07:53" at bounding box center [988, 251] width 106 height 32
type input "23:59"
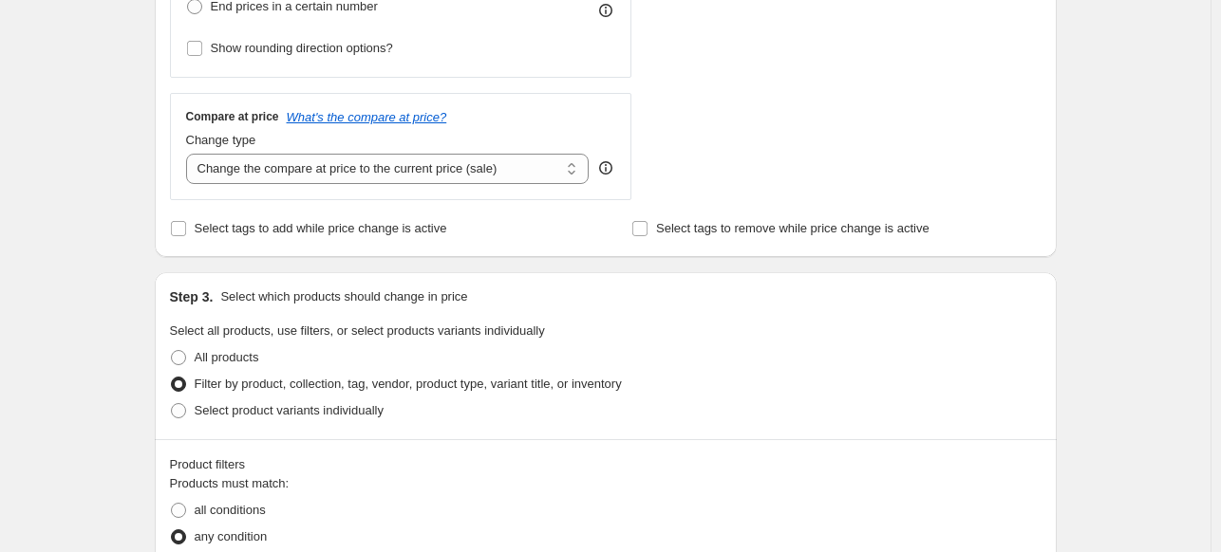
scroll to position [511, 0]
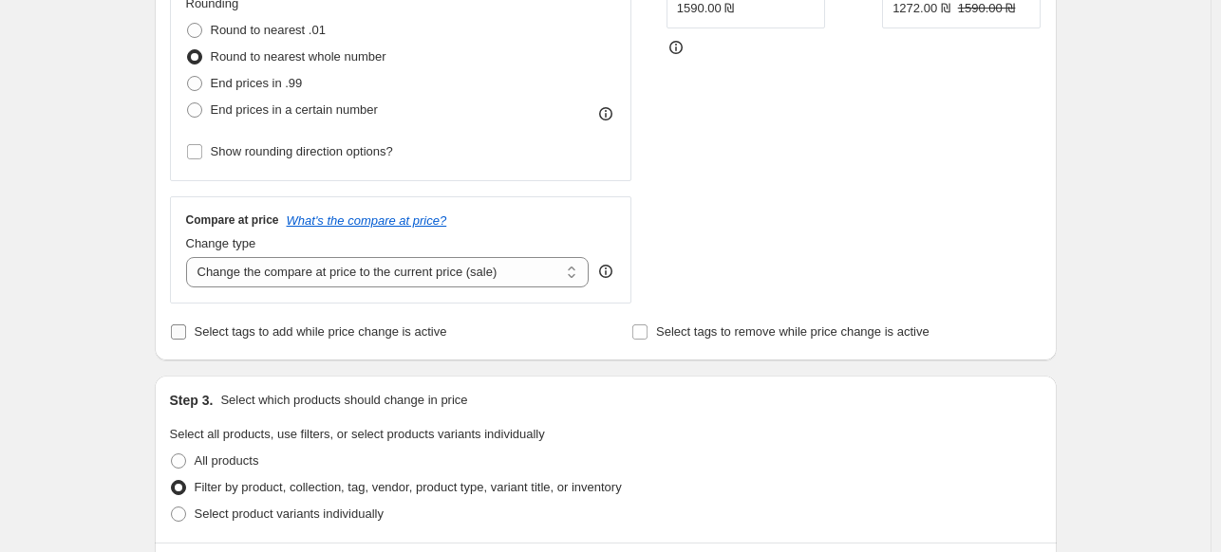
click at [174, 332] on span at bounding box center [178, 332] width 17 height 17
click at [174, 332] on input "Select tags to add while price change is active" at bounding box center [178, 332] width 15 height 15
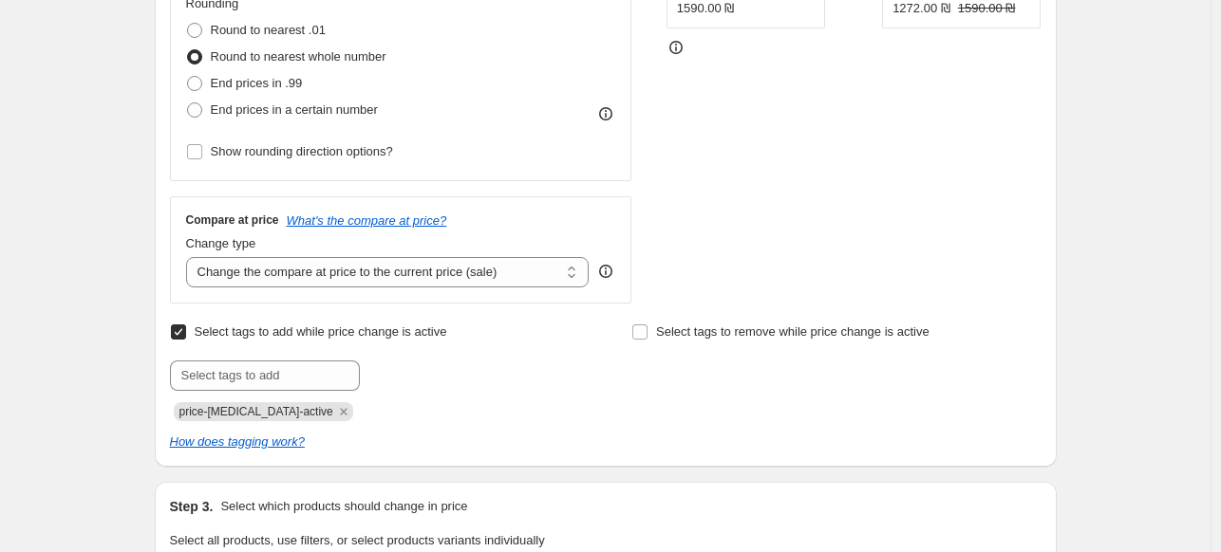
click at [211, 332] on span "Select tags to add while price change is active" at bounding box center [321, 332] width 252 height 14
click at [186, 332] on input "Select tags to add while price change is active" at bounding box center [178, 332] width 15 height 15
checkbox input "false"
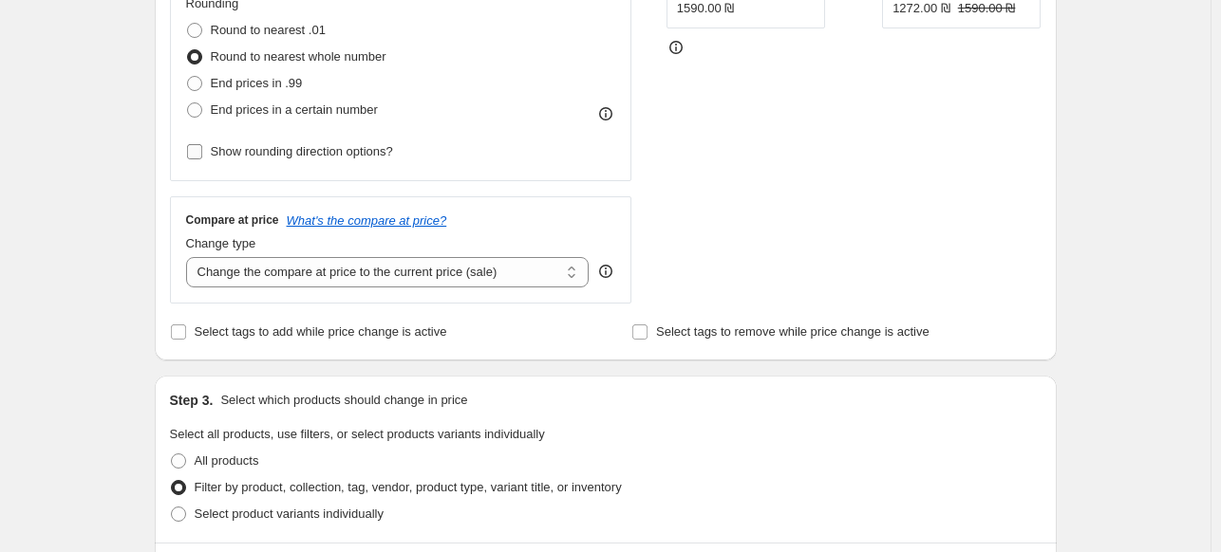
click at [194, 156] on input "Show rounding direction options?" at bounding box center [194, 151] width 15 height 15
checkbox input "true"
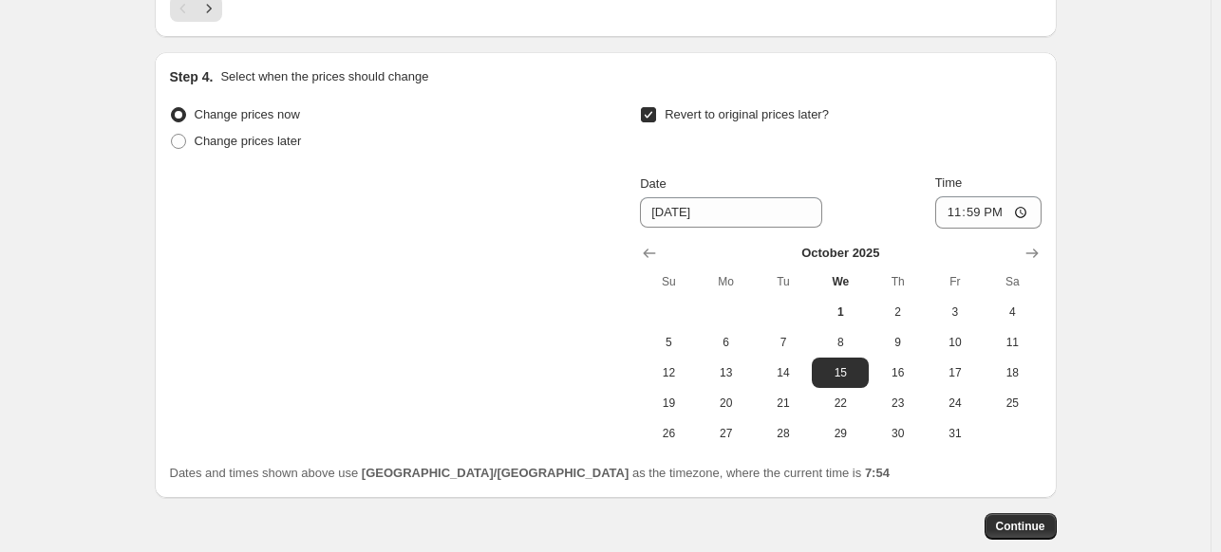
scroll to position [1985, 0]
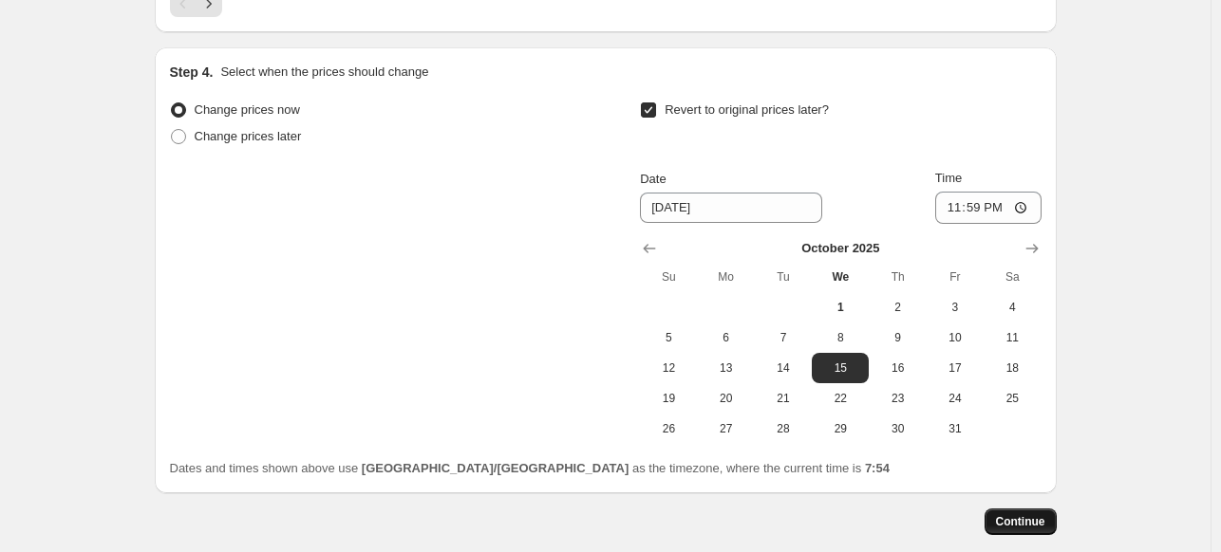
click at [1020, 515] on span "Continue" at bounding box center [1020, 521] width 49 height 15
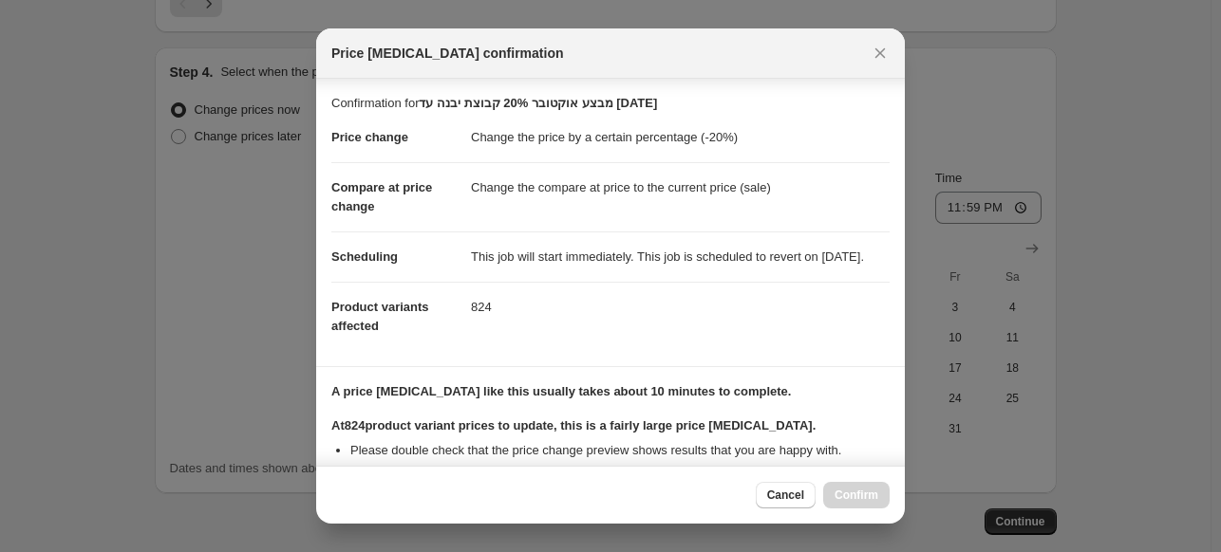
scroll to position [339, 0]
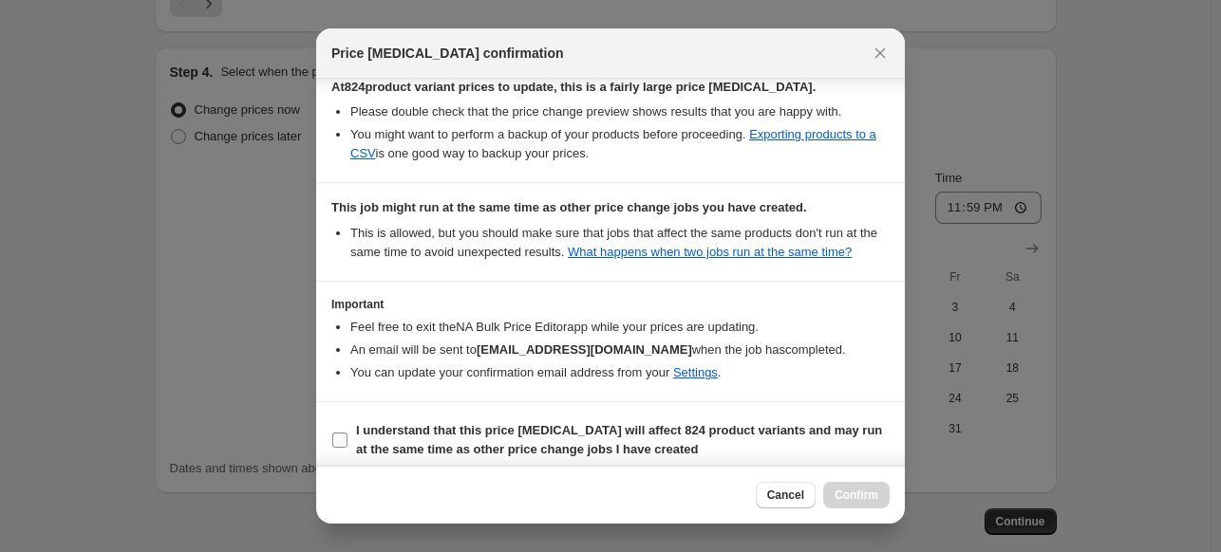
click at [332, 450] on label "I understand that this price [MEDICAL_DATA] will affect 824 product variants an…" at bounding box center [610, 441] width 558 height 46
click at [332, 448] on input "I understand that this price [MEDICAL_DATA] will affect 824 product variants an…" at bounding box center [339, 440] width 15 height 15
checkbox input "true"
click at [839, 493] on span "Confirm" at bounding box center [856, 495] width 44 height 15
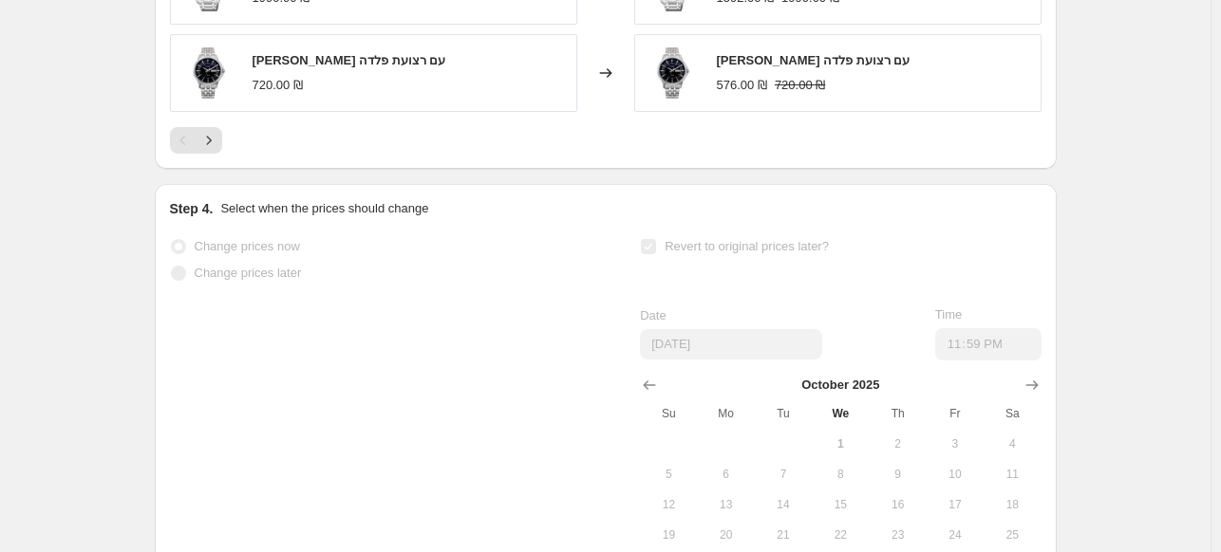
scroll to position [2035, 0]
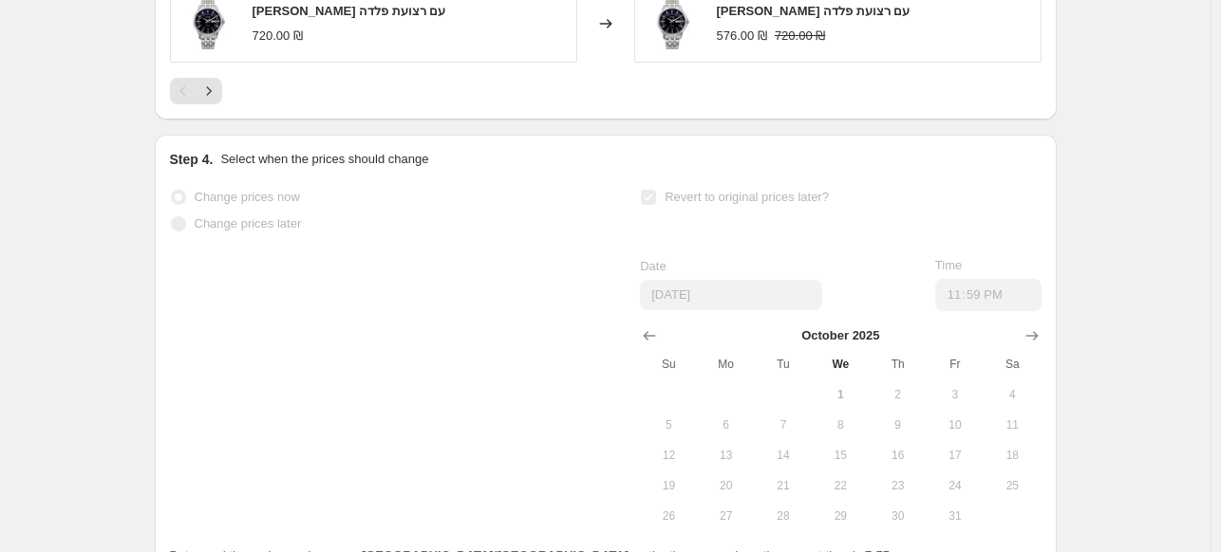
drag, startPoint x: 1220, startPoint y: 454, endPoint x: 1229, endPoint y: 264, distance: 190.1
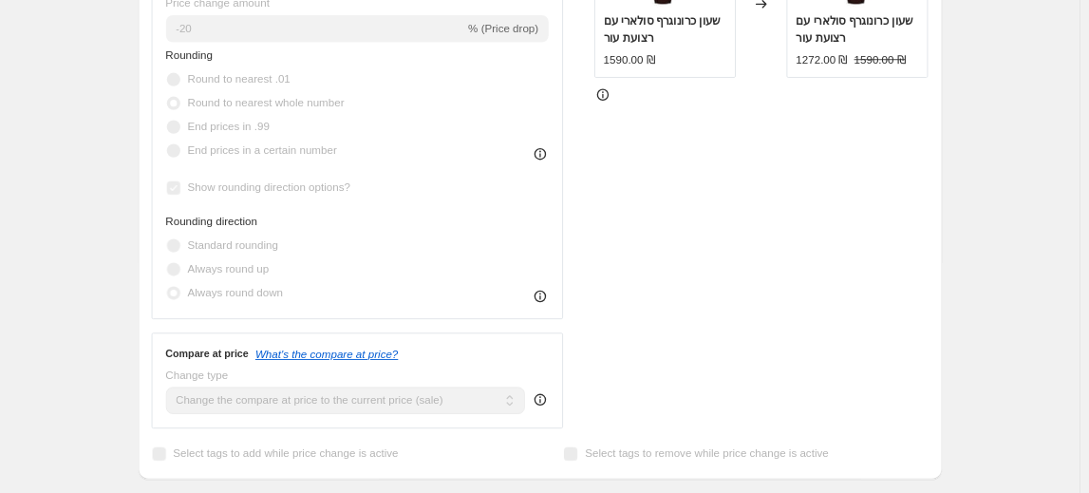
scroll to position [0, 0]
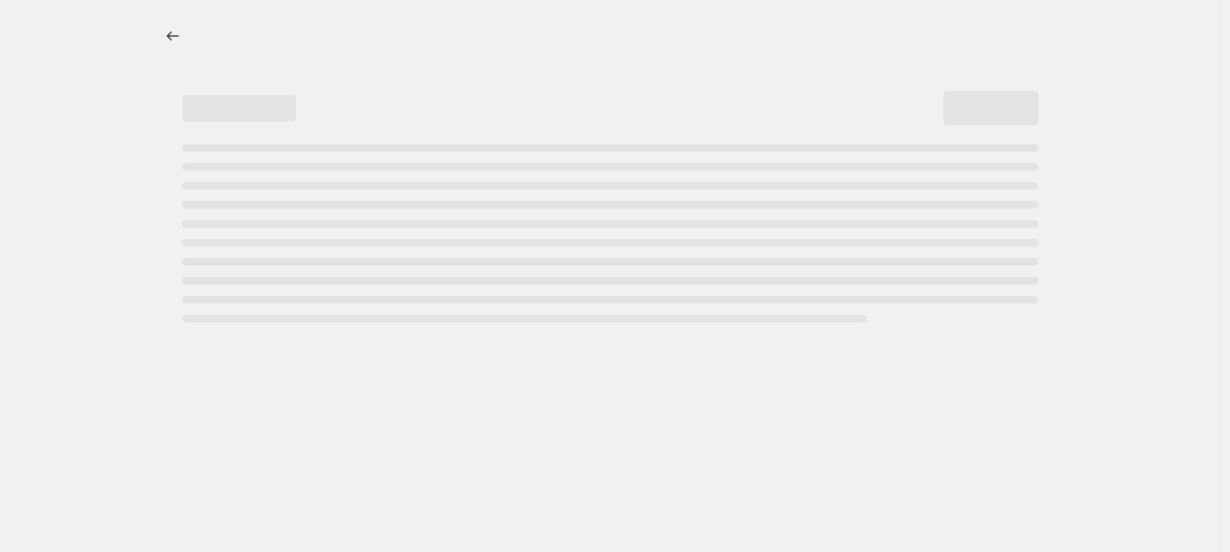
select select "percentage"
select select "vendor"
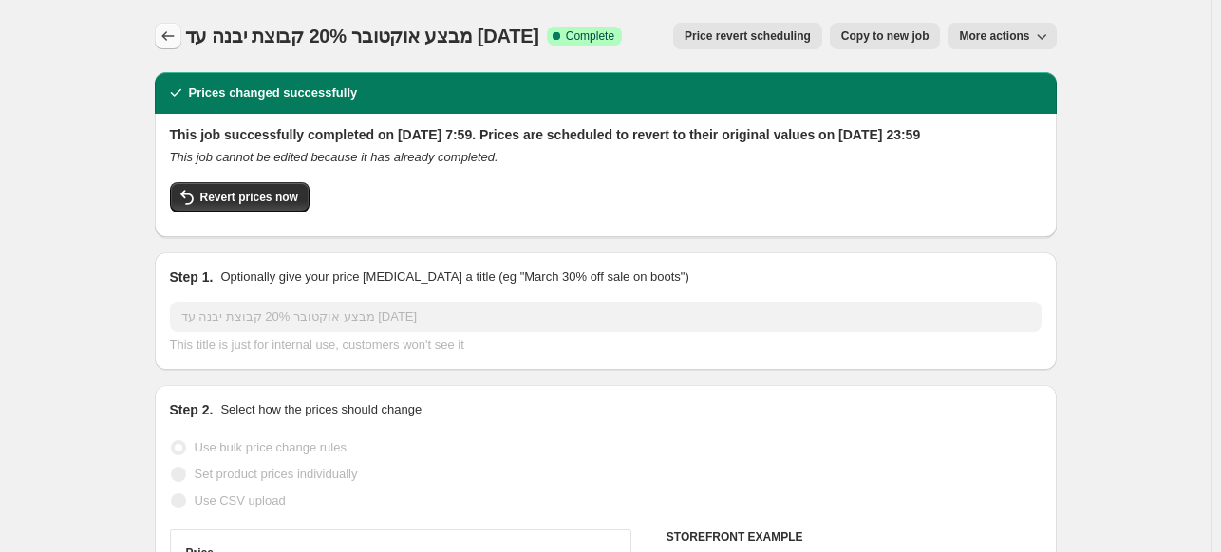
click at [171, 36] on icon "Price change jobs" at bounding box center [167, 36] width 19 height 19
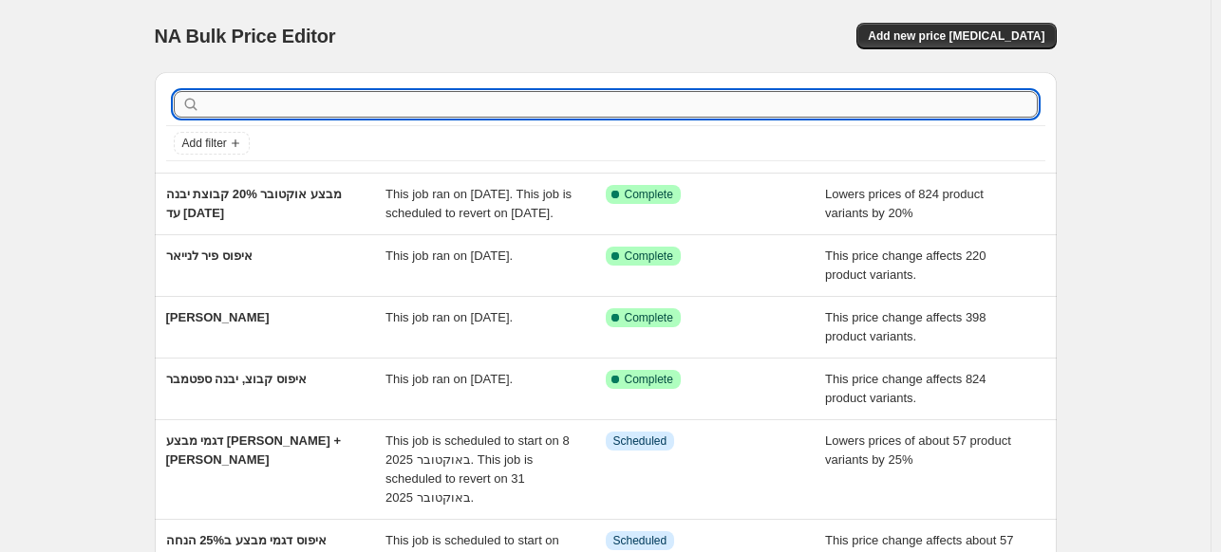
click at [264, 93] on input "text" at bounding box center [620, 104] width 833 height 27
type input "300"
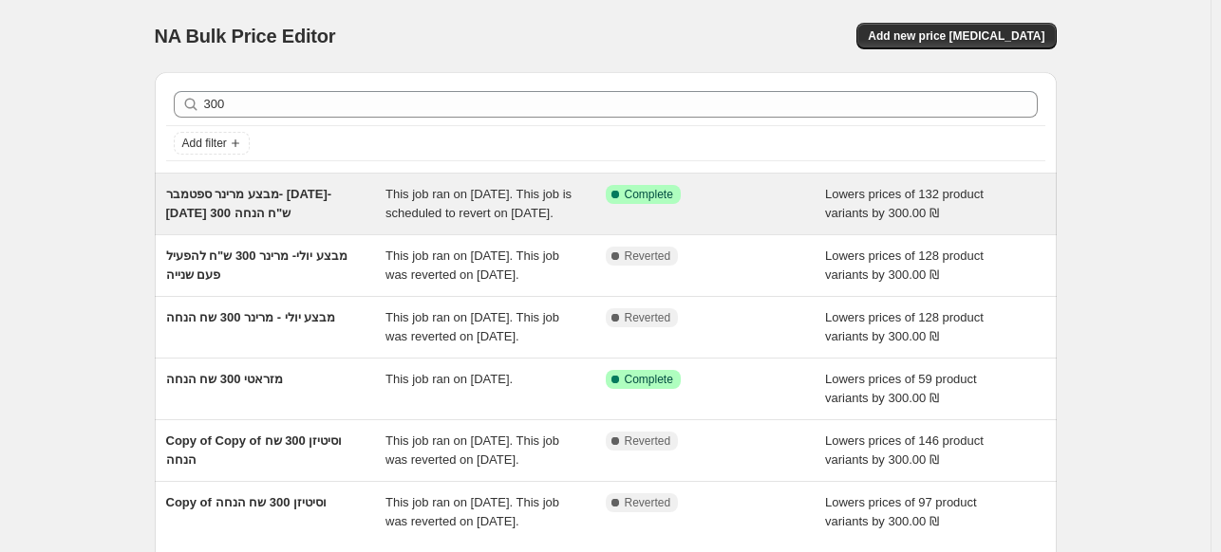
click at [277, 214] on span "מבצע מרינר ספטמבר- [DATE]-[DATE] 300 ש"ח הנחה" at bounding box center [249, 203] width 166 height 33
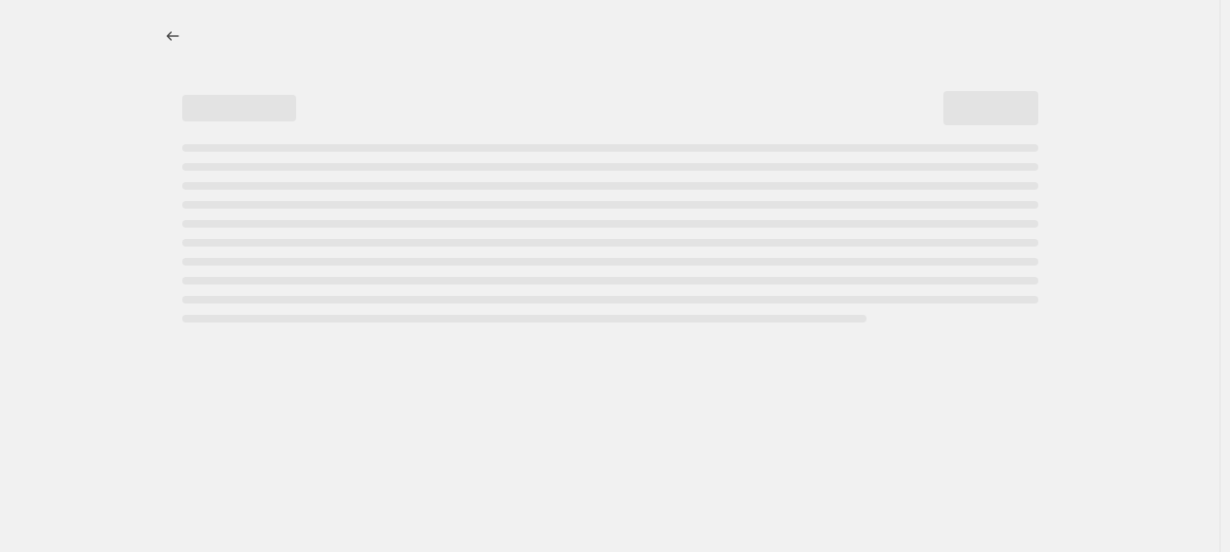
select select "by"
select select "vendor"
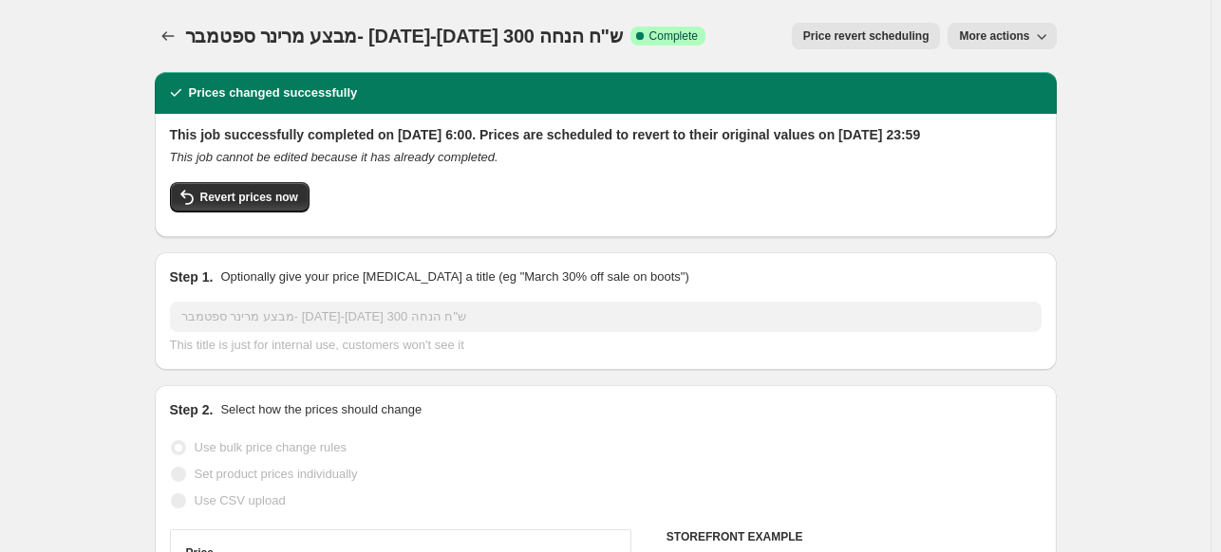
click at [1006, 37] on span "More actions" at bounding box center [994, 35] width 70 height 15
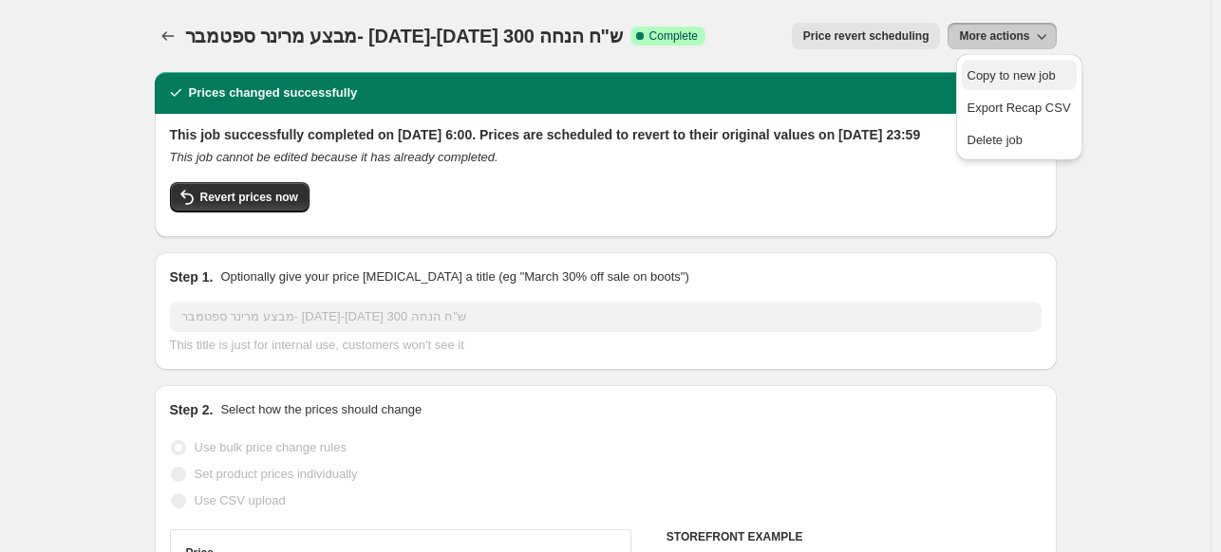
click at [1012, 82] on span "Copy to new job" at bounding box center [1011, 75] width 88 height 14
select select "by"
select select "vendor"
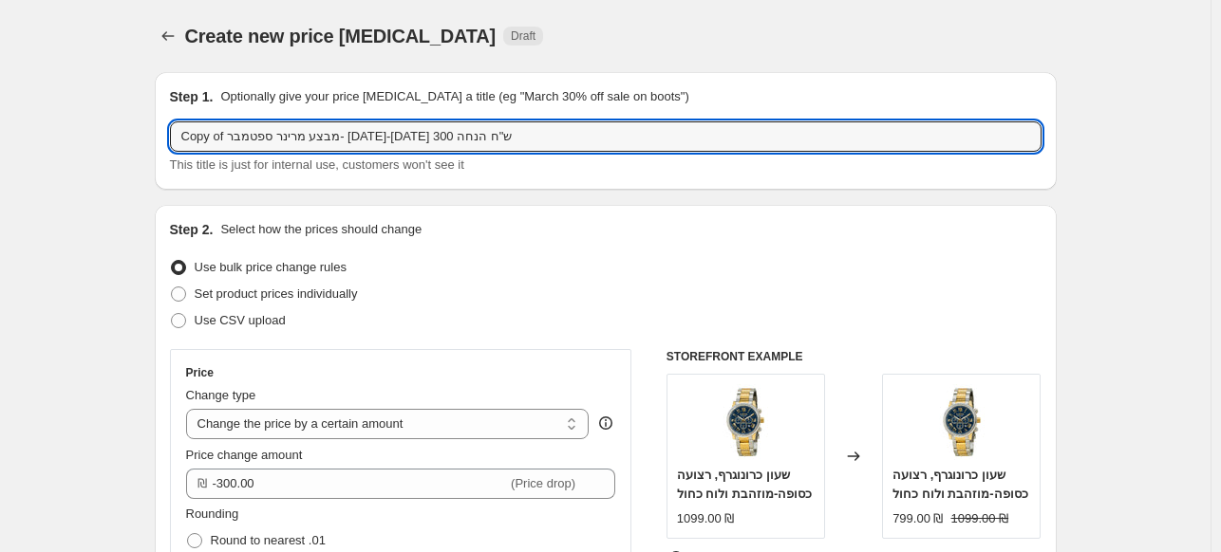
drag, startPoint x: 232, startPoint y: 136, endPoint x: 125, endPoint y: 135, distance: 106.3
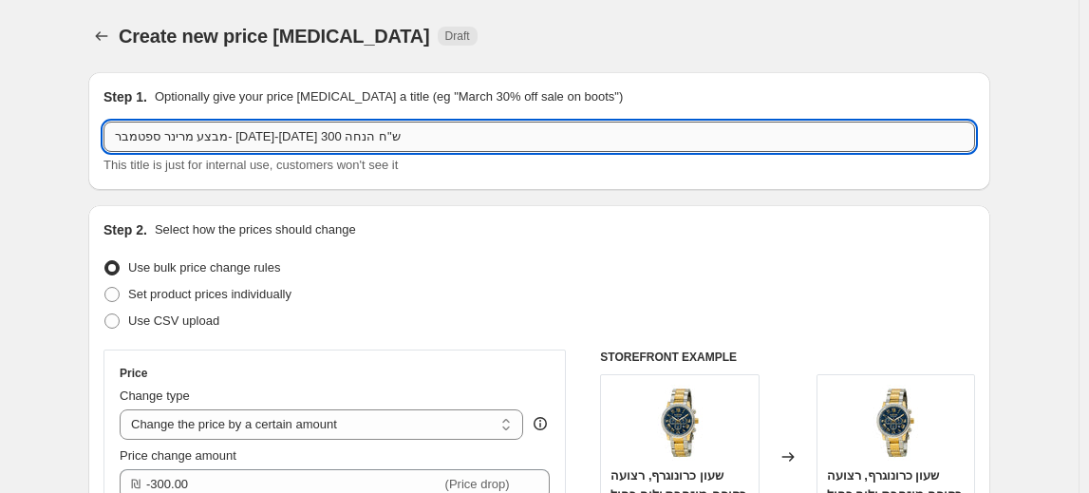
click at [203, 135] on input "מבצע מרינר ספטמבר- [DATE]-[DATE] 300 ש"ח הנחה" at bounding box center [538, 136] width 871 height 30
drag, startPoint x: 203, startPoint y: 135, endPoint x: 231, endPoint y: 133, distance: 27.6
click at [231, 133] on input "מבצע מרינר ספטמבר- [DATE]-[DATE] 300 ש"ח הנחה" at bounding box center [538, 136] width 871 height 30
click at [246, 136] on input "מבצע מרינר ספטמבר- [DATE] 300 ש"ח הנחה" at bounding box center [538, 136] width 871 height 30
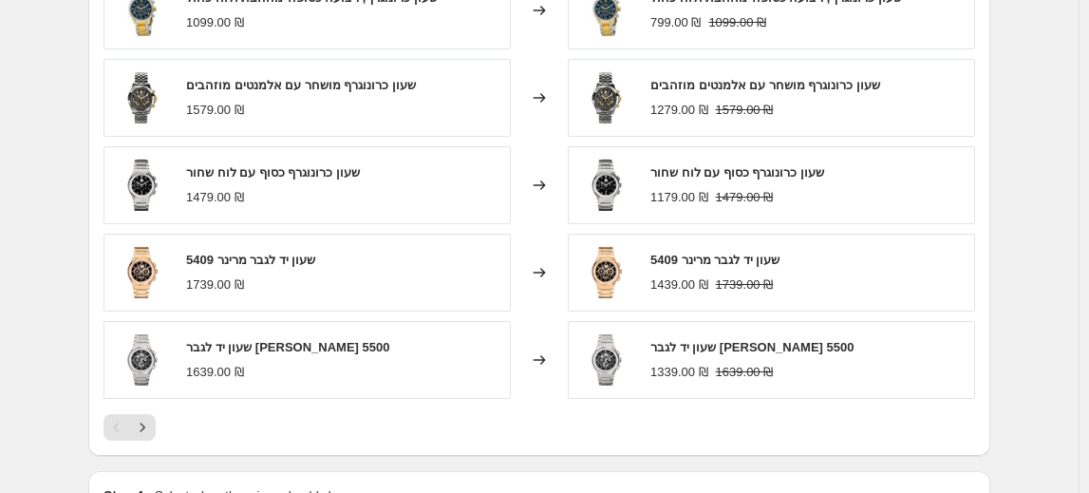
scroll to position [1500, 0]
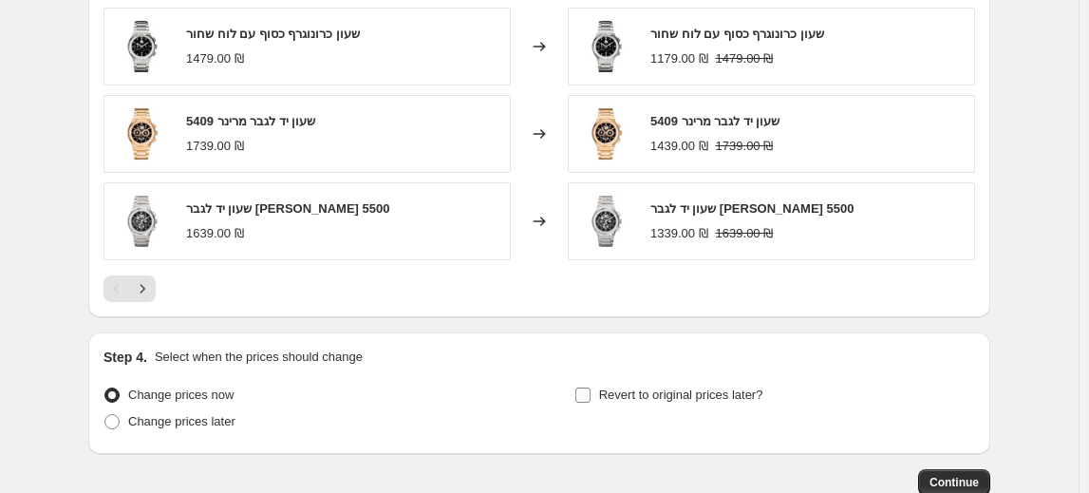
type input "מבצע מרינר ספטמבר- 15.10.25עד 300 ש"ח הנחה"
click at [597, 396] on label "Revert to original prices later?" at bounding box center [668, 395] width 189 height 27
click at [590, 396] on input "Revert to original prices later?" at bounding box center [582, 394] width 15 height 15
checkbox input "true"
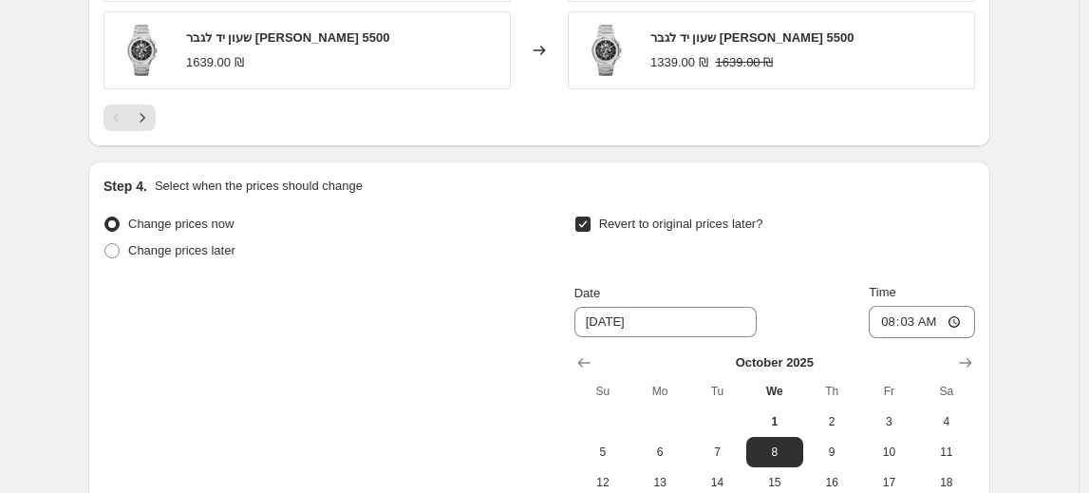
scroll to position [1727, 0]
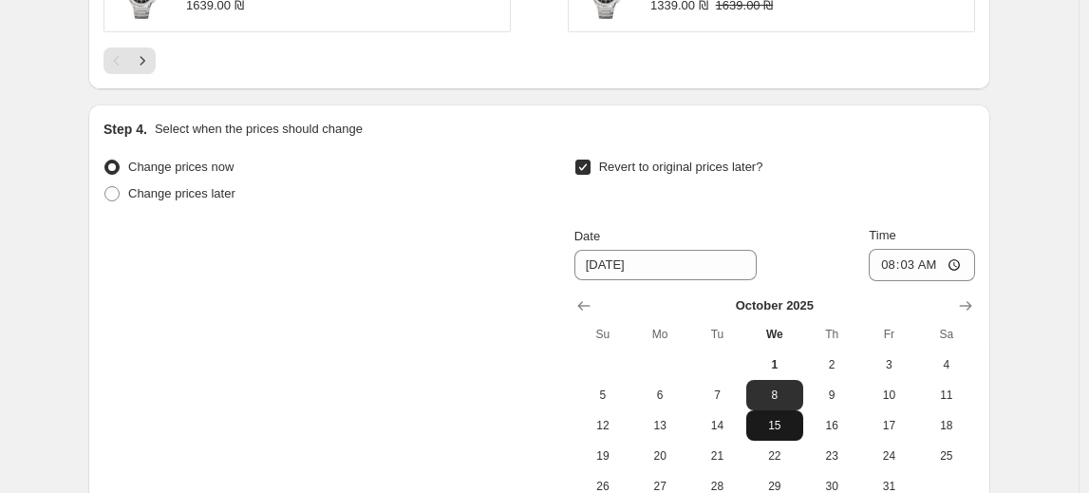
click at [772, 419] on span "15" at bounding box center [775, 425] width 42 height 15
type input "[DATE]"
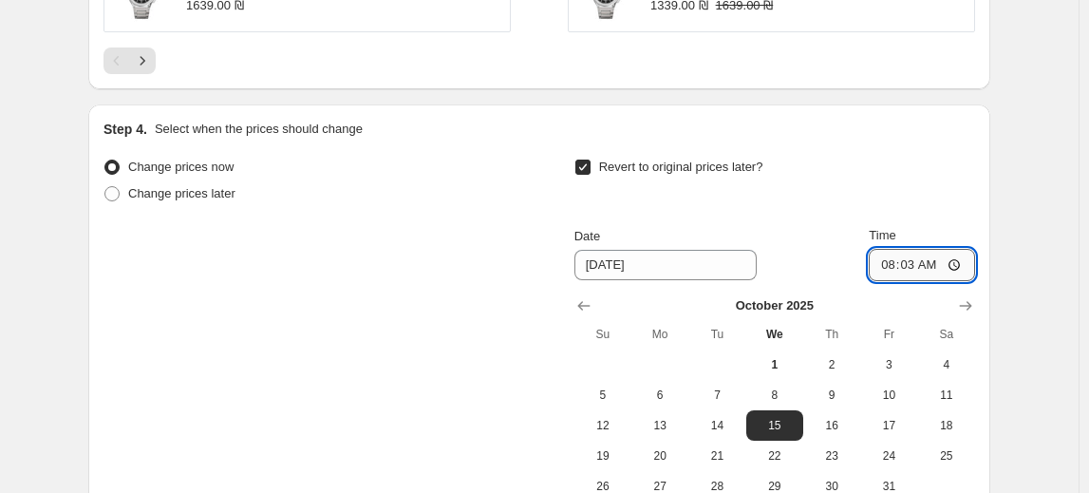
click at [941, 268] on input "08:03" at bounding box center [921, 265] width 106 height 32
type input "23:59"
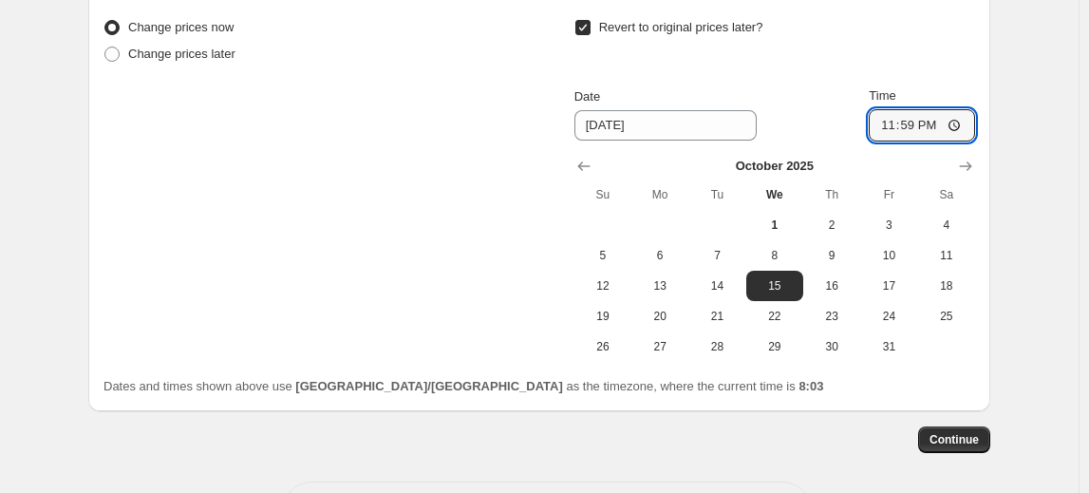
scroll to position [1941, 0]
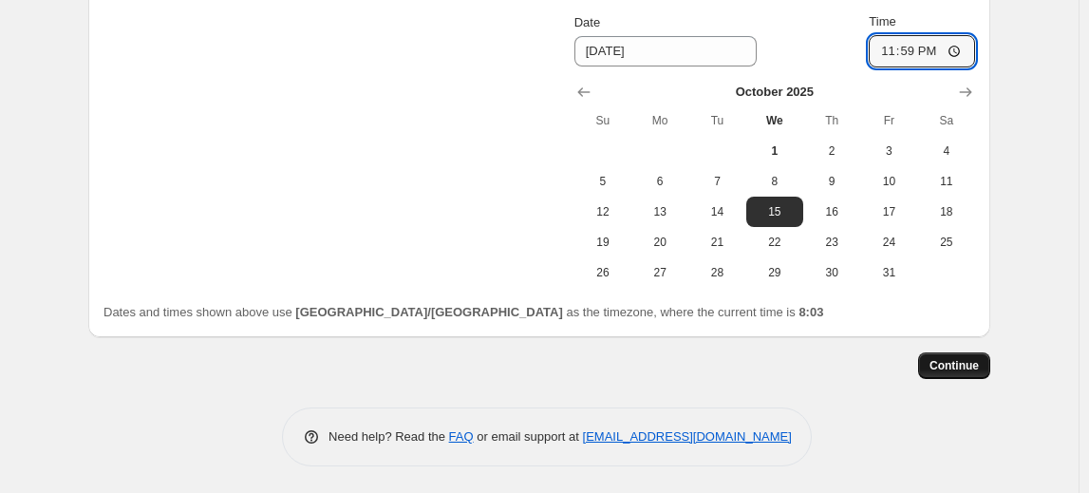
click at [974, 369] on span "Continue" at bounding box center [953, 365] width 49 height 15
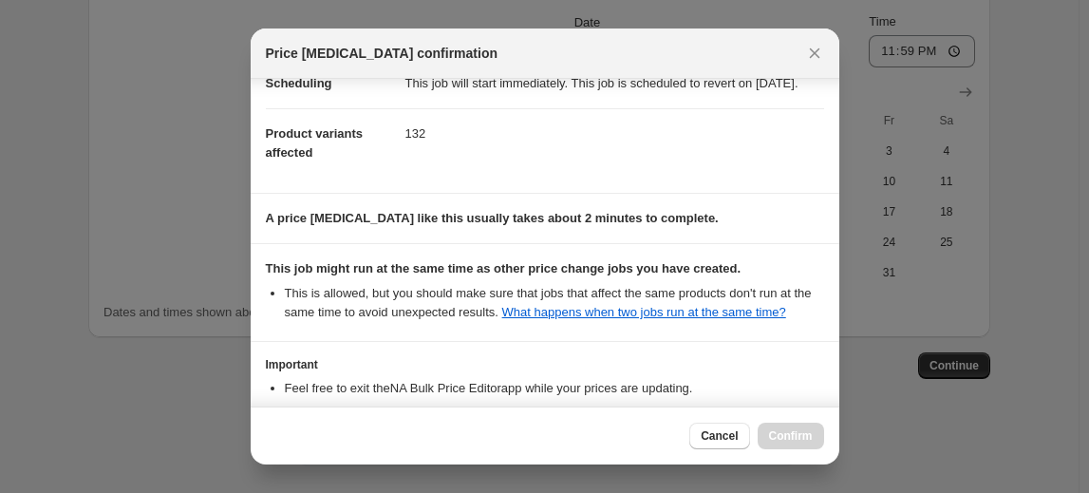
scroll to position [324, 0]
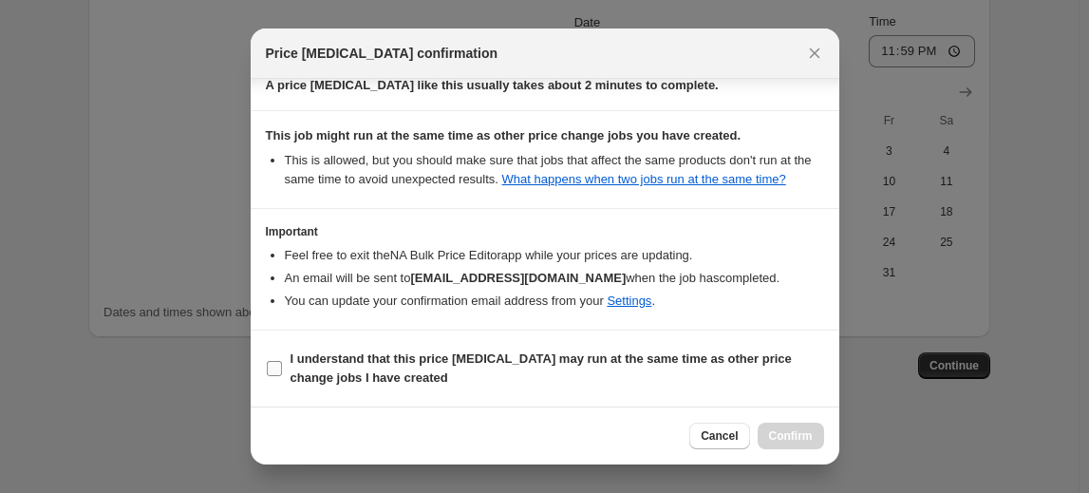
click at [279, 364] on input "I understand that this price [MEDICAL_DATA] may run at the same time as other p…" at bounding box center [274, 368] width 15 height 15
checkbox input "true"
click at [787, 440] on span "Confirm" at bounding box center [791, 435] width 44 height 15
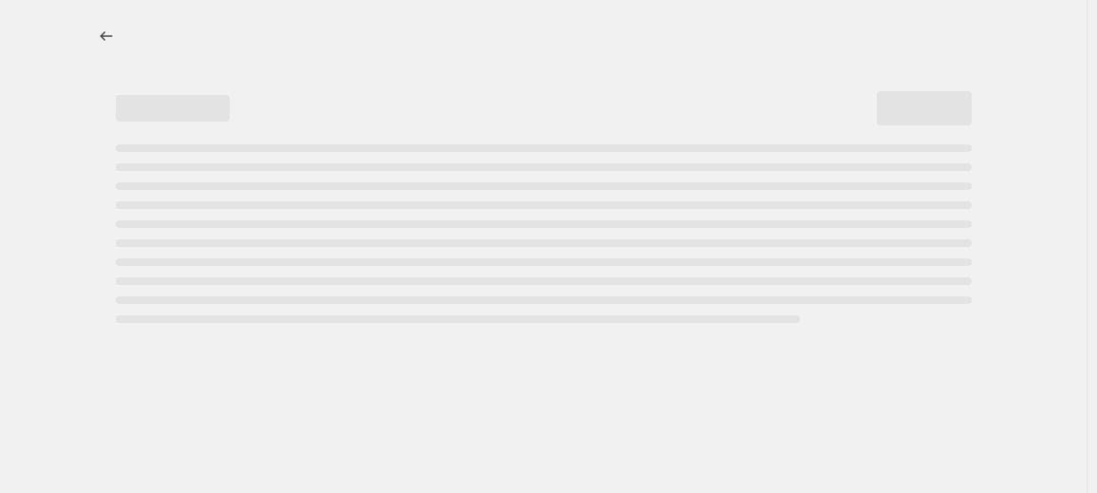
select select "by"
select select "vendor"
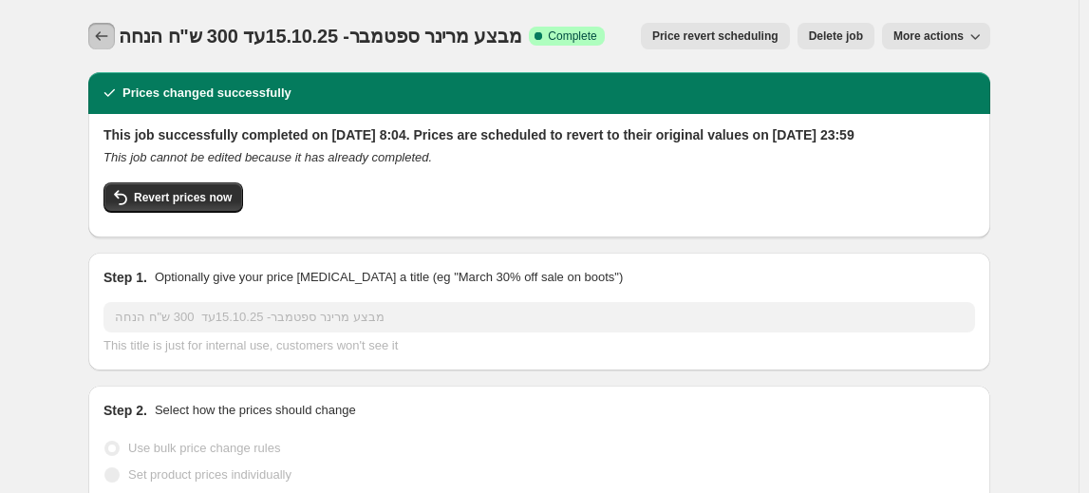
click at [101, 36] on icon "Price change jobs" at bounding box center [102, 35] width 12 height 9
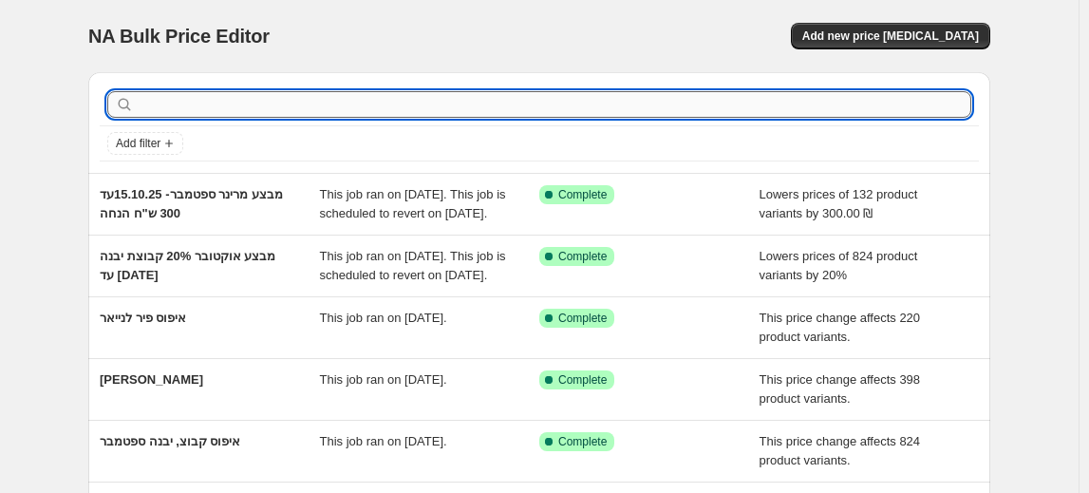
click at [230, 103] on input "text" at bounding box center [554, 104] width 833 height 27
type input "y"
click at [230, 103] on input "text" at bounding box center [554, 104] width 833 height 27
type input "טיו"
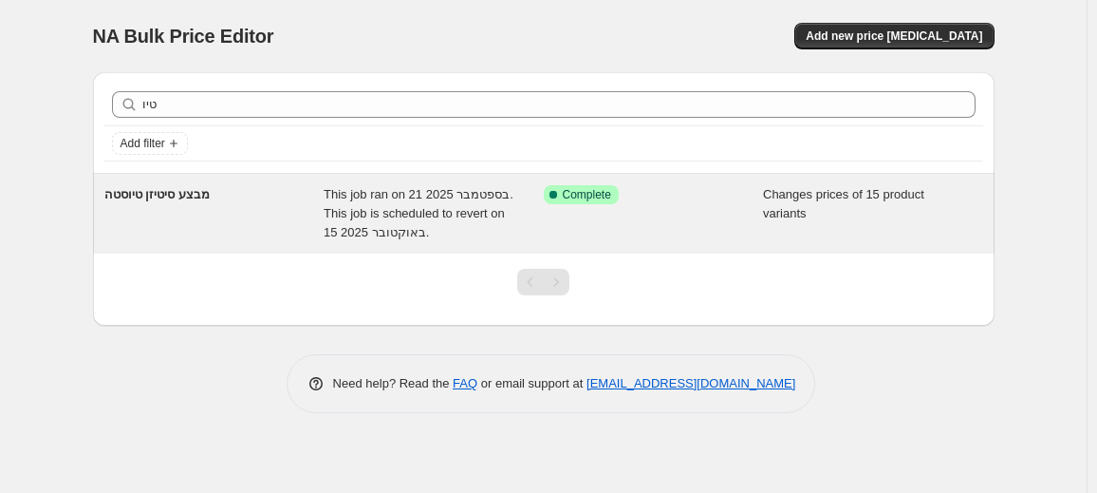
click at [210, 196] on span "מבצע סיטיזן טיוסטה" at bounding box center [156, 194] width 105 height 14
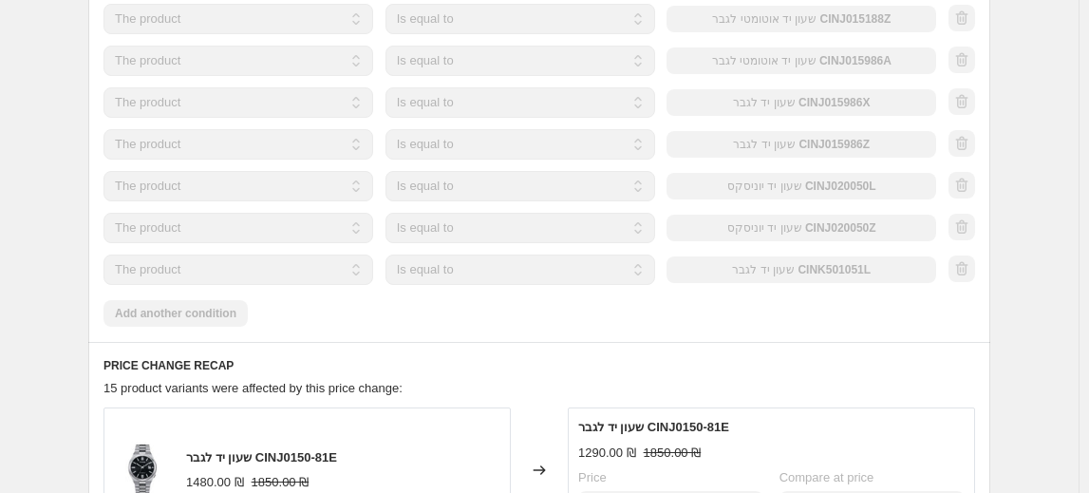
scroll to position [1528, 0]
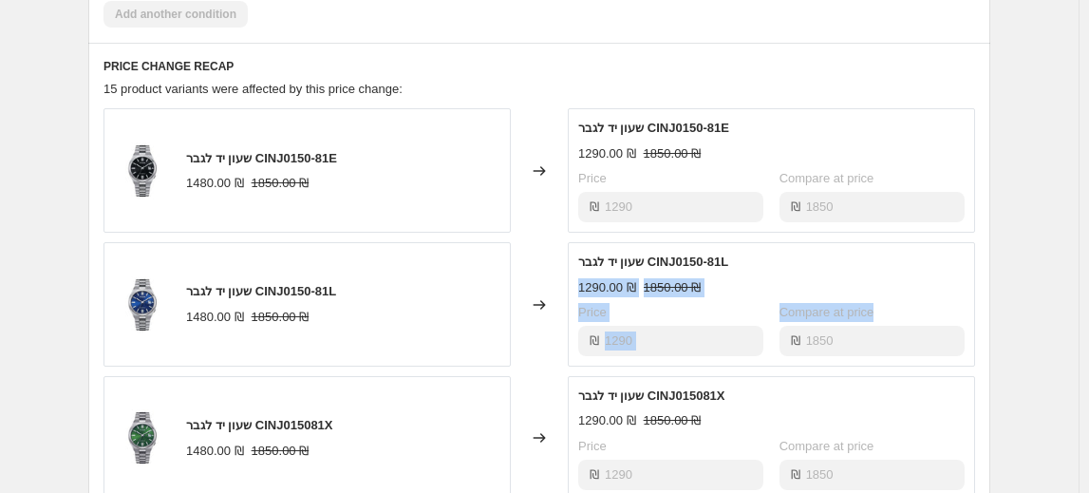
drag, startPoint x: 1088, startPoint y: 306, endPoint x: 1096, endPoint y: 190, distance: 116.1
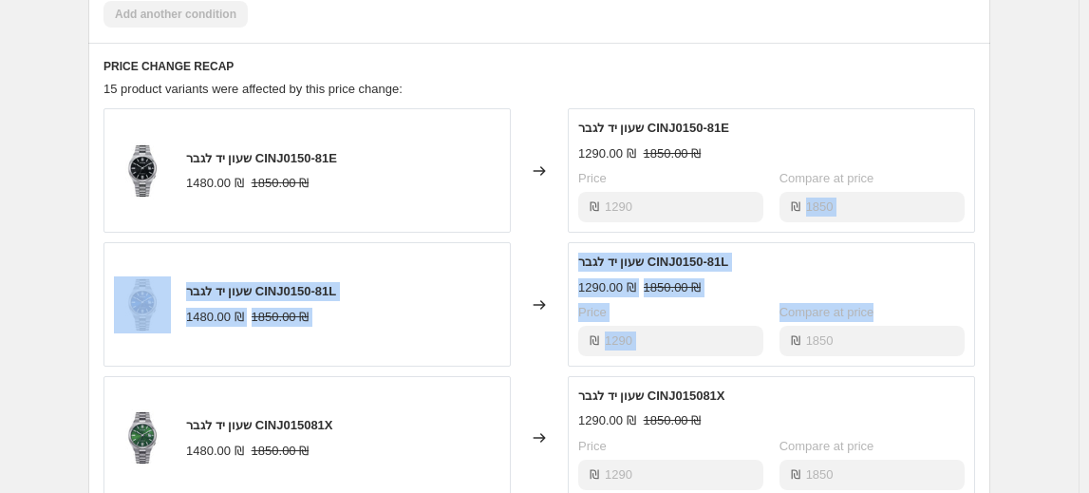
scroll to position [0, 0]
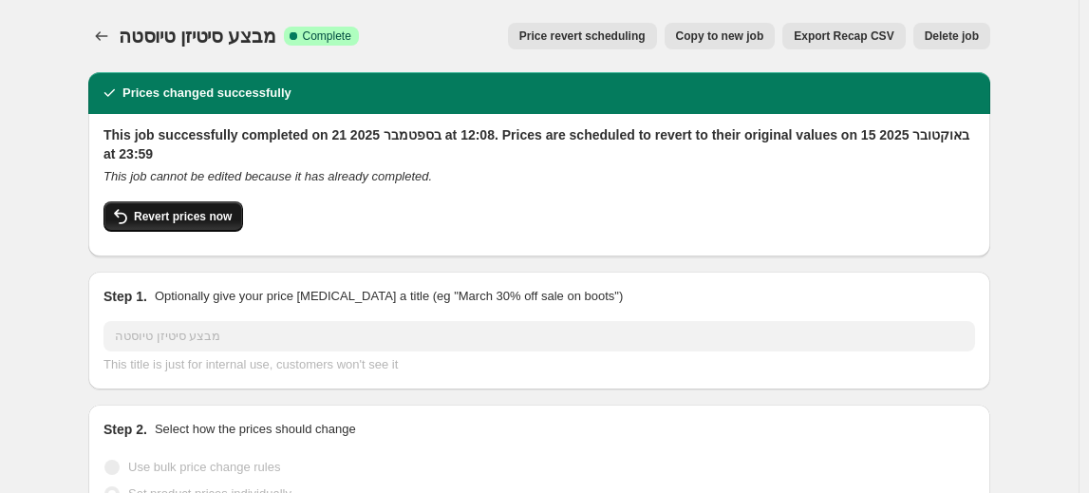
click at [210, 220] on span "Revert prices now" at bounding box center [183, 216] width 98 height 15
checkbox input "false"
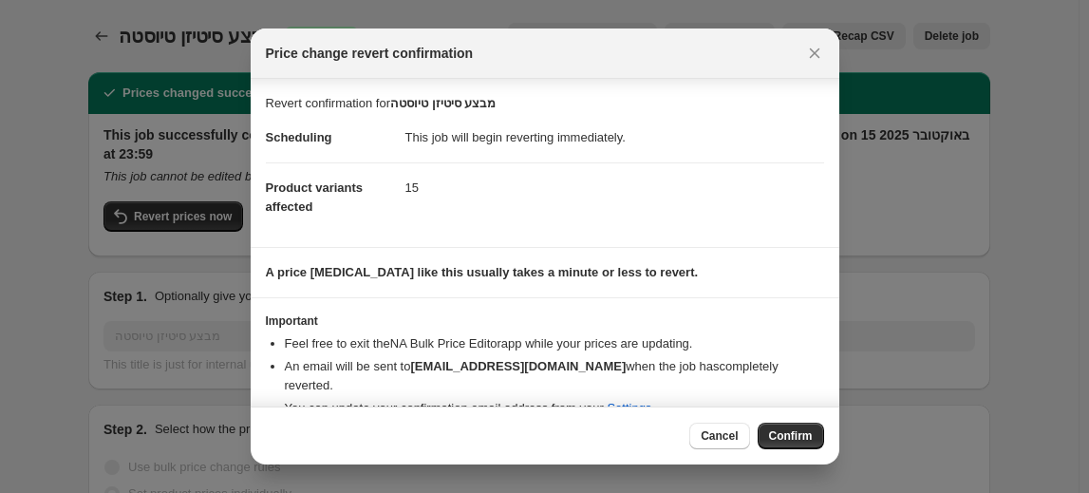
scroll to position [33, 0]
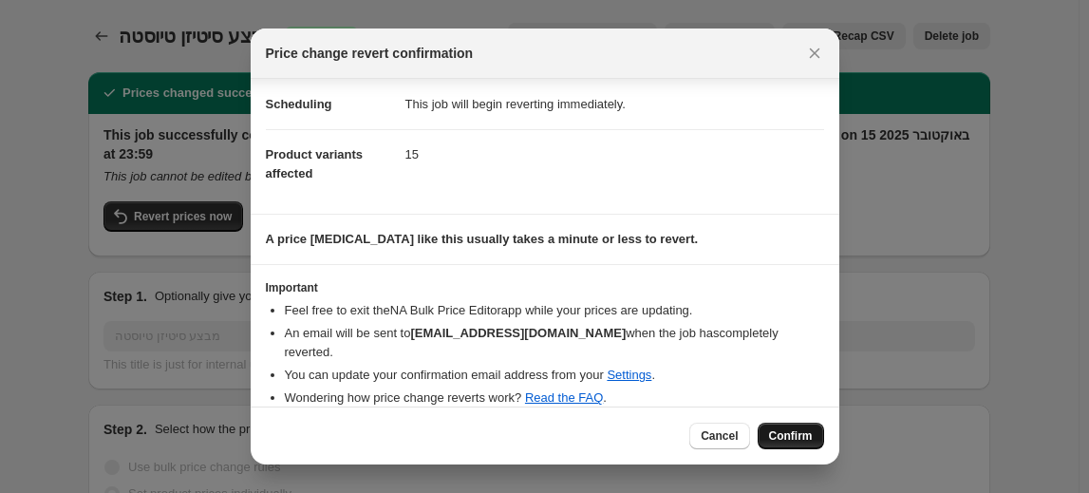
click at [791, 435] on span "Confirm" at bounding box center [791, 435] width 44 height 15
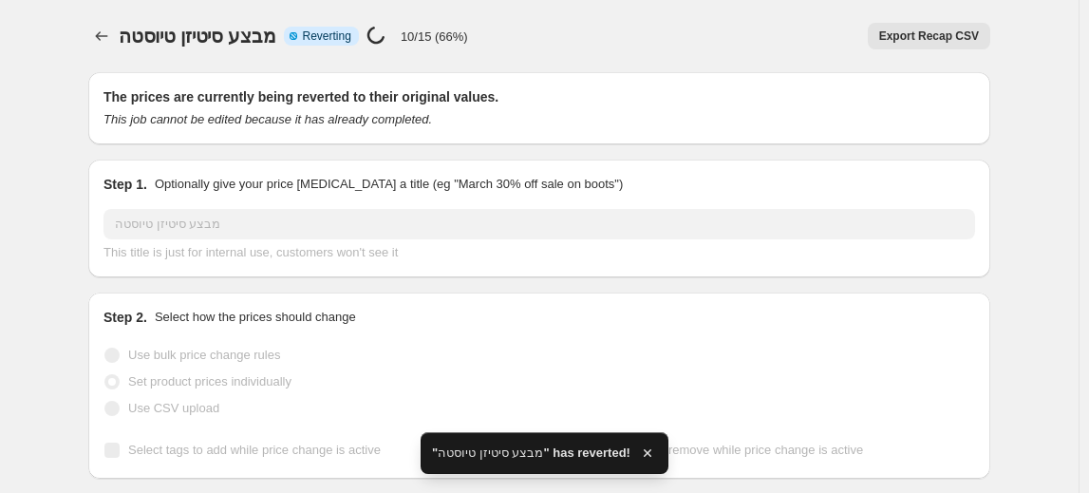
checkbox input "true"
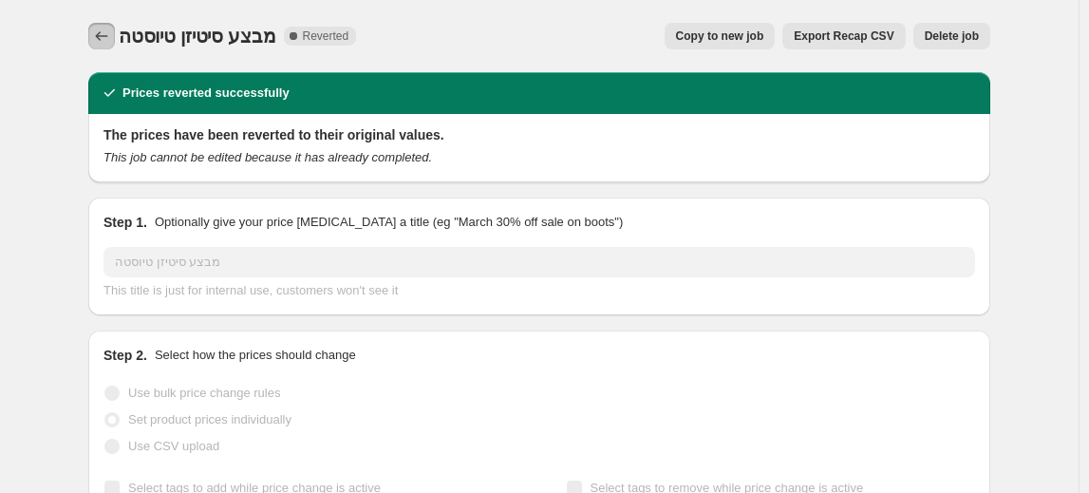
click at [110, 47] on button "Price change jobs" at bounding box center [101, 36] width 27 height 27
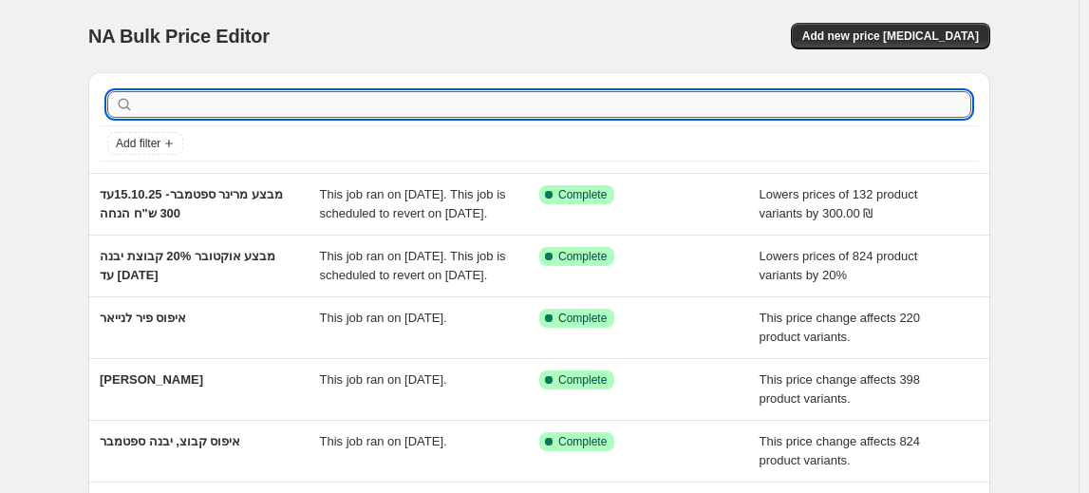
click at [273, 93] on input "text" at bounding box center [554, 104] width 833 height 27
type input "טיוסטה"
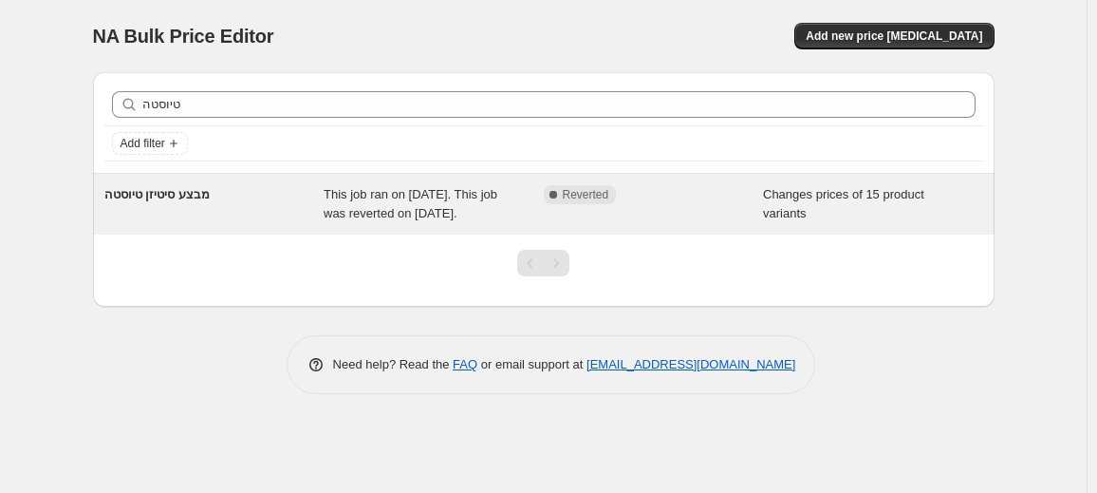
click at [335, 210] on span "This job ran on [DATE]. This job was reverted on [DATE]." at bounding box center [411, 203] width 174 height 33
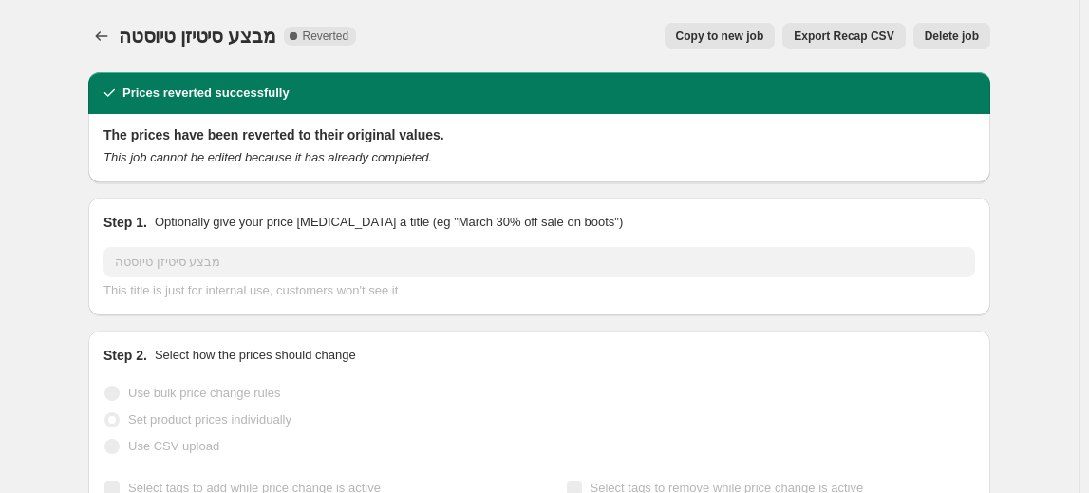
click at [736, 40] on span "Copy to new job" at bounding box center [720, 35] width 88 height 15
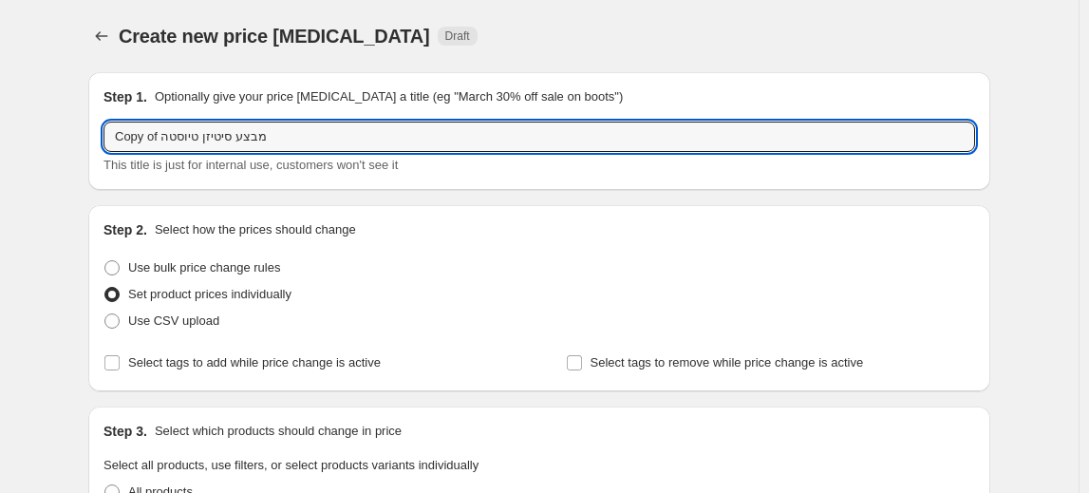
drag, startPoint x: 161, startPoint y: 135, endPoint x: 55, endPoint y: 135, distance: 106.3
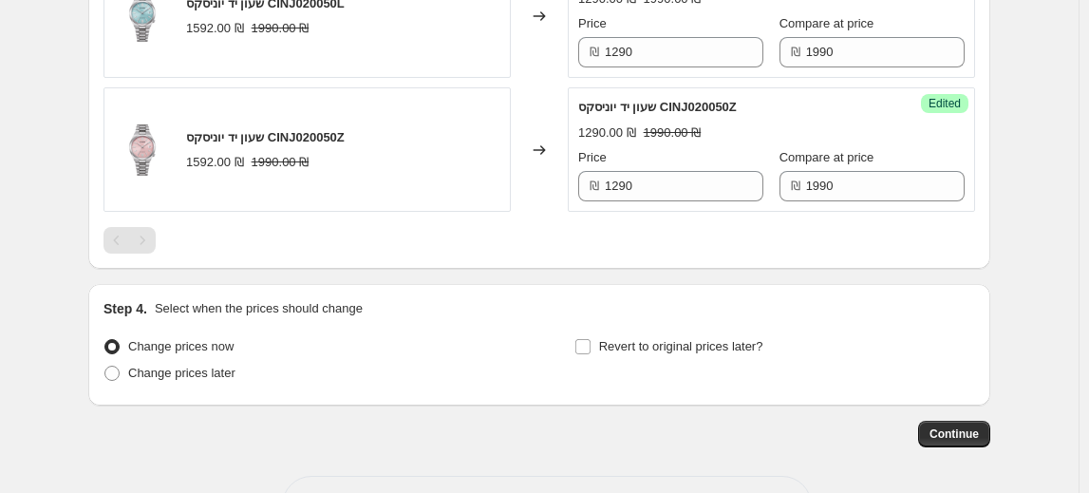
scroll to position [3227, 0]
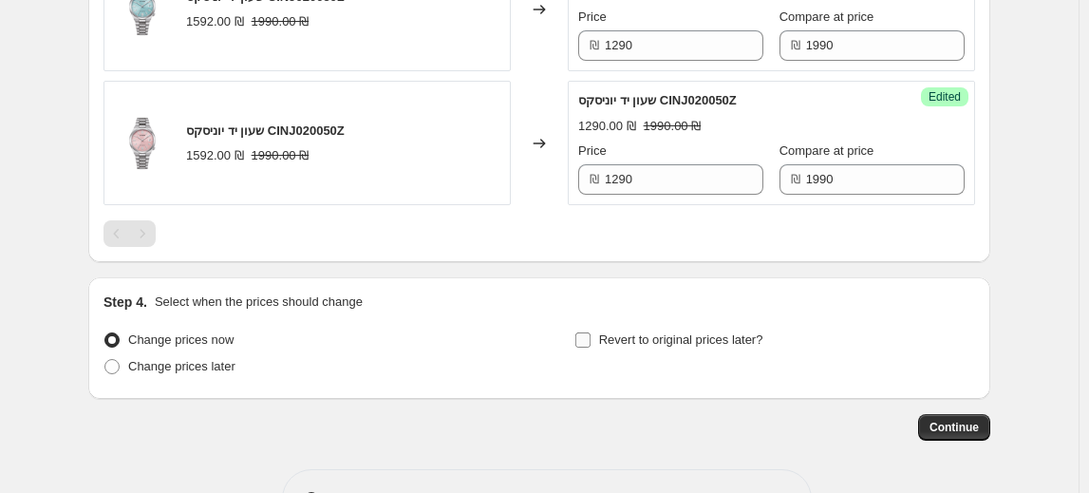
type input "מבצע סיטיזן טיוסטה"
click at [583, 332] on input "Revert to original prices later?" at bounding box center [582, 339] width 15 height 15
checkbox input "true"
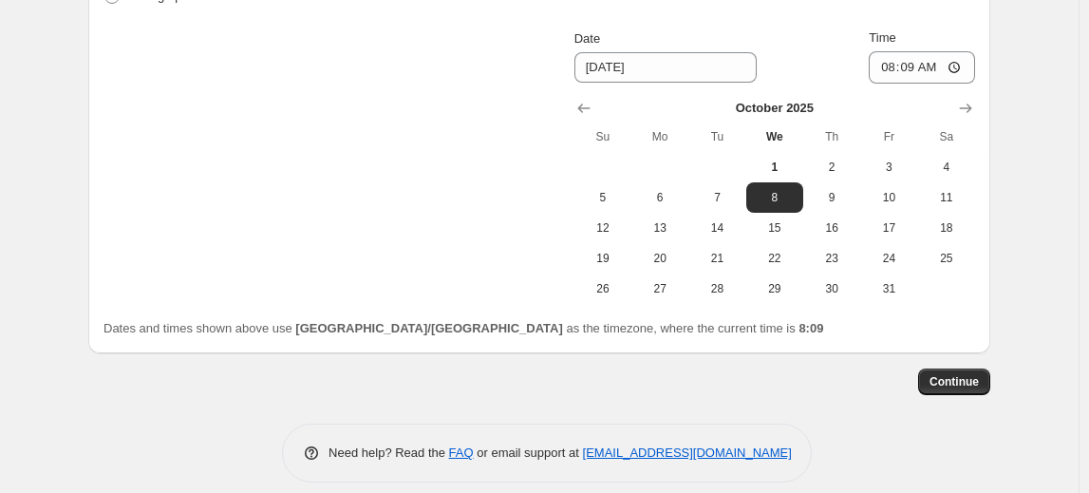
scroll to position [3610, 0]
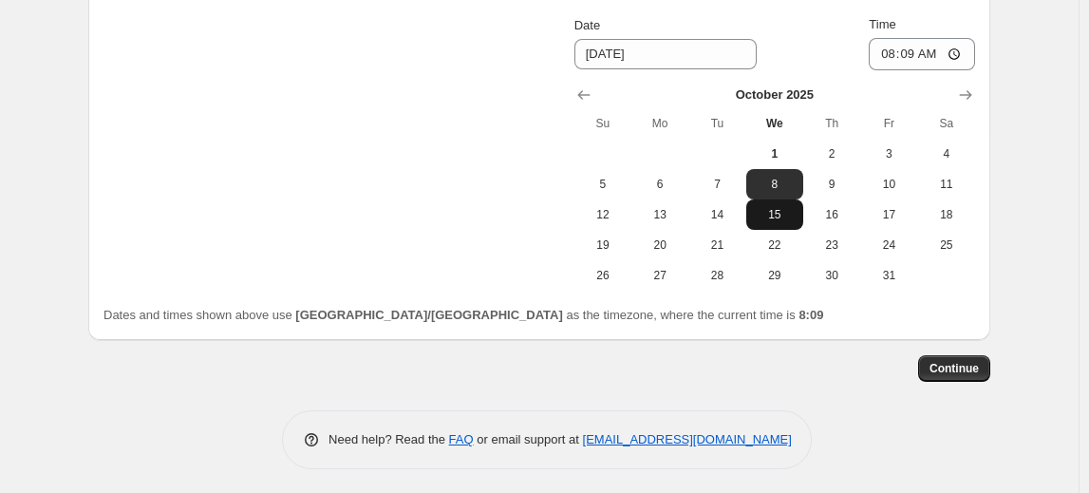
click at [777, 209] on span "15" at bounding box center [775, 214] width 42 height 15
type input "[DATE]"
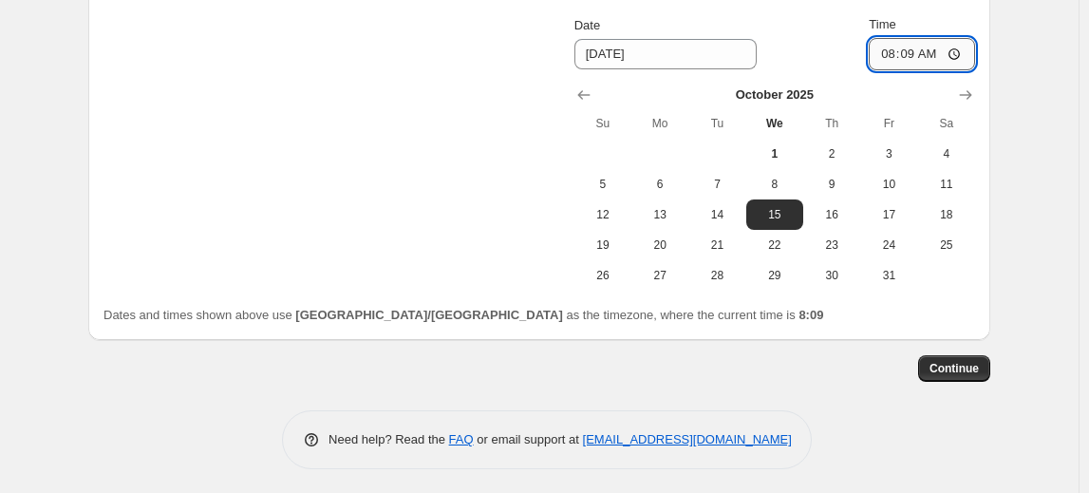
click at [936, 52] on input "08:09" at bounding box center [921, 54] width 106 height 32
type input "23:59"
click at [961, 363] on span "Continue" at bounding box center [953, 368] width 49 height 15
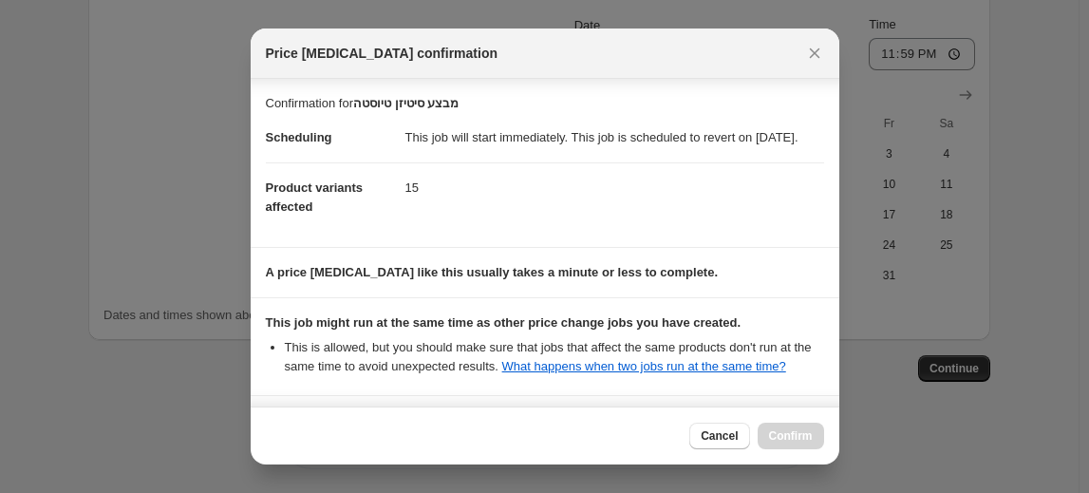
scroll to position [204, 0]
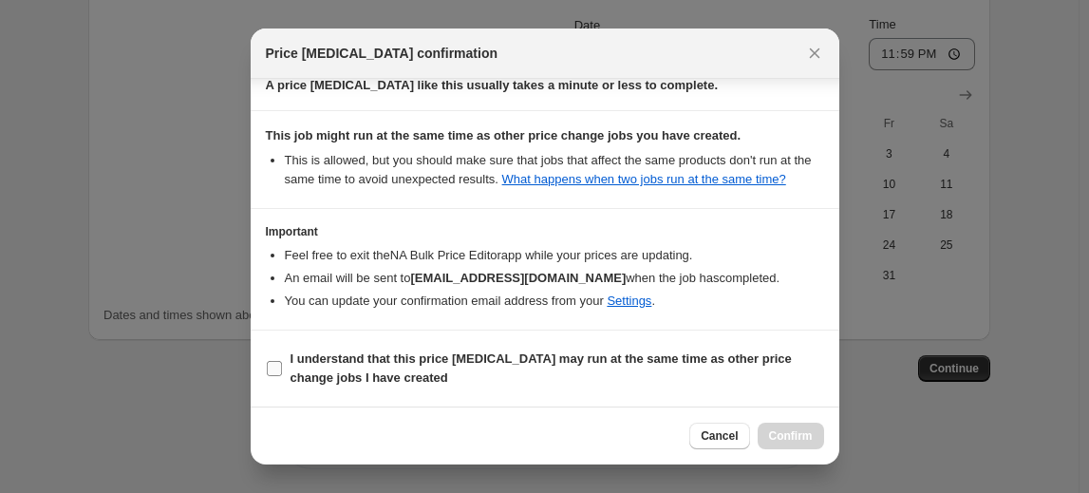
click at [298, 369] on b "I understand that this price [MEDICAL_DATA] may run at the same time as other p…" at bounding box center [540, 367] width 501 height 33
click at [282, 369] on input "I understand that this price [MEDICAL_DATA] may run at the same time as other p…" at bounding box center [274, 368] width 15 height 15
checkbox input "true"
click at [787, 430] on span "Confirm" at bounding box center [791, 435] width 44 height 15
type input "מבצע סיטיזן טיוסטה"
